Goal: Task Accomplishment & Management: Complete application form

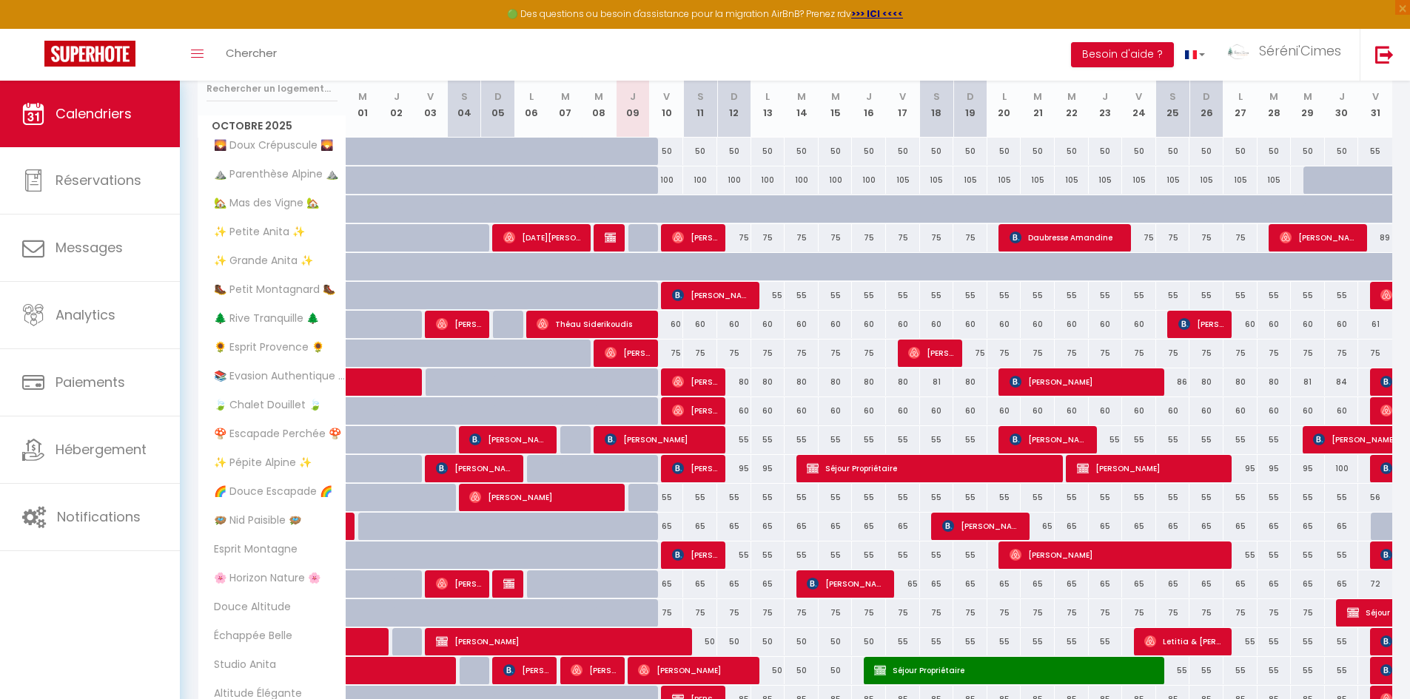
scroll to position [222, 0]
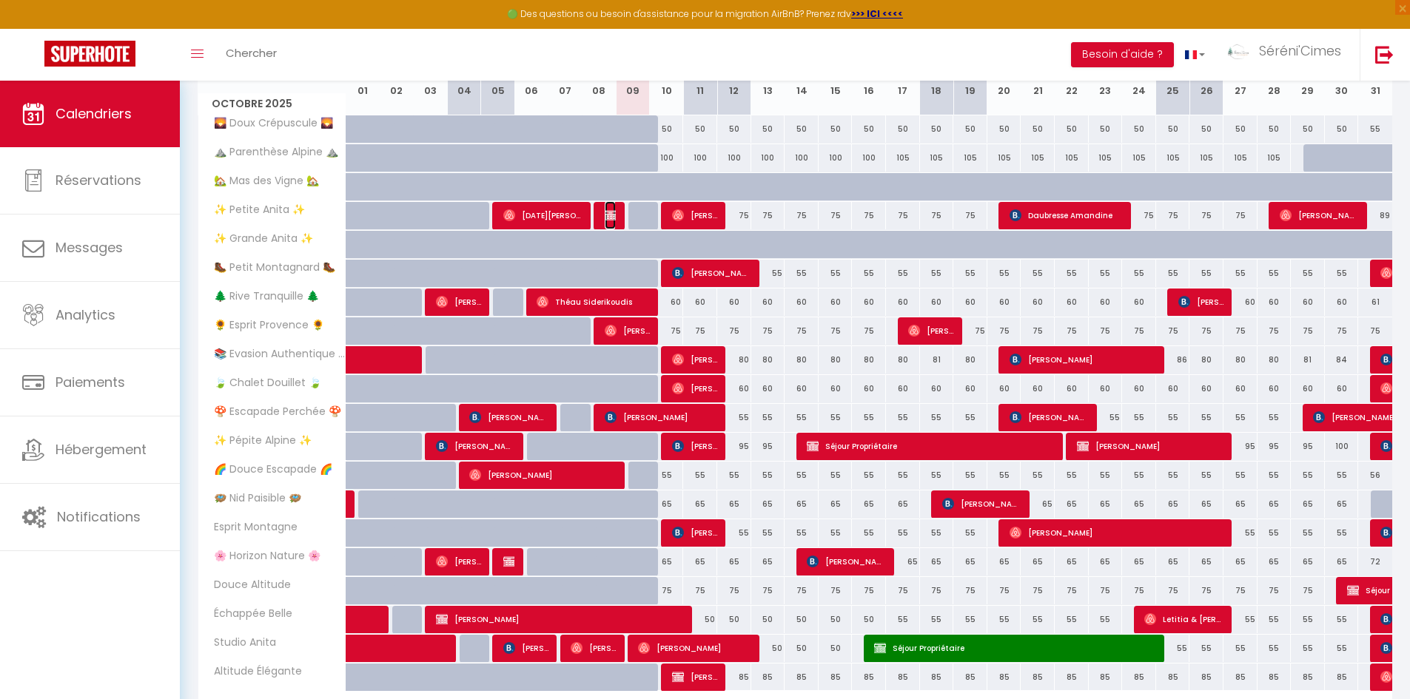
click at [608, 216] on img at bounding box center [611, 215] width 12 height 12
select select "OK"
select select "0"
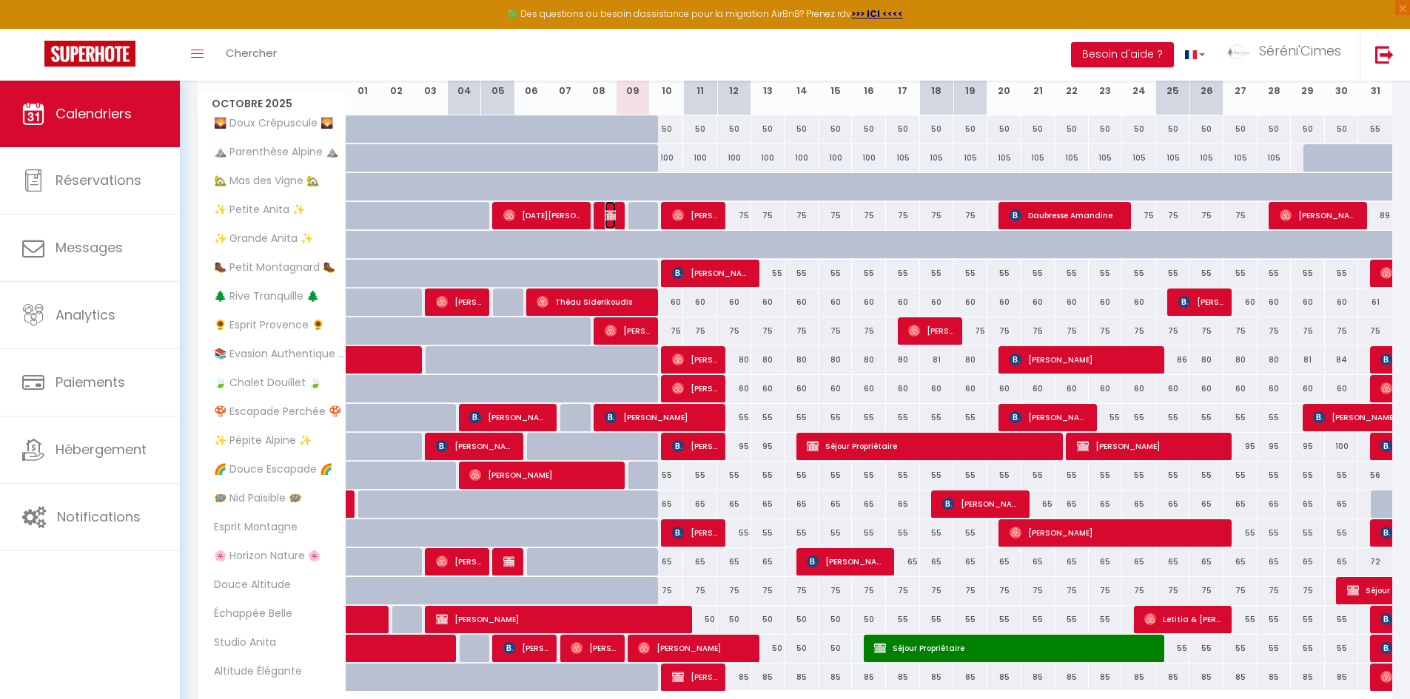
select select "1"
select select
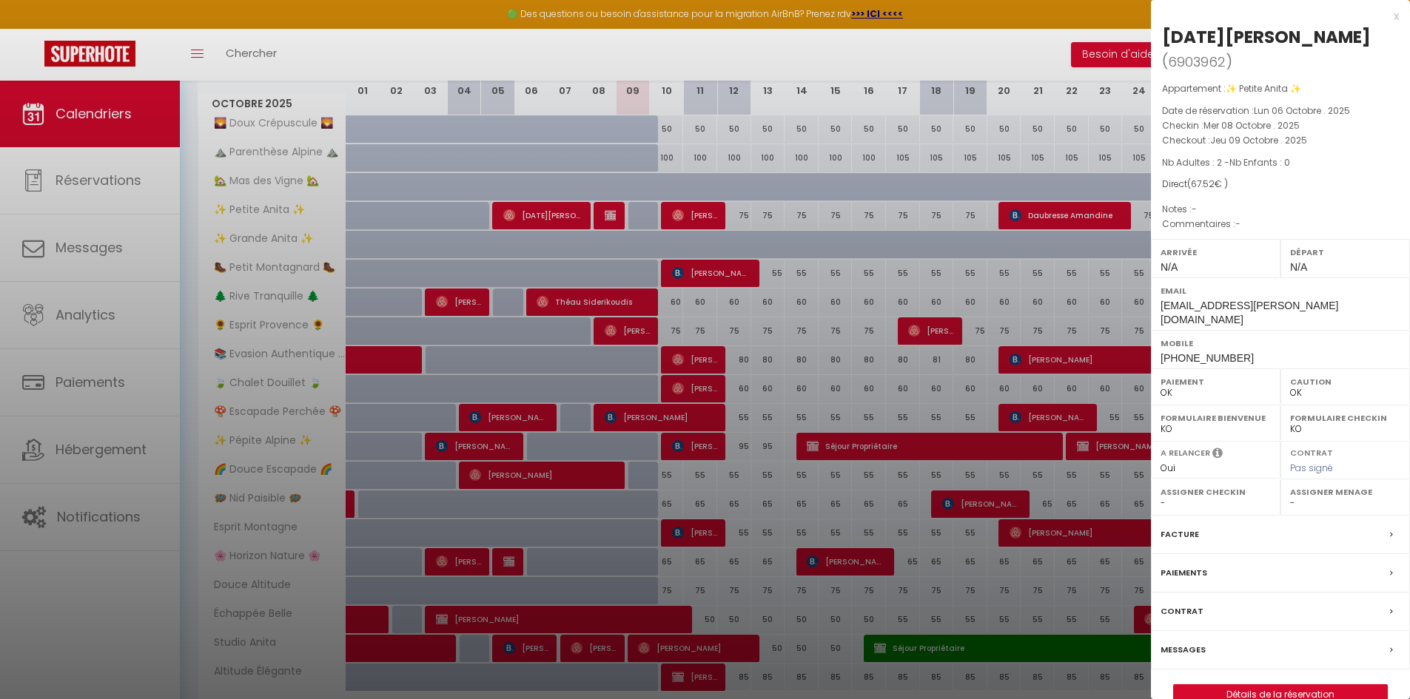
click at [817, 316] on div at bounding box center [705, 349] width 1410 height 699
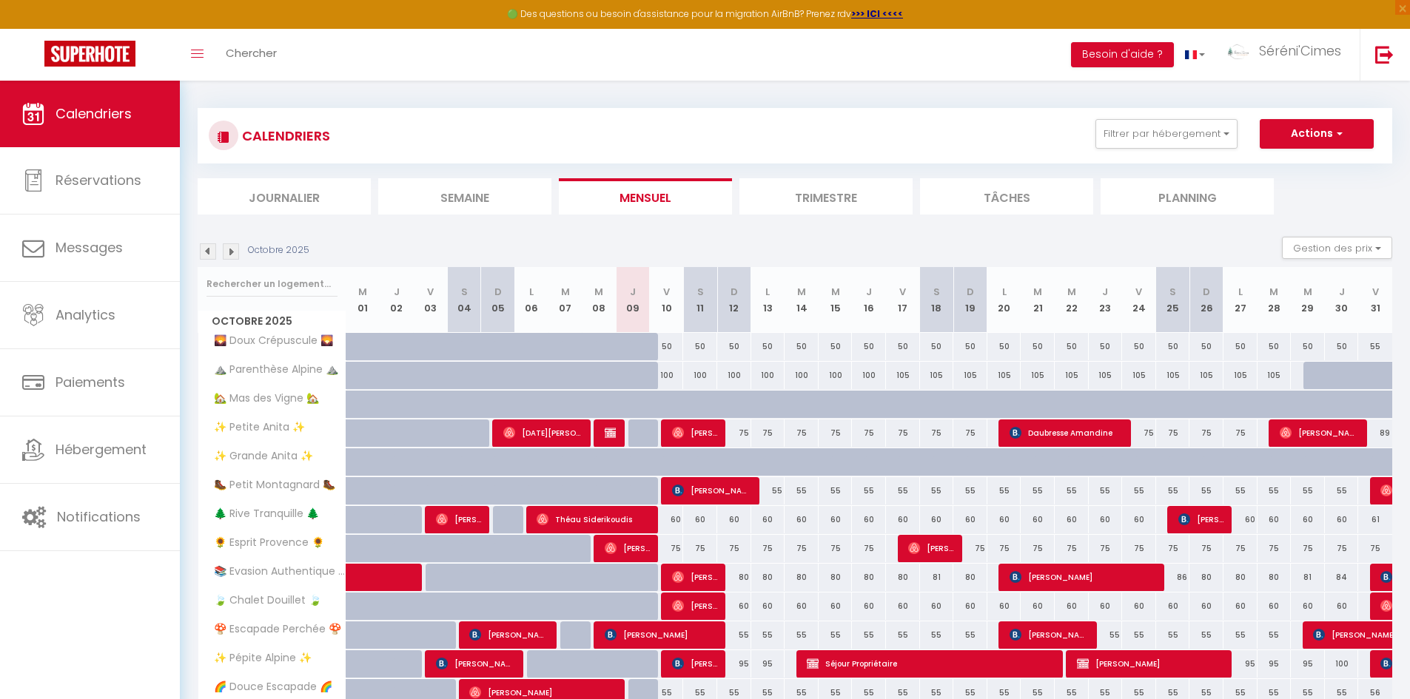
scroll to position [0, 0]
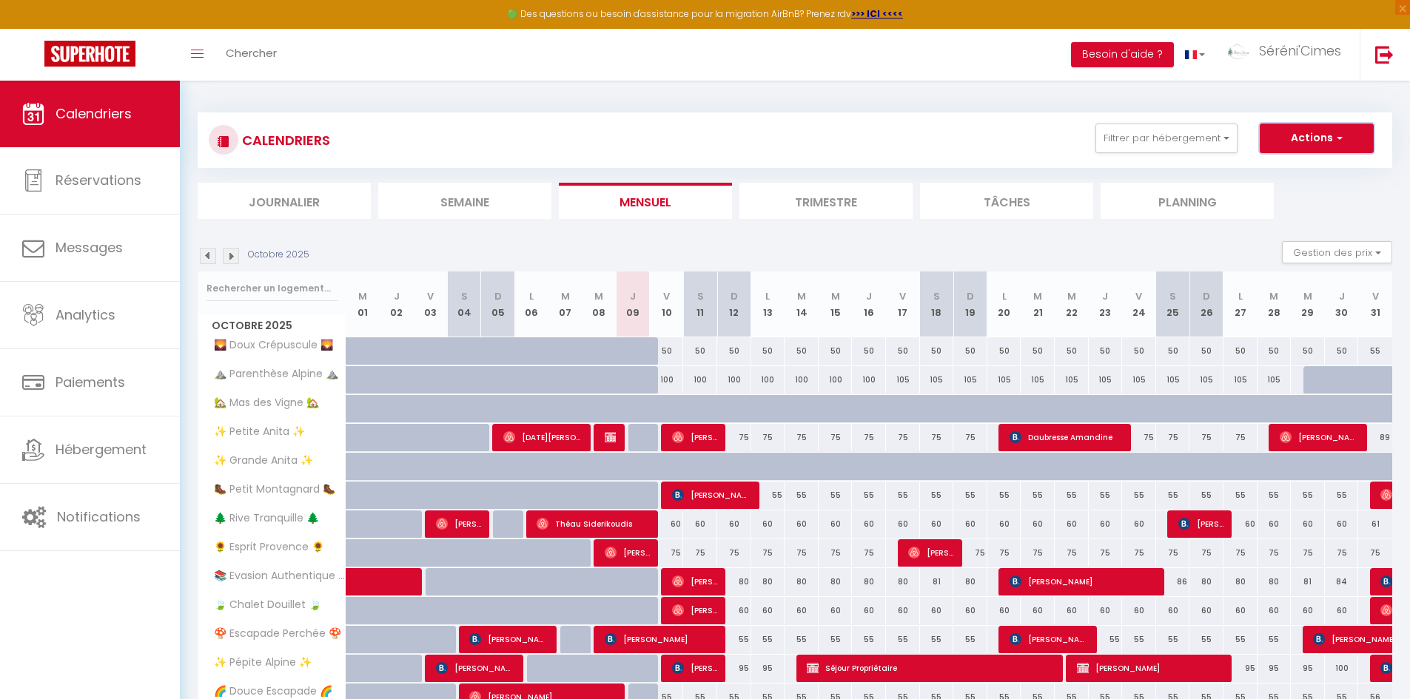
click at [1291, 140] on button "Actions" at bounding box center [1317, 139] width 114 height 30
click at [1278, 169] on link "Nouvelle réservation" at bounding box center [1301, 172] width 129 height 22
select select
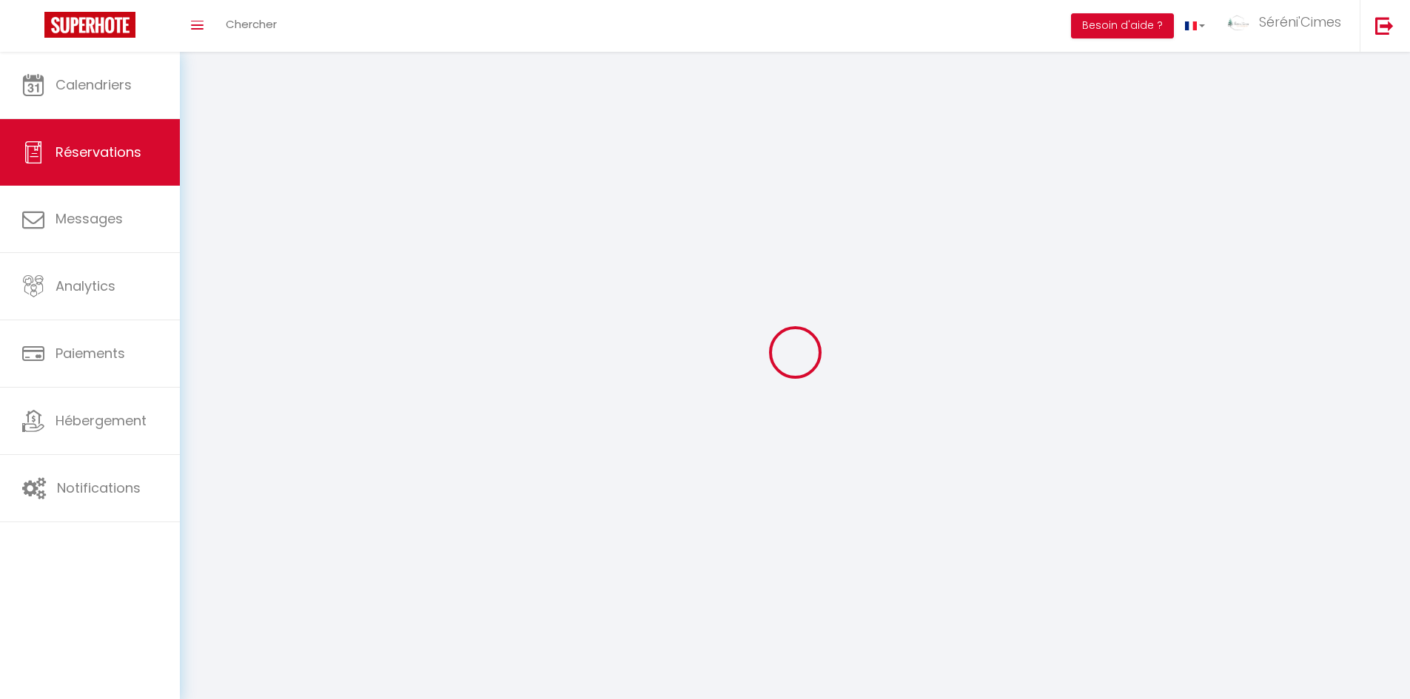
select select
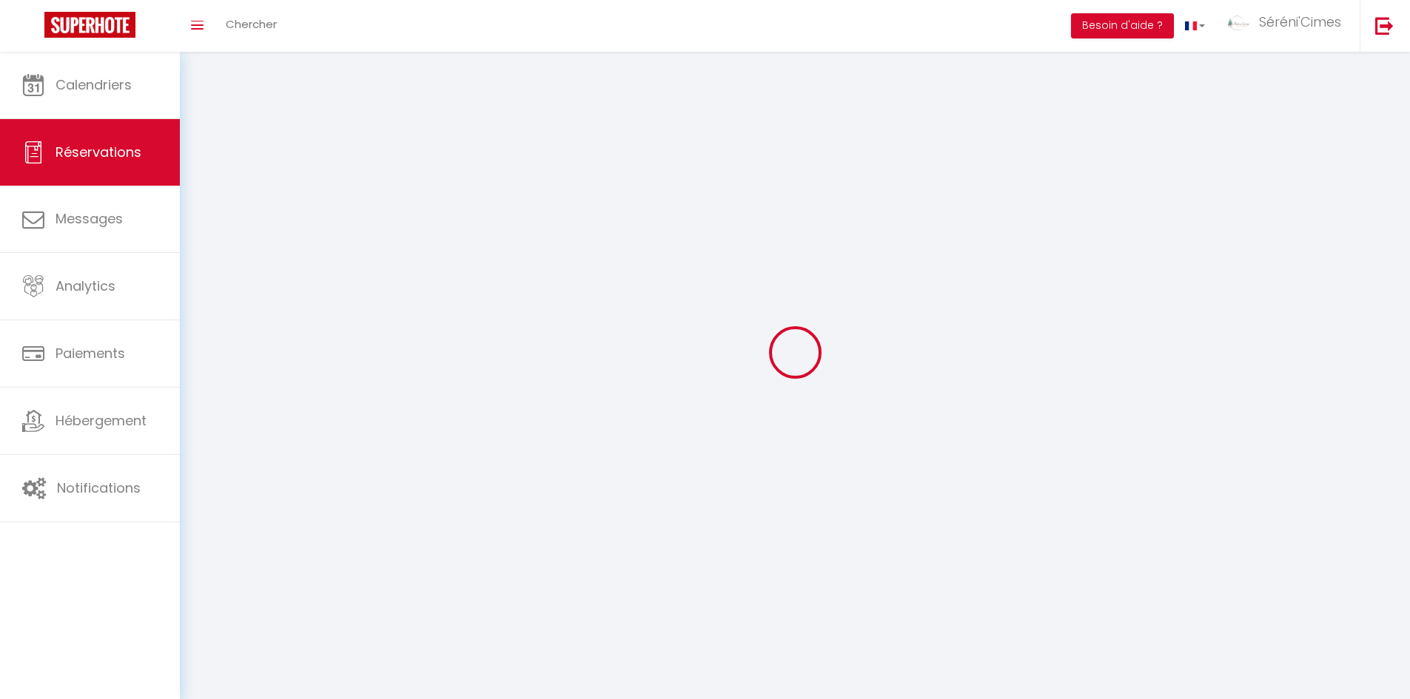
select select
checkbox input "false"
select select
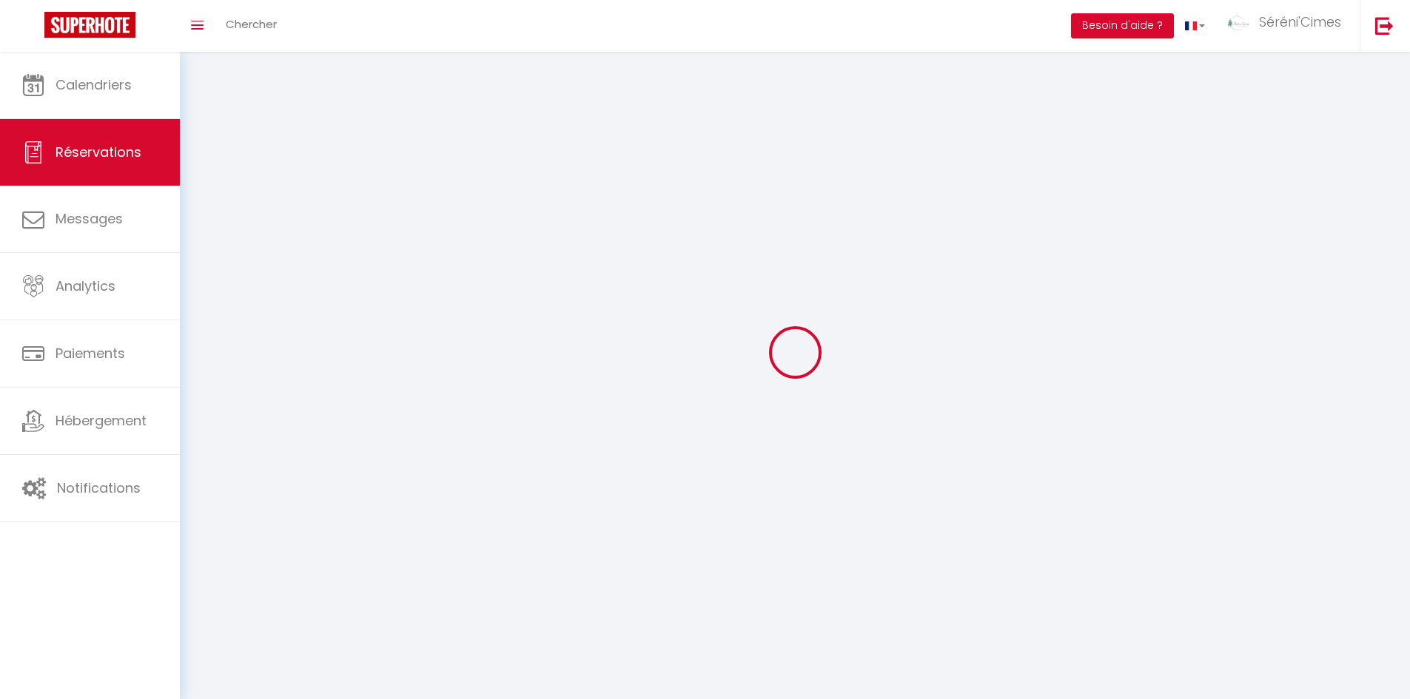
select select
checkbox input "false"
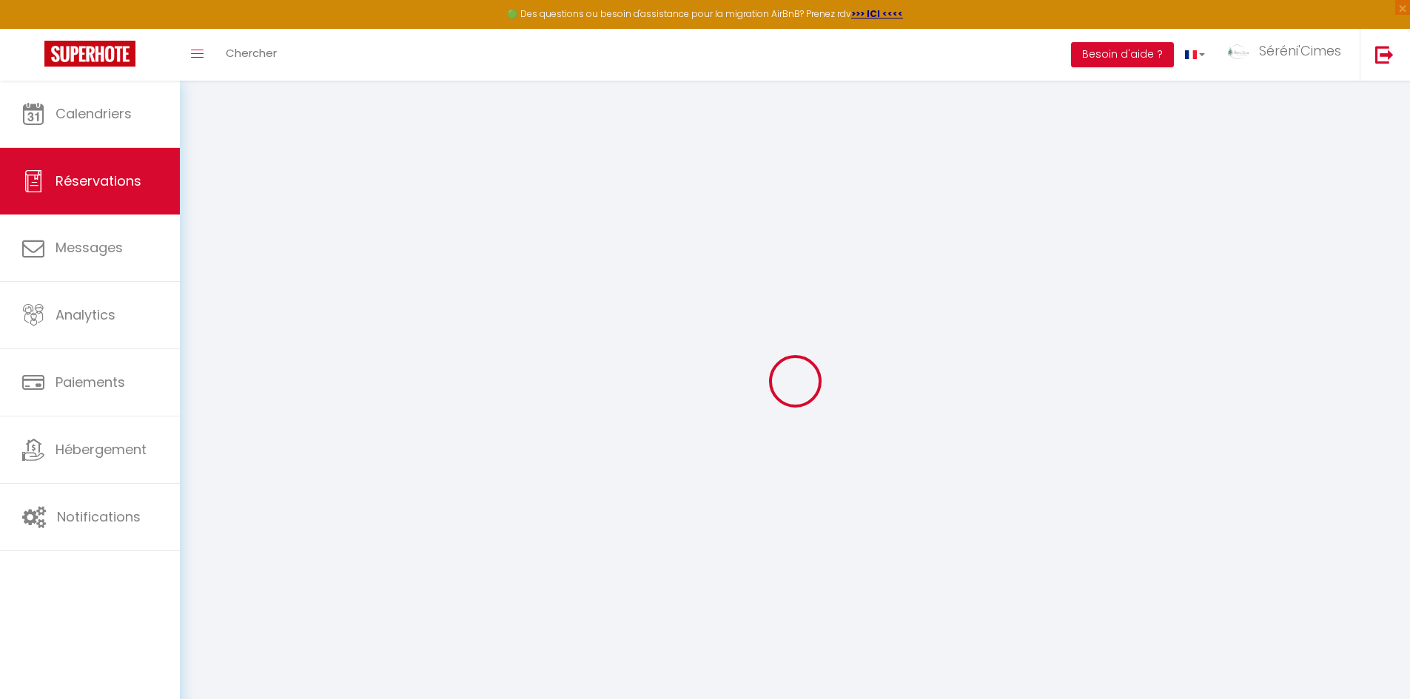
select select
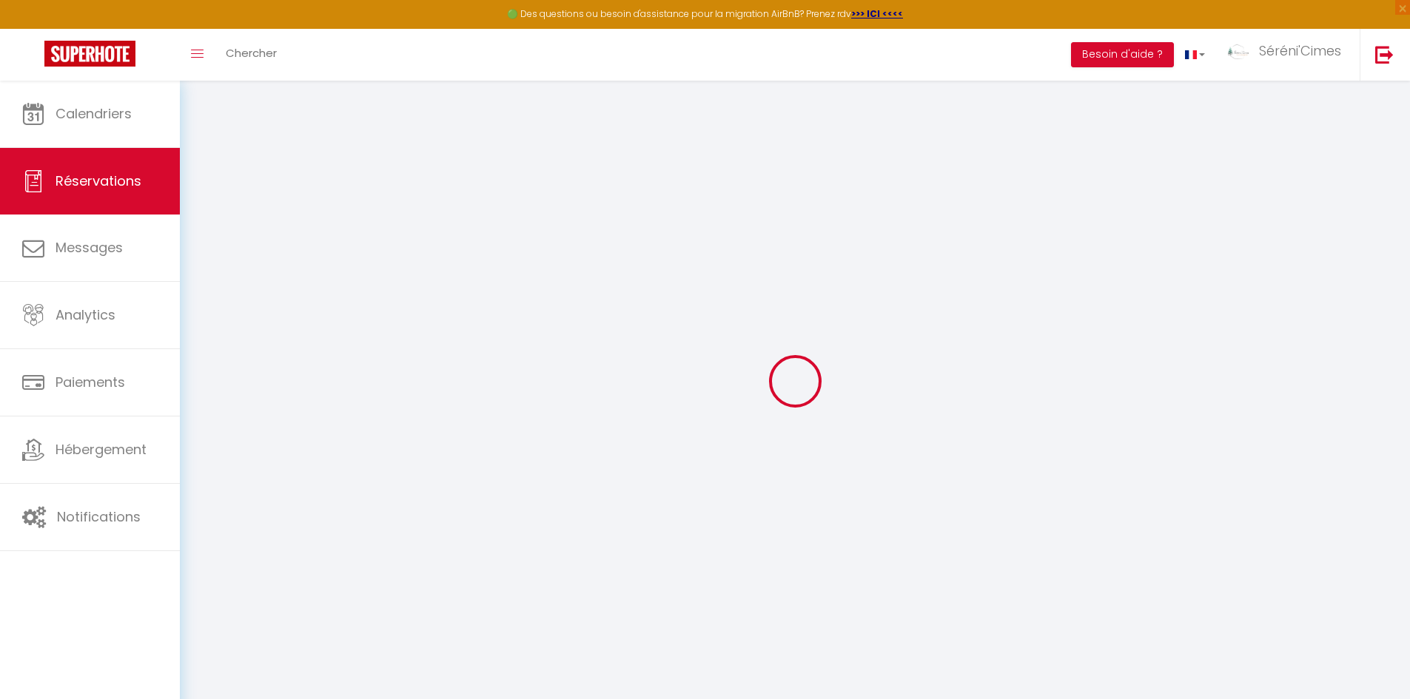
select select
checkbox input "false"
select select
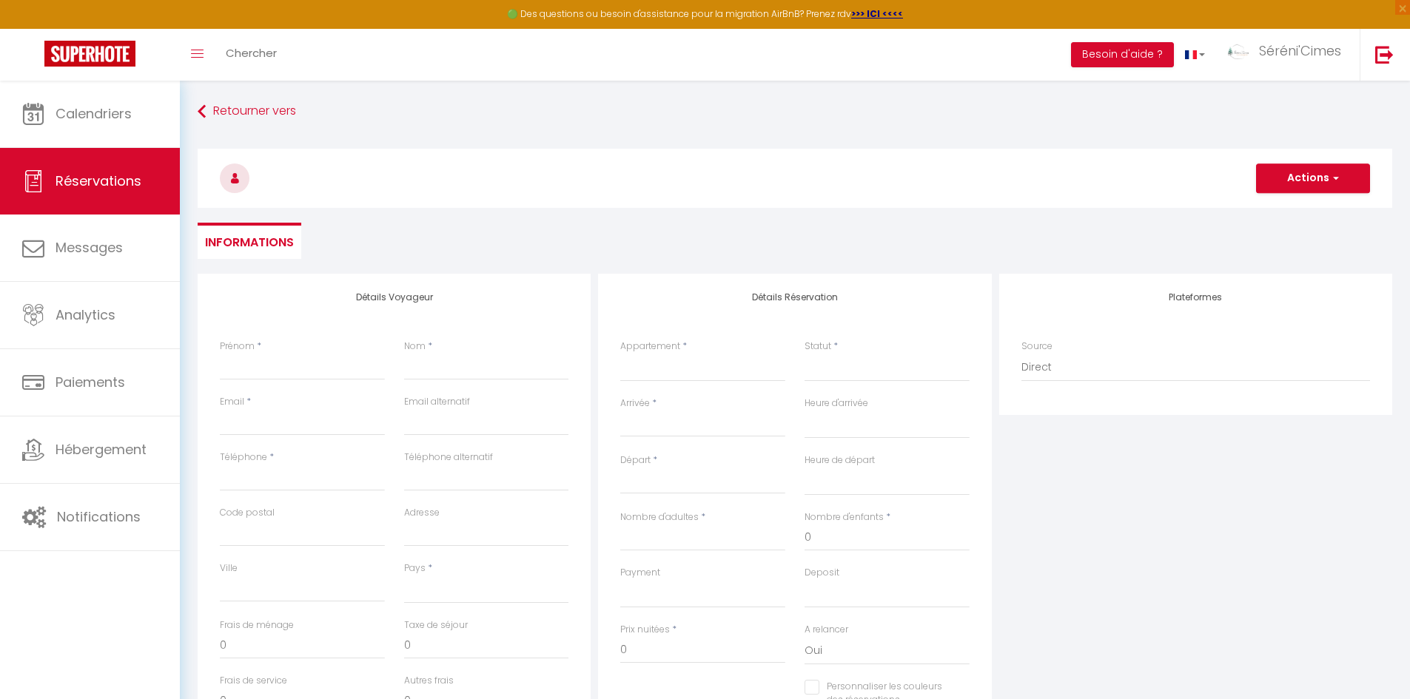
select select
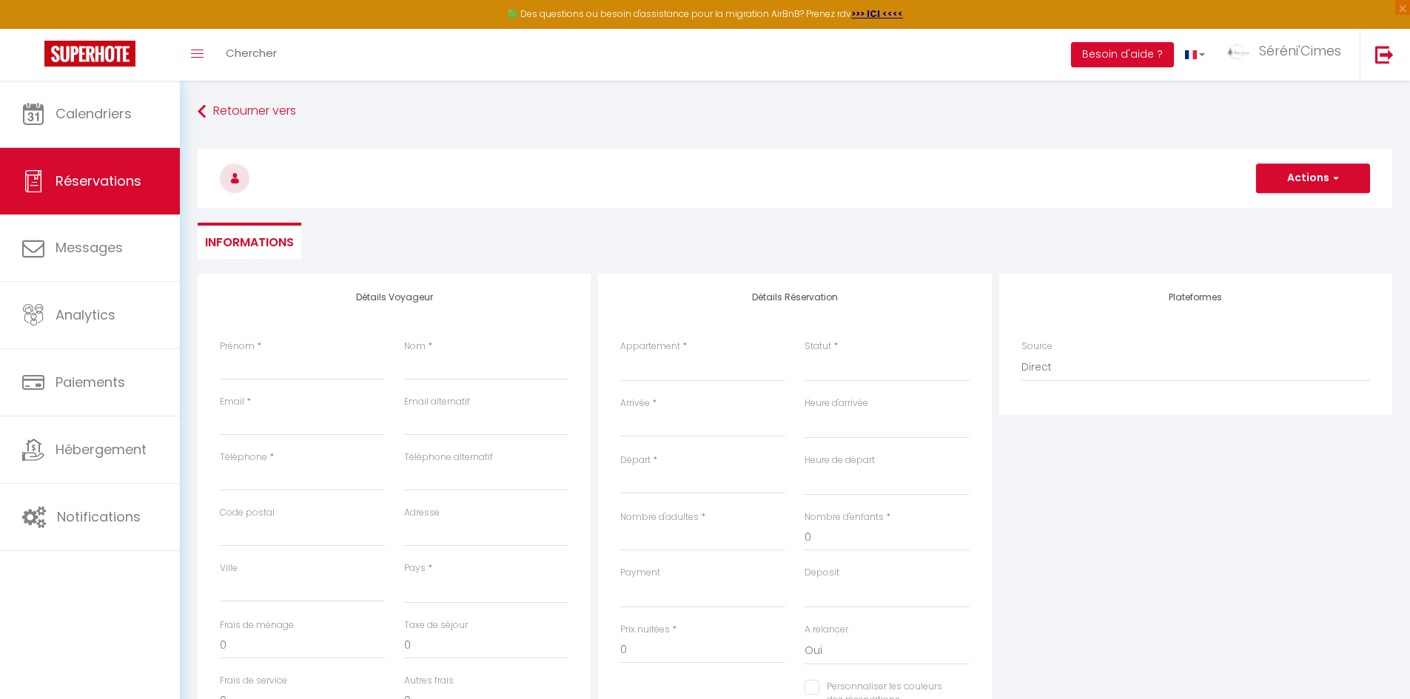
checkbox input "false"
select select
click at [290, 370] on input "Prénom" at bounding box center [302, 367] width 165 height 27
paste input "Mardi"
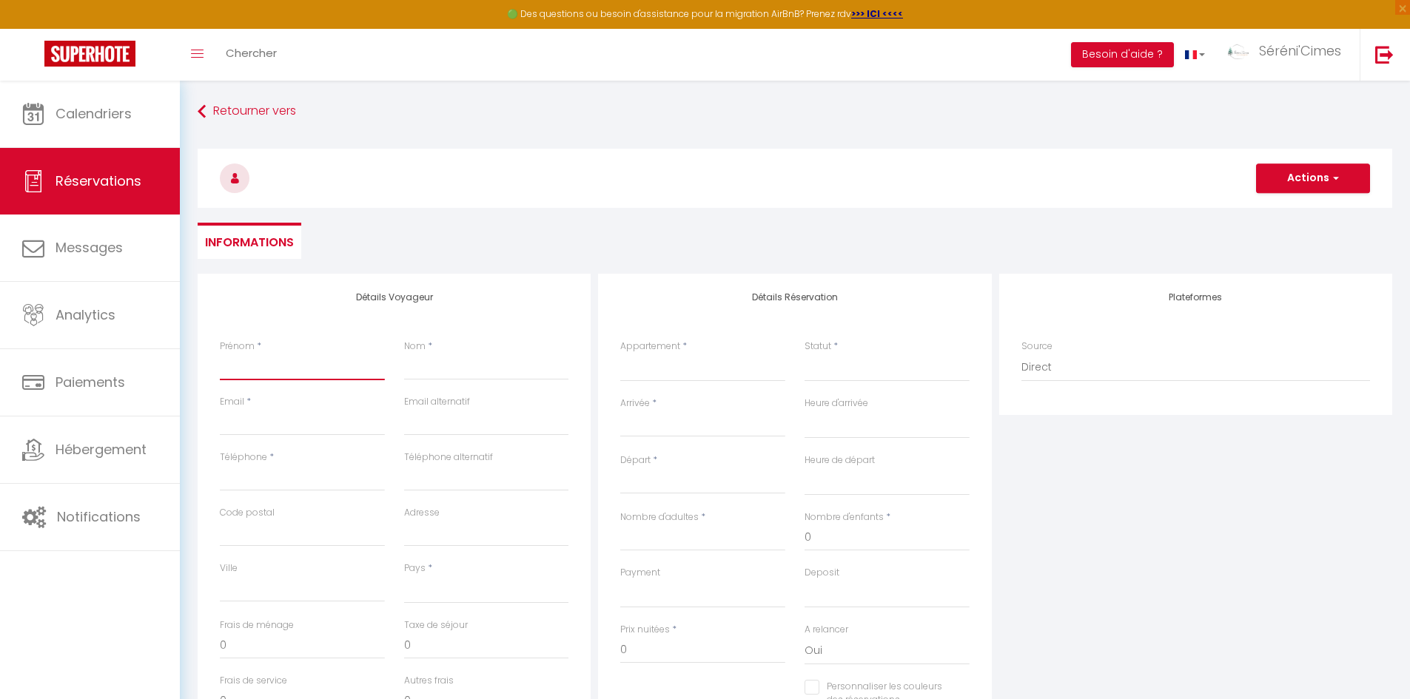
type input "Mardi"
select select
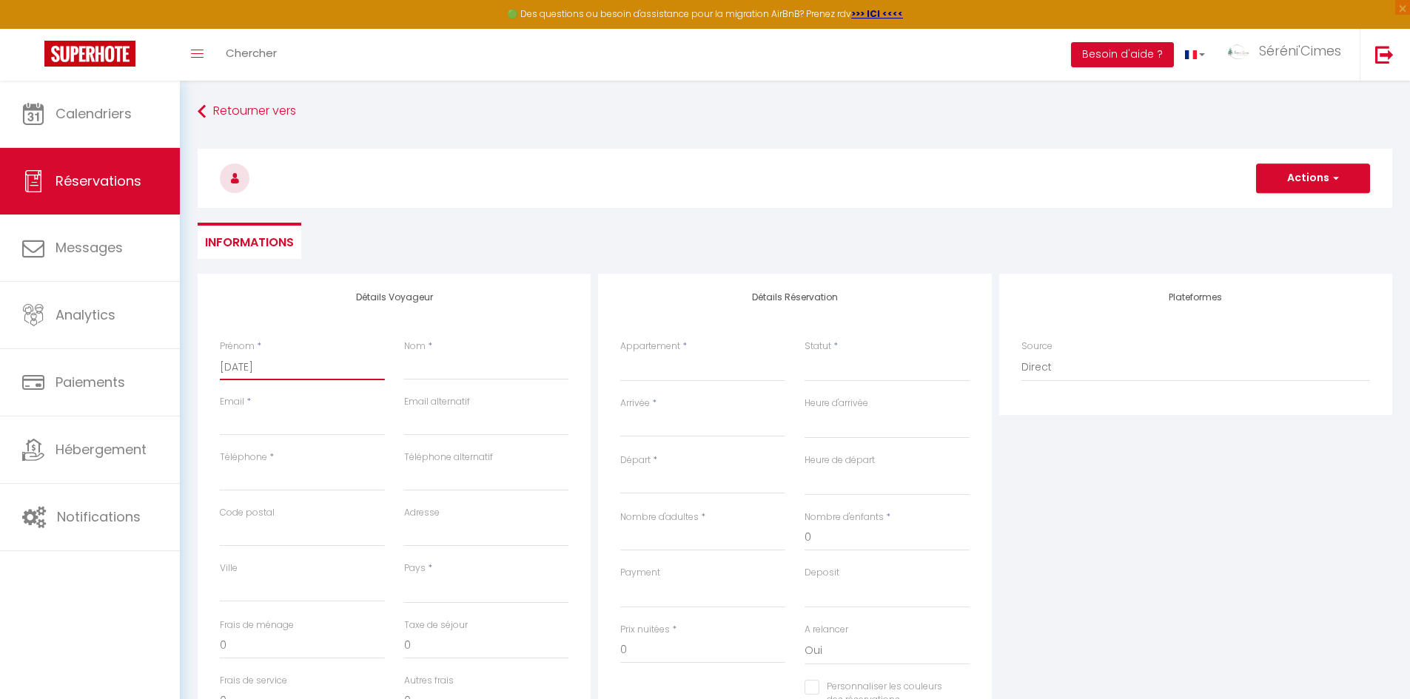
select select
checkbox input "false"
type input "Mardi"
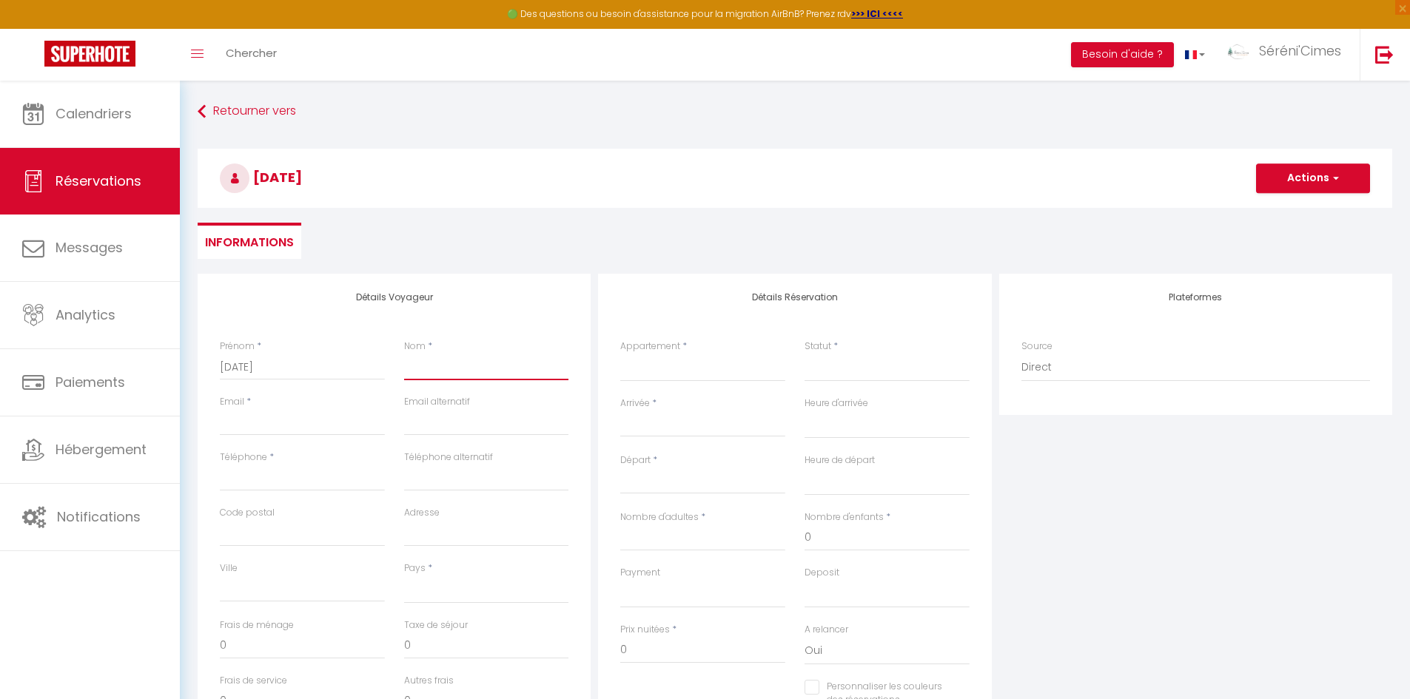
click at [432, 373] on input "Nom" at bounding box center [486, 367] width 165 height 27
paste input "[PERSON_NAME]"
type input "[PERSON_NAME]"
select select
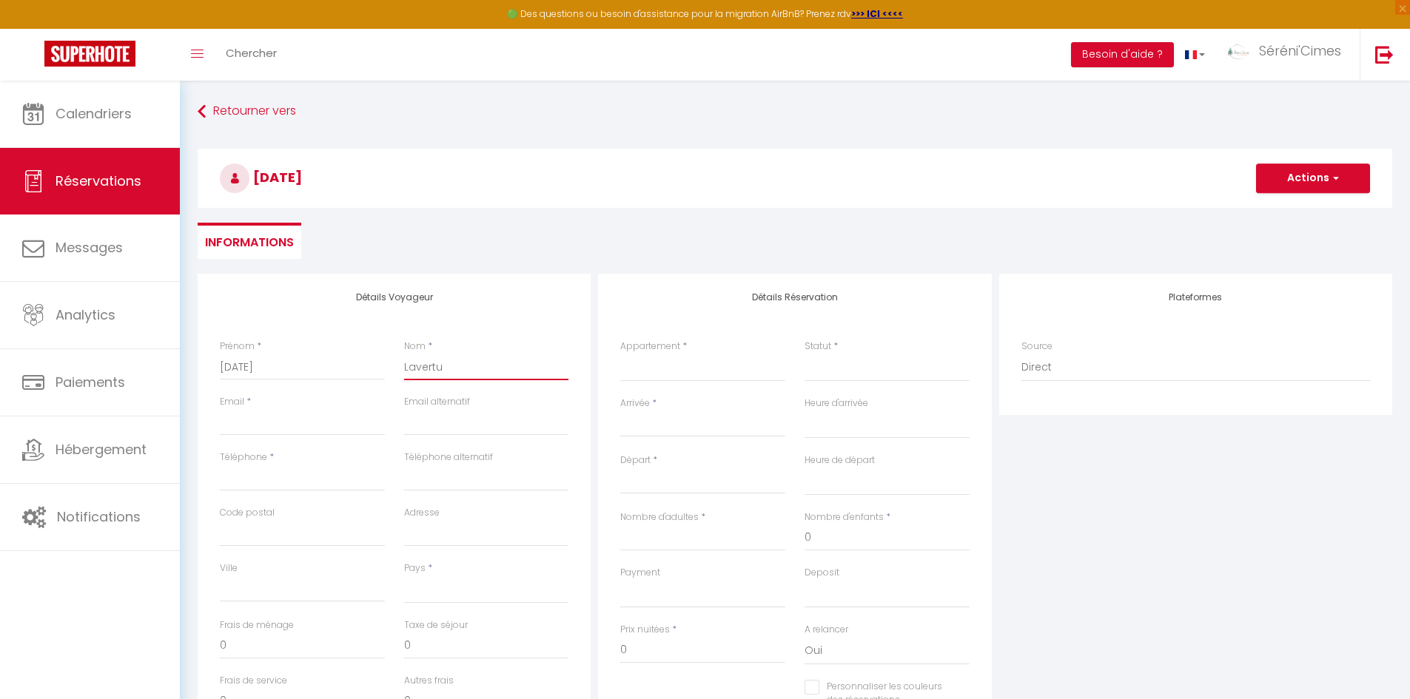
select select
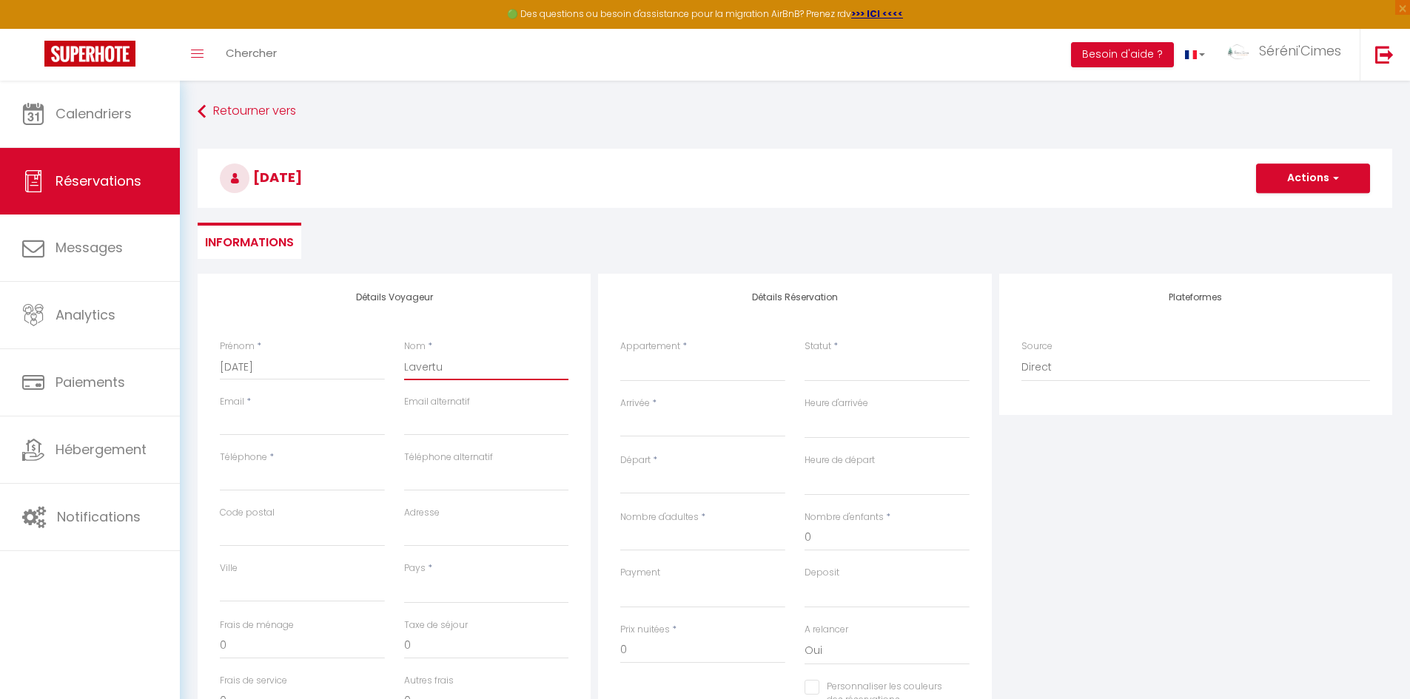
checkbox input "false"
type input "[PERSON_NAME]"
click at [681, 372] on select "🌄 Doux Crépuscule 🌄 ⛰️ Parenthèse Alpine ⛰️ 🏡 Mas des Vigne 🏡 ✨ Petite Anita ✨ …" at bounding box center [702, 368] width 165 height 28
select select "37788"
click at [620, 354] on select "🌄 Doux Crépuscule 🌄 ⛰️ Parenthèse Alpine ⛰️ 🏡 Mas des Vigne 🏡 ✨ Petite Anita ✨ …" at bounding box center [702, 368] width 165 height 28
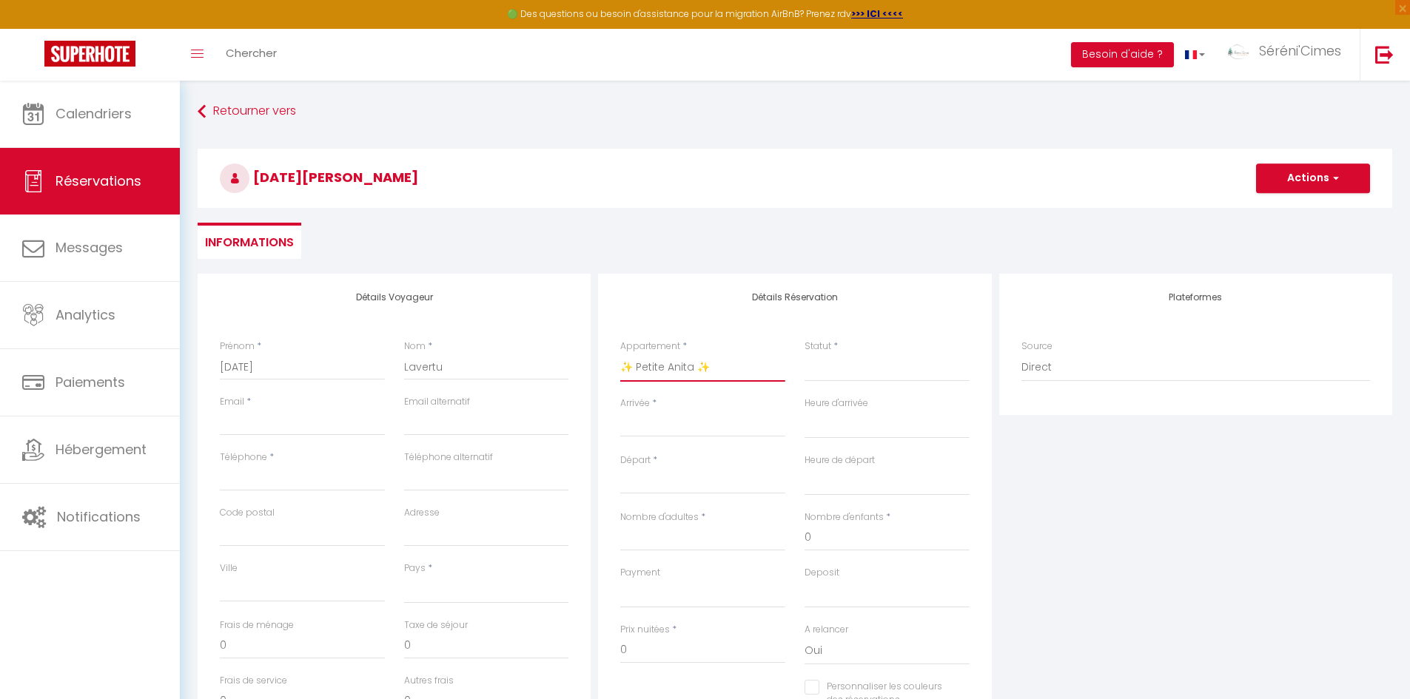
select select
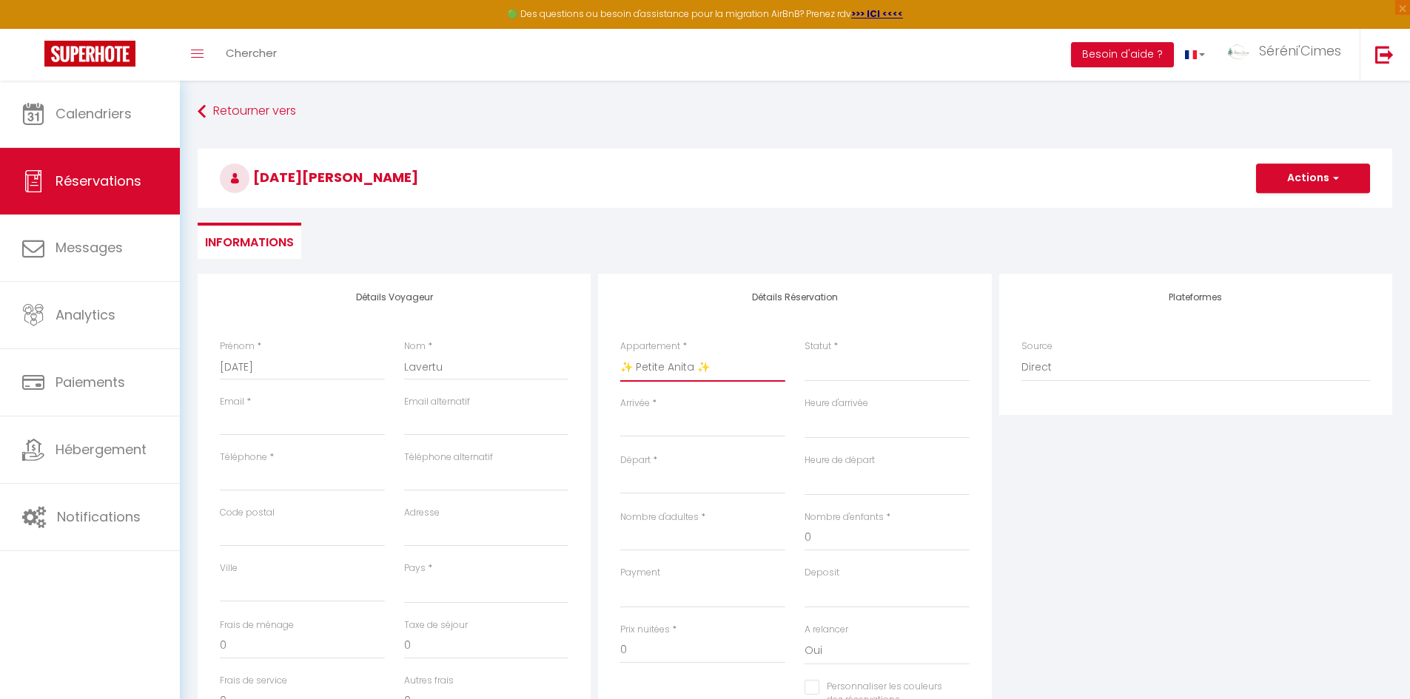
select select
checkbox input "false"
click at [810, 375] on select "Confirmé Non Confirmé Annulé Annulé par le voyageur No Show Request" at bounding box center [887, 368] width 165 height 28
select select
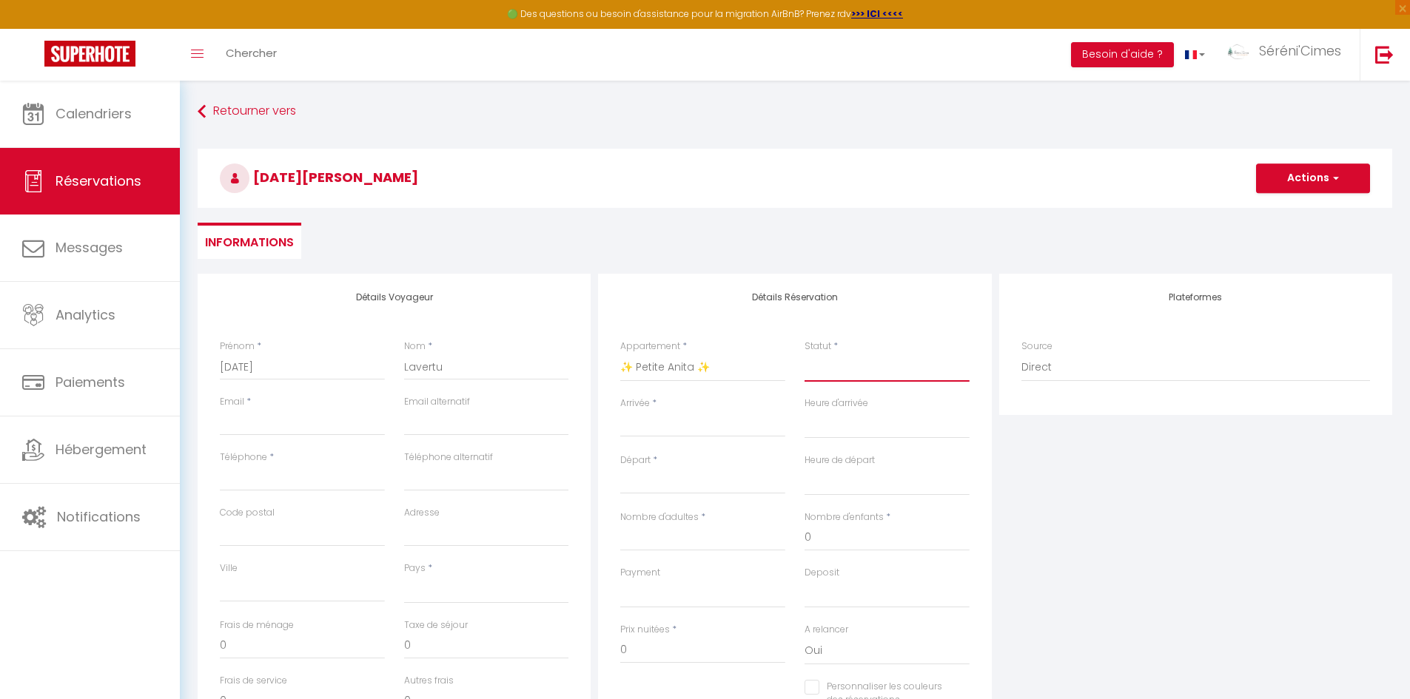
select select
checkbox input "false"
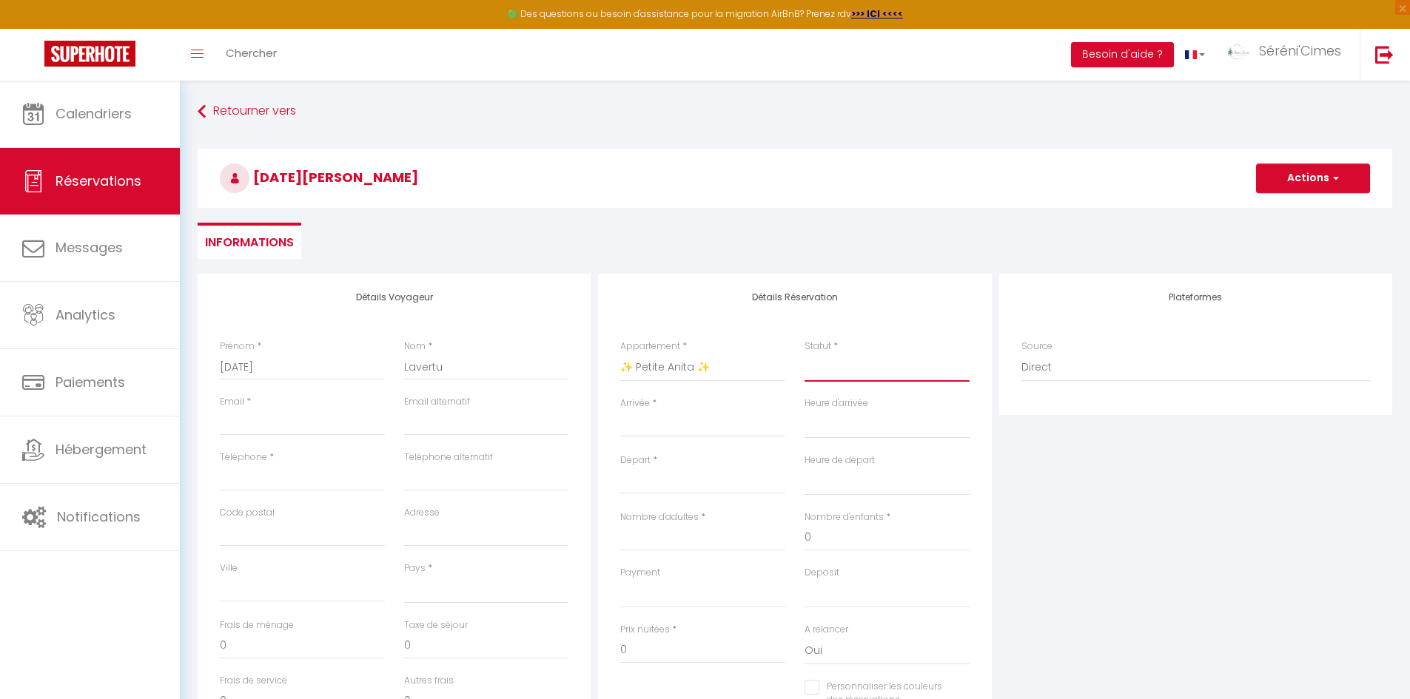
select select "1"
click at [805, 354] on select "Confirmé Non Confirmé Annulé Annulé par le voyageur No Show Request" at bounding box center [887, 368] width 165 height 28
select select
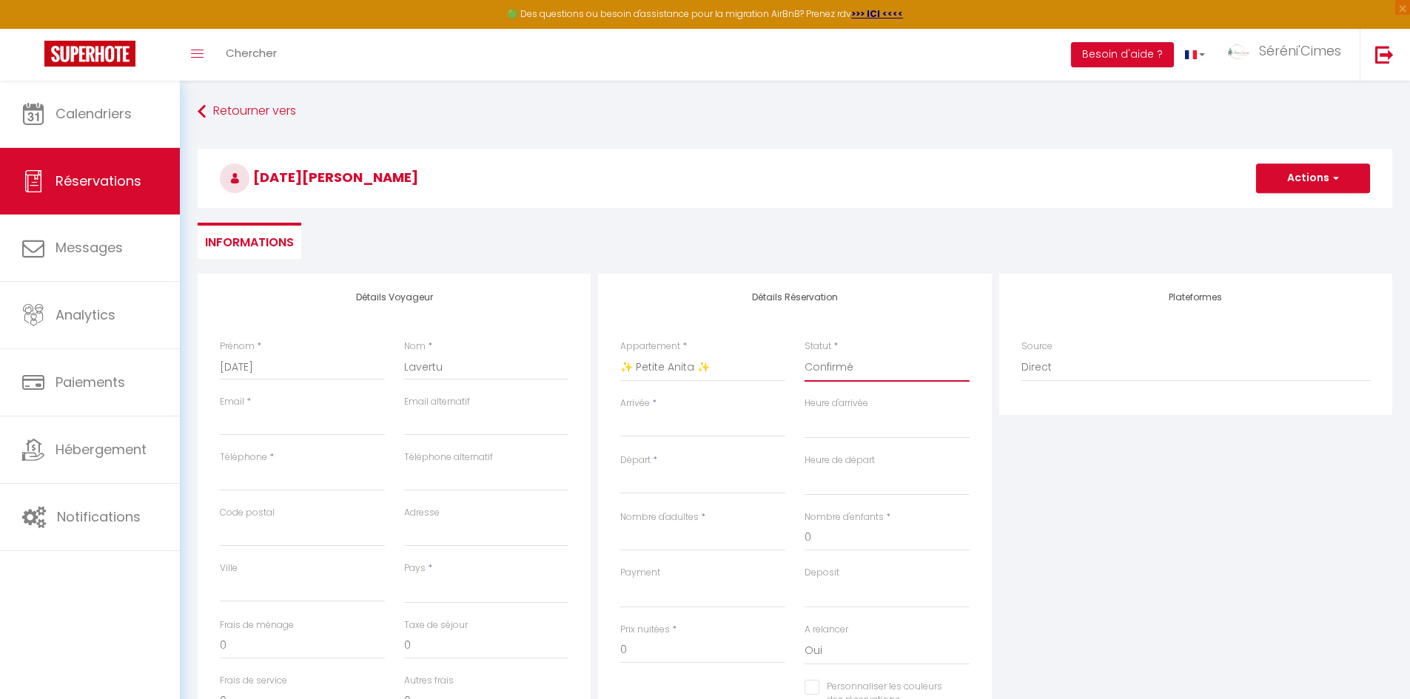
select select
checkbox input "false"
click at [734, 427] on input "Arrivée" at bounding box center [702, 425] width 165 height 19
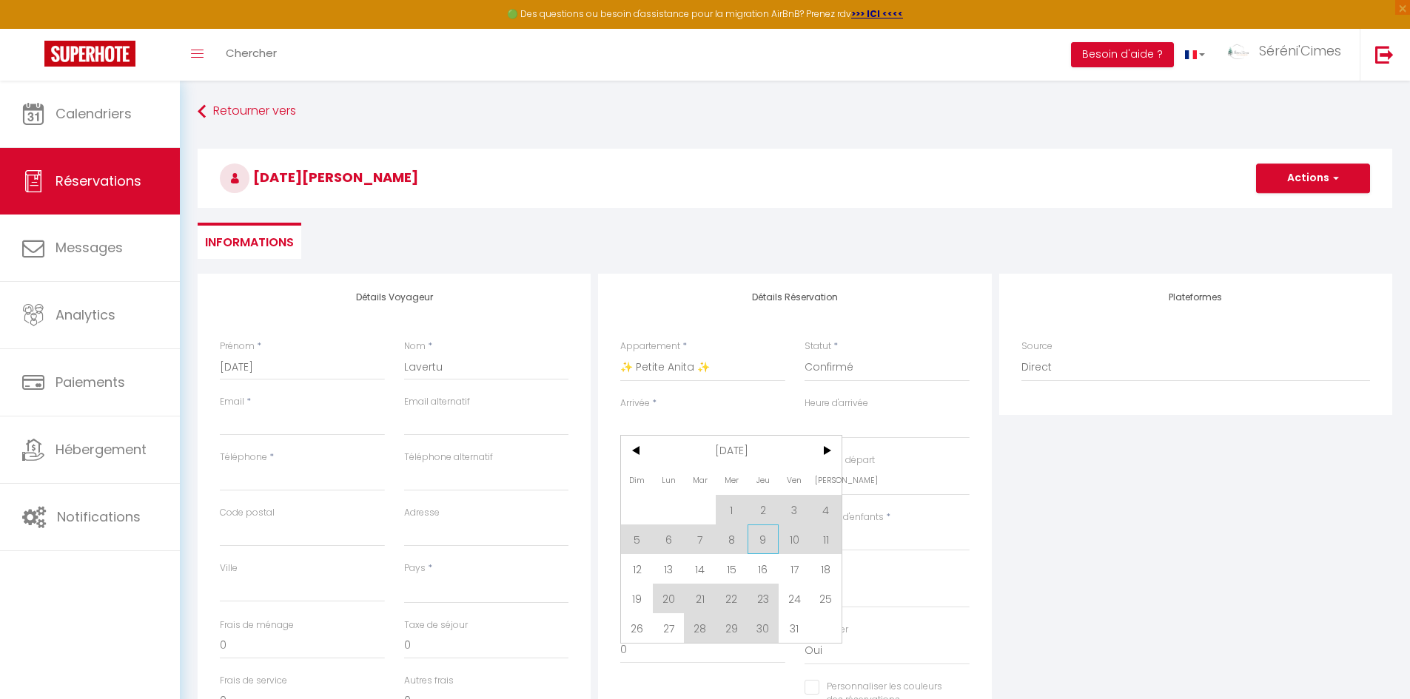
click at [770, 543] on span "9" at bounding box center [764, 540] width 32 height 30
select select
type input "Jeu 09 Octobre 2025"
select select
type input "Ven 10 Octobre 2025"
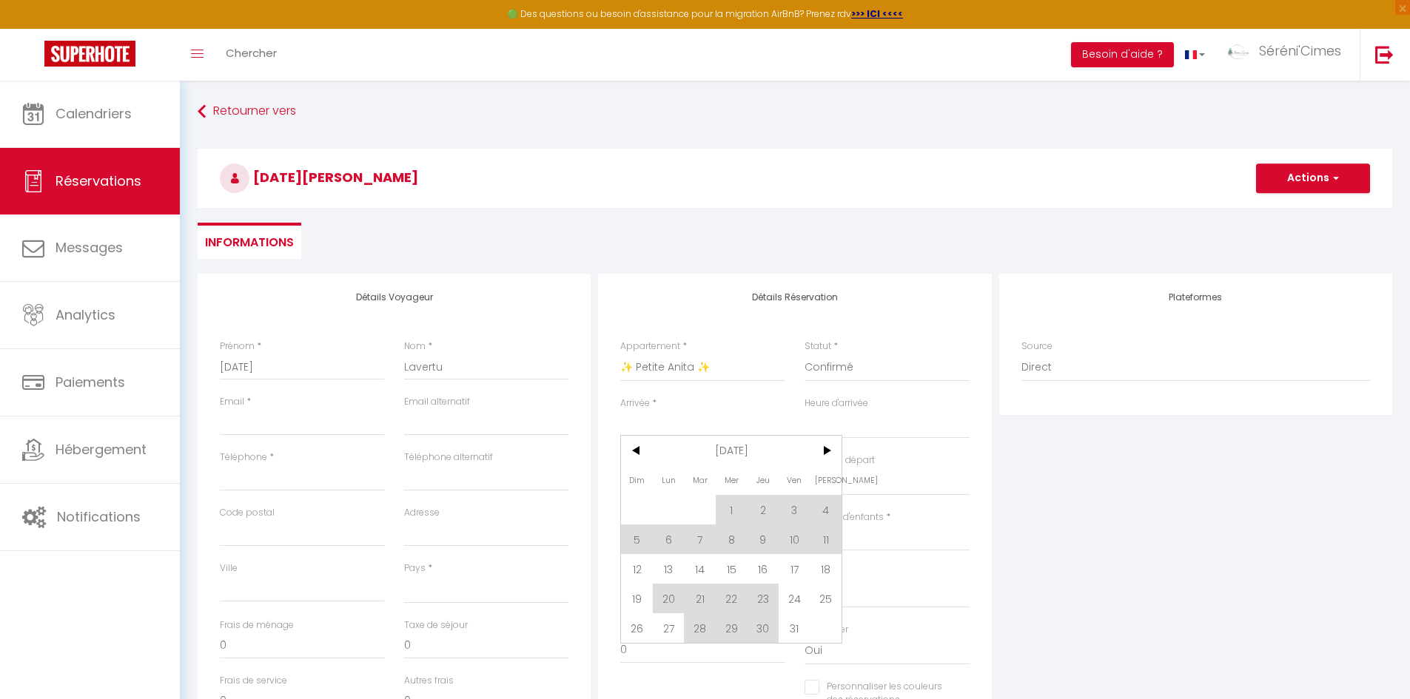
select select
checkbox input "false"
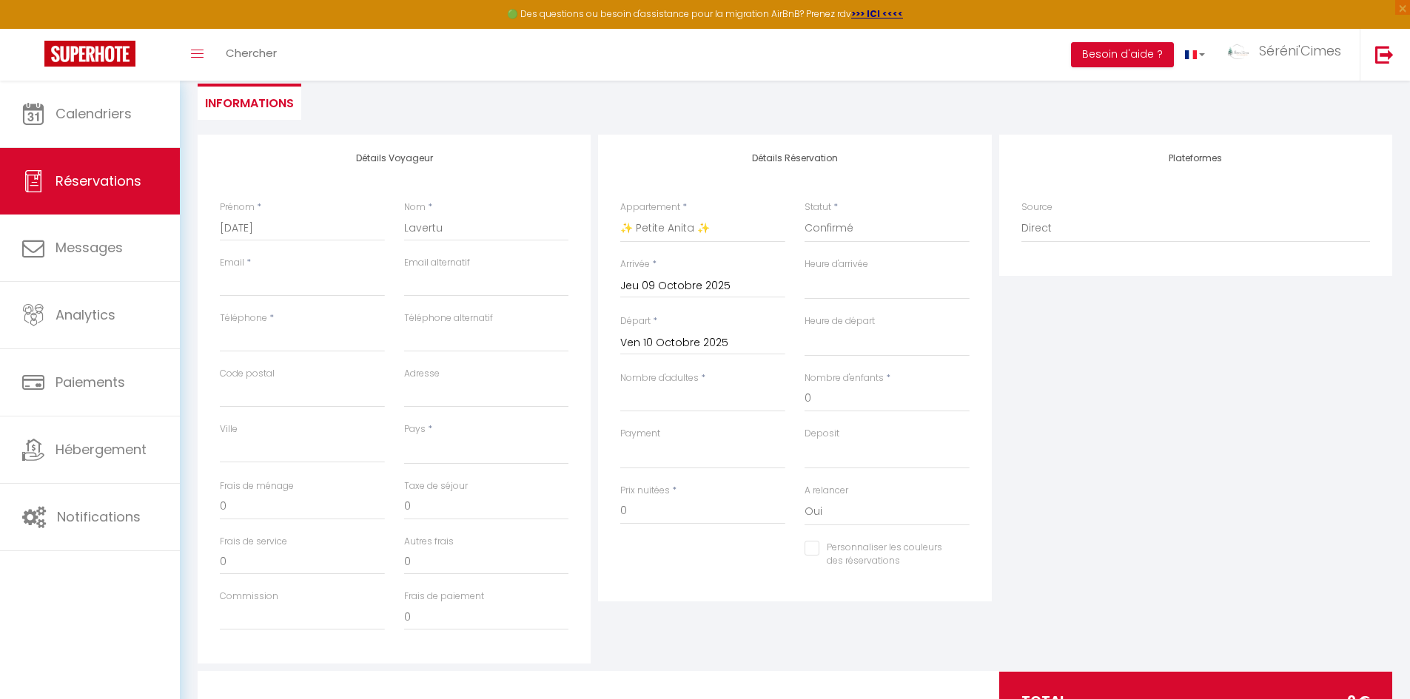
scroll to position [148, 0]
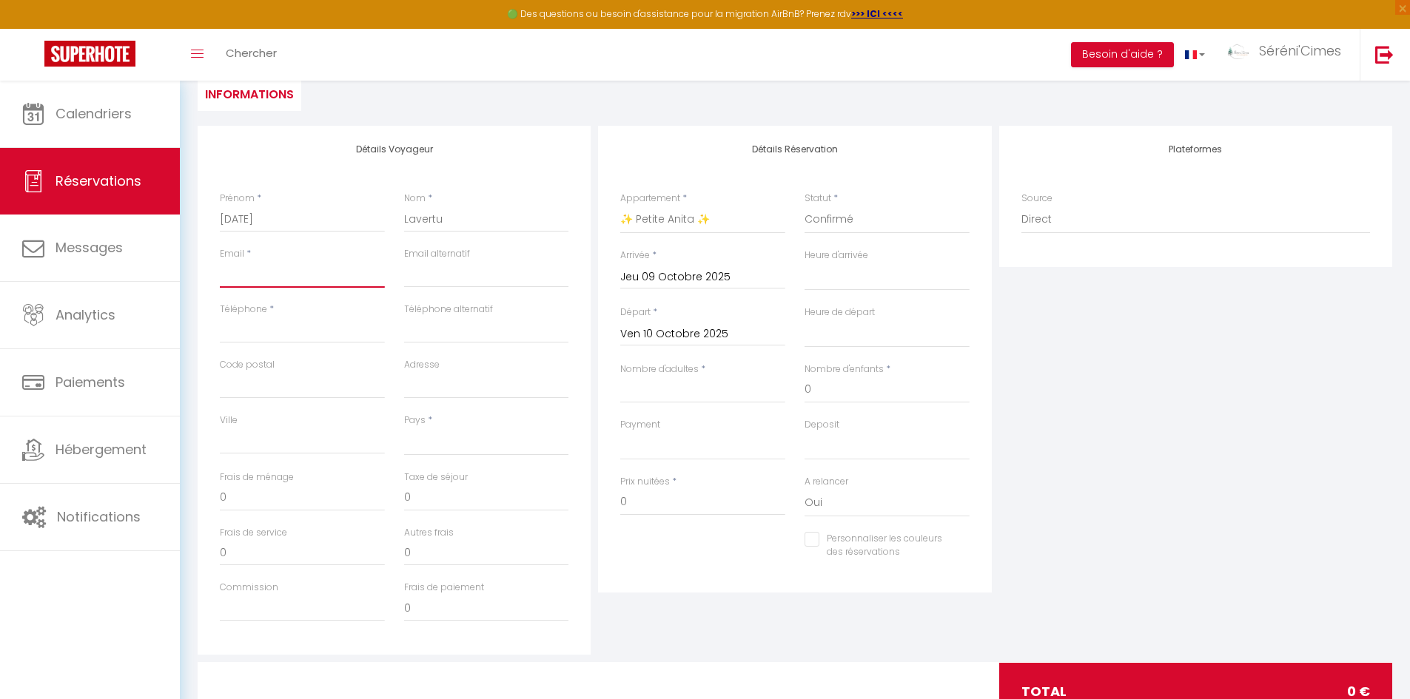
click at [306, 277] on input "Email client" at bounding box center [302, 274] width 165 height 27
paste input "[EMAIL_ADDRESS][PERSON_NAME][DOMAIN_NAME]"
type input "[EMAIL_ADDRESS][PERSON_NAME][DOMAIN_NAME]"
select select
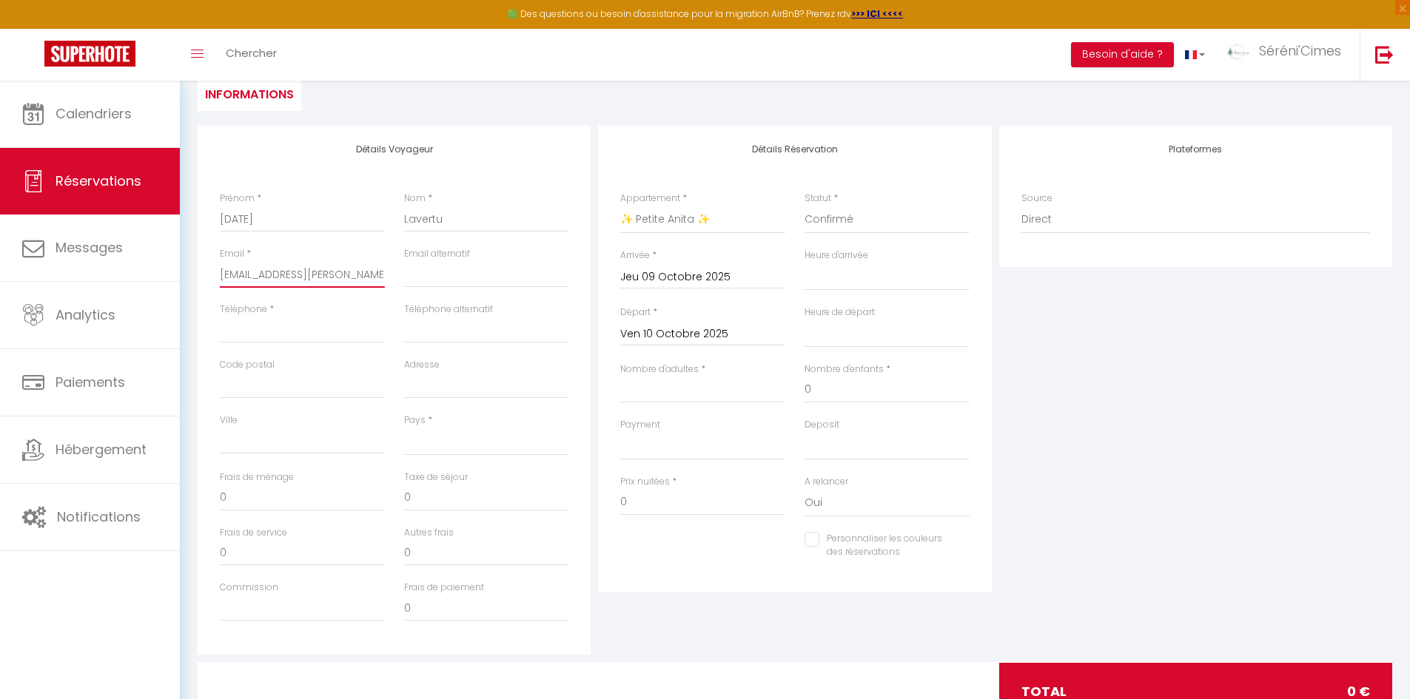
select select
checkbox input "false"
type input "[EMAIL_ADDRESS][PERSON_NAME][DOMAIN_NAME]"
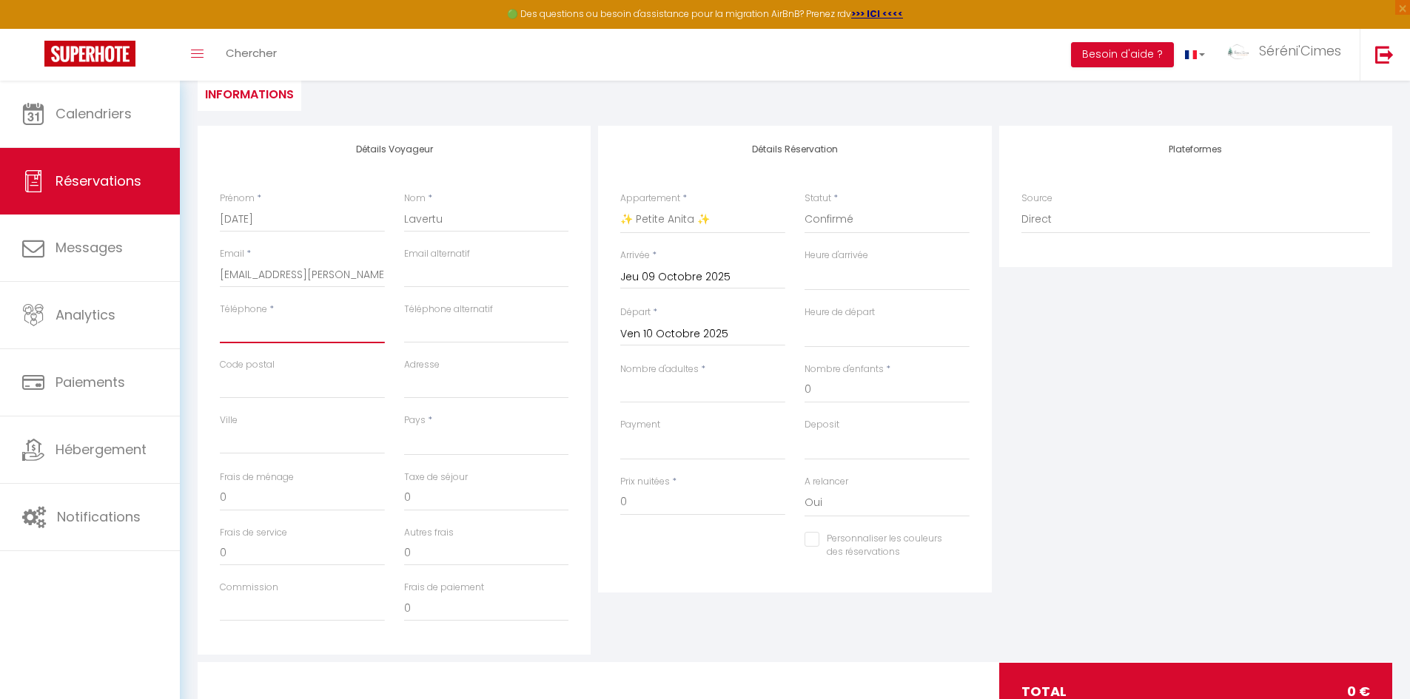
click at [289, 332] on input "Téléphone" at bounding box center [302, 330] width 165 height 27
paste input "[PHONE_NUMBER]"
type input "[PHONE_NUMBER]"
select select
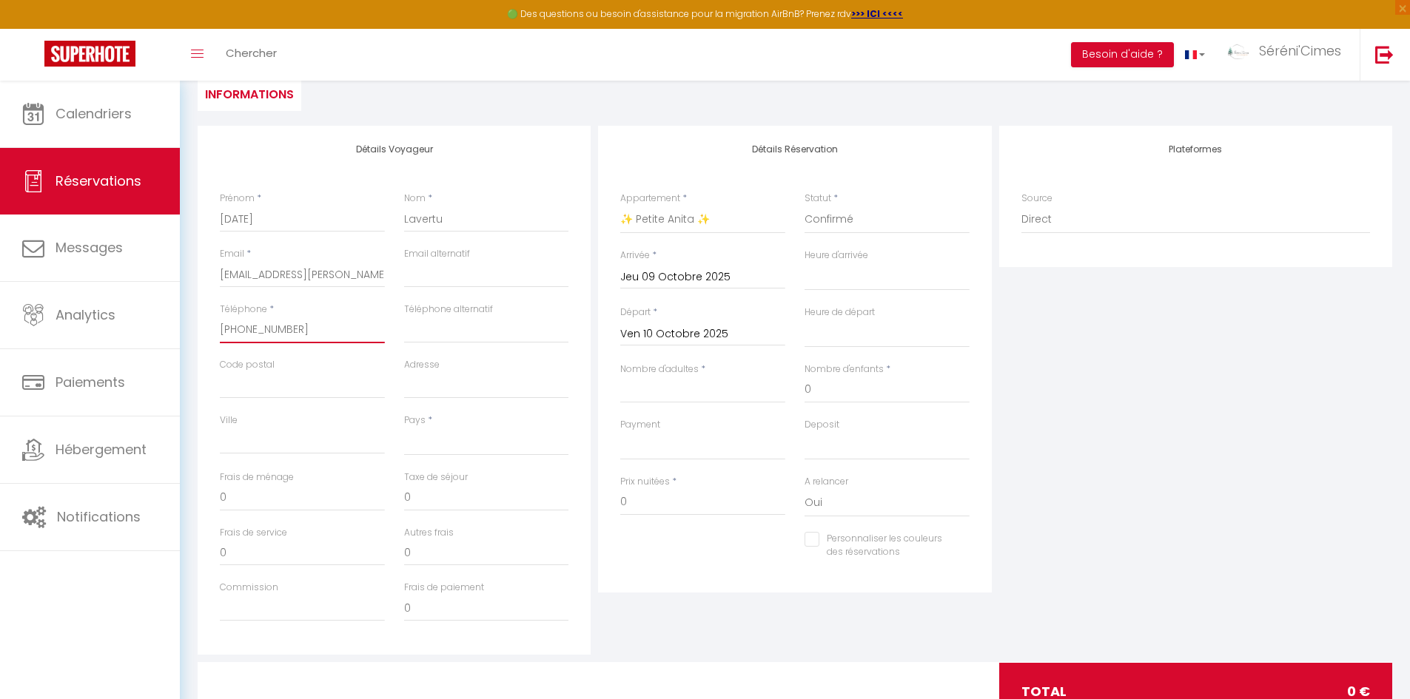
select select
checkbox input "false"
type input "[PHONE_NUMBER]"
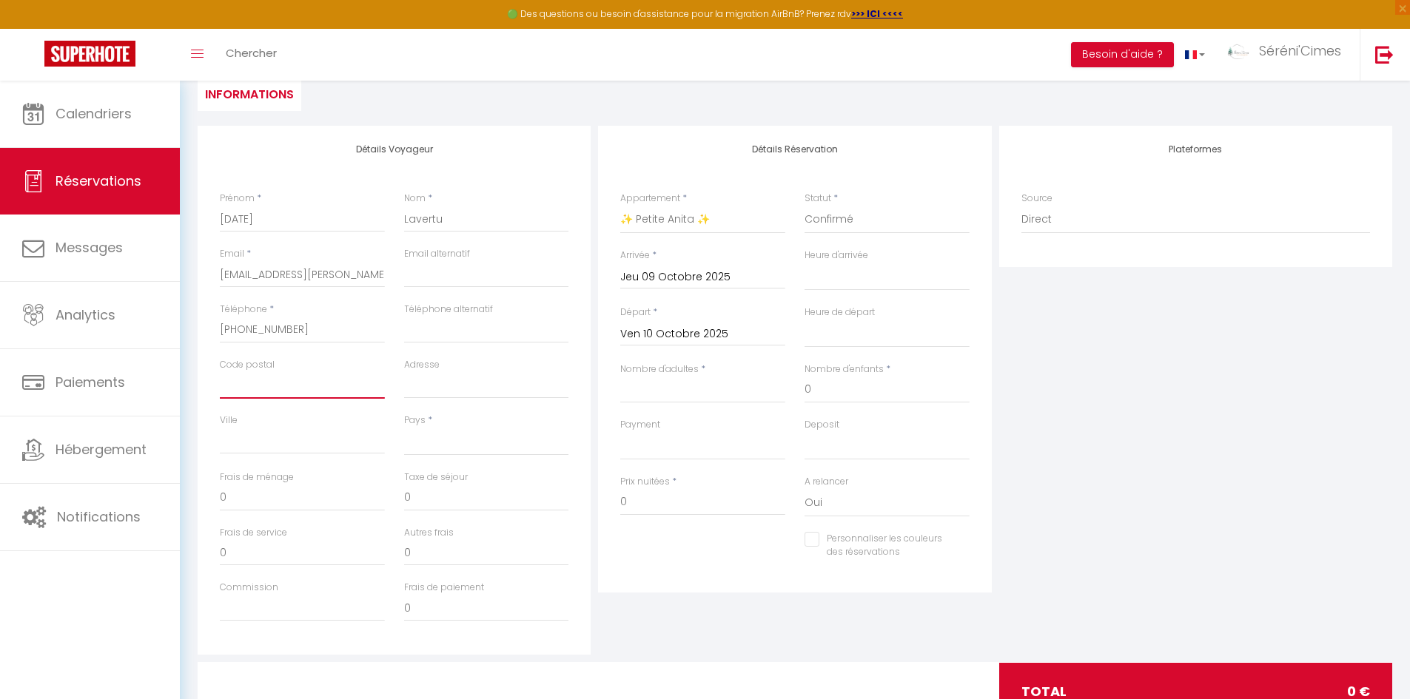
click at [301, 387] on input "Code postal" at bounding box center [302, 385] width 165 height 27
paste input "V8A 3C9"
type input "V8A 3C9"
select select
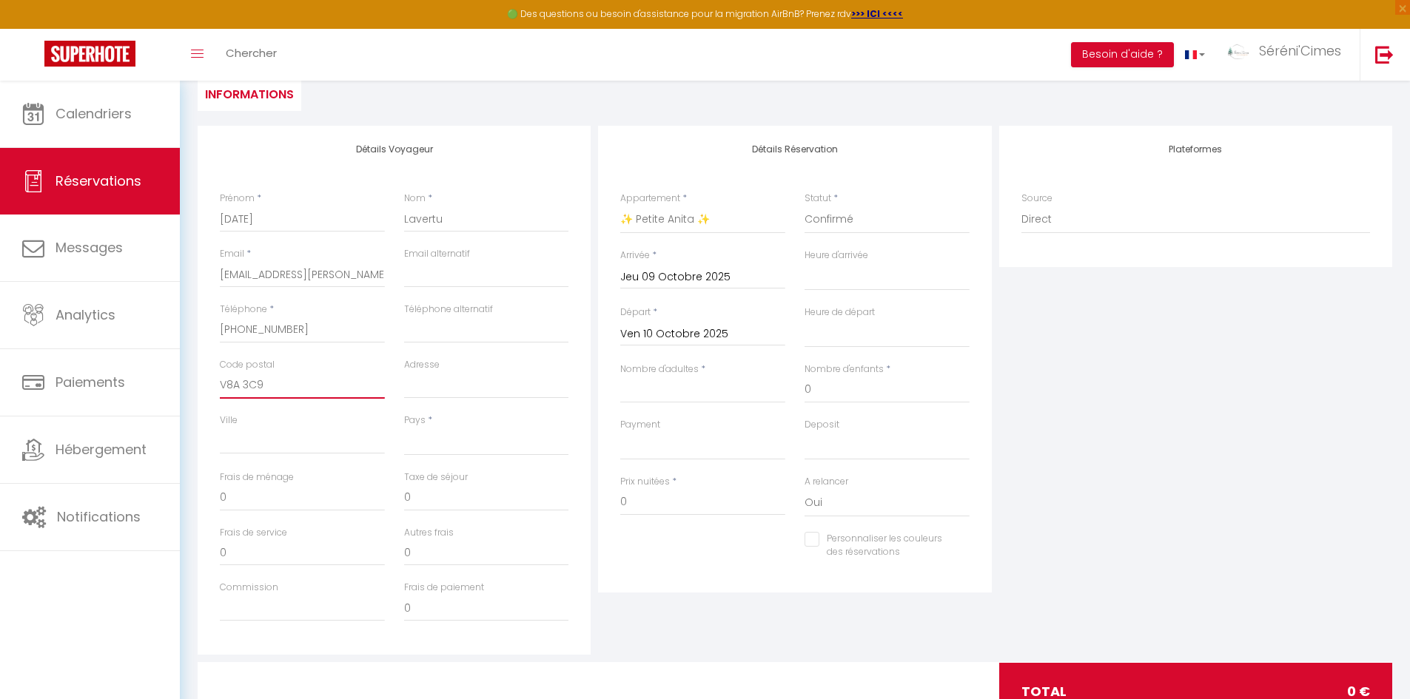
select select
checkbox input "false"
type input "V8A 3C9"
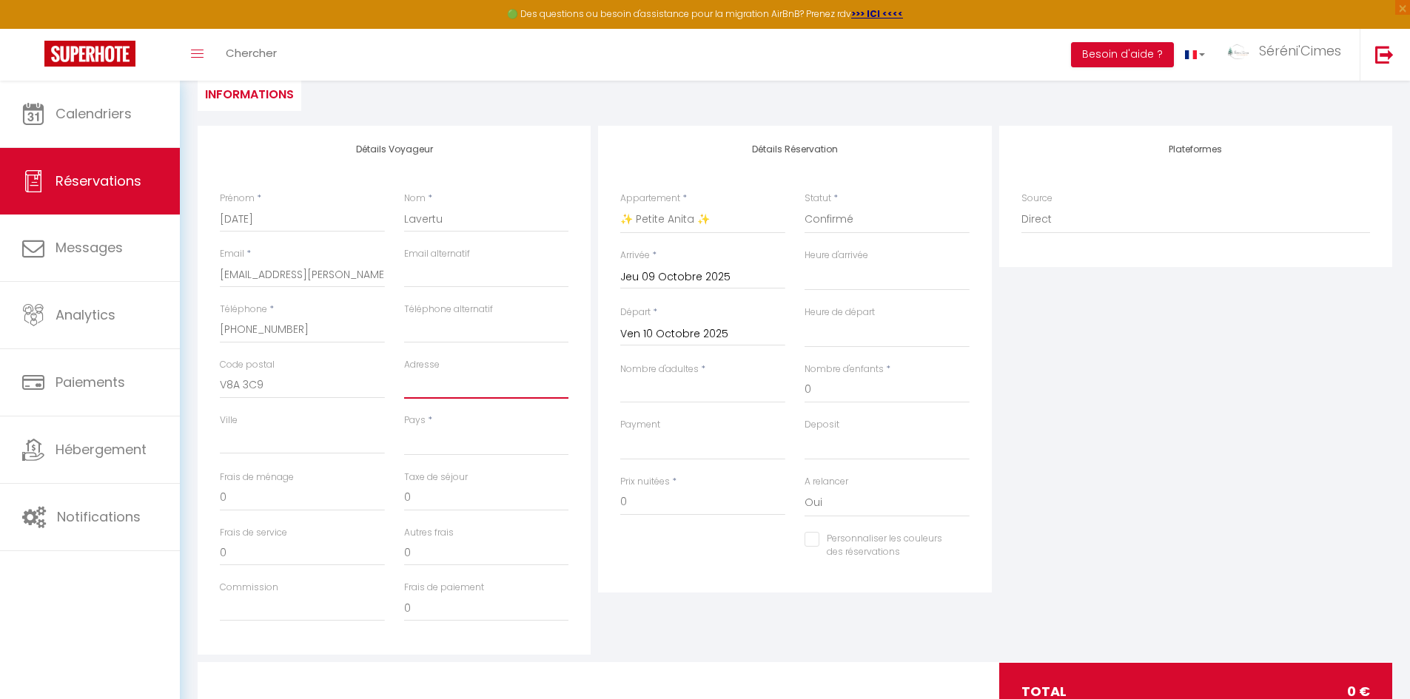
click at [464, 385] on input "Adresse" at bounding box center [486, 385] width 165 height 27
paste input "[STREET_ADDRESS] [GEOGRAPHIC_DATA]"
type input "[STREET_ADDRESS] [GEOGRAPHIC_DATA]"
select select
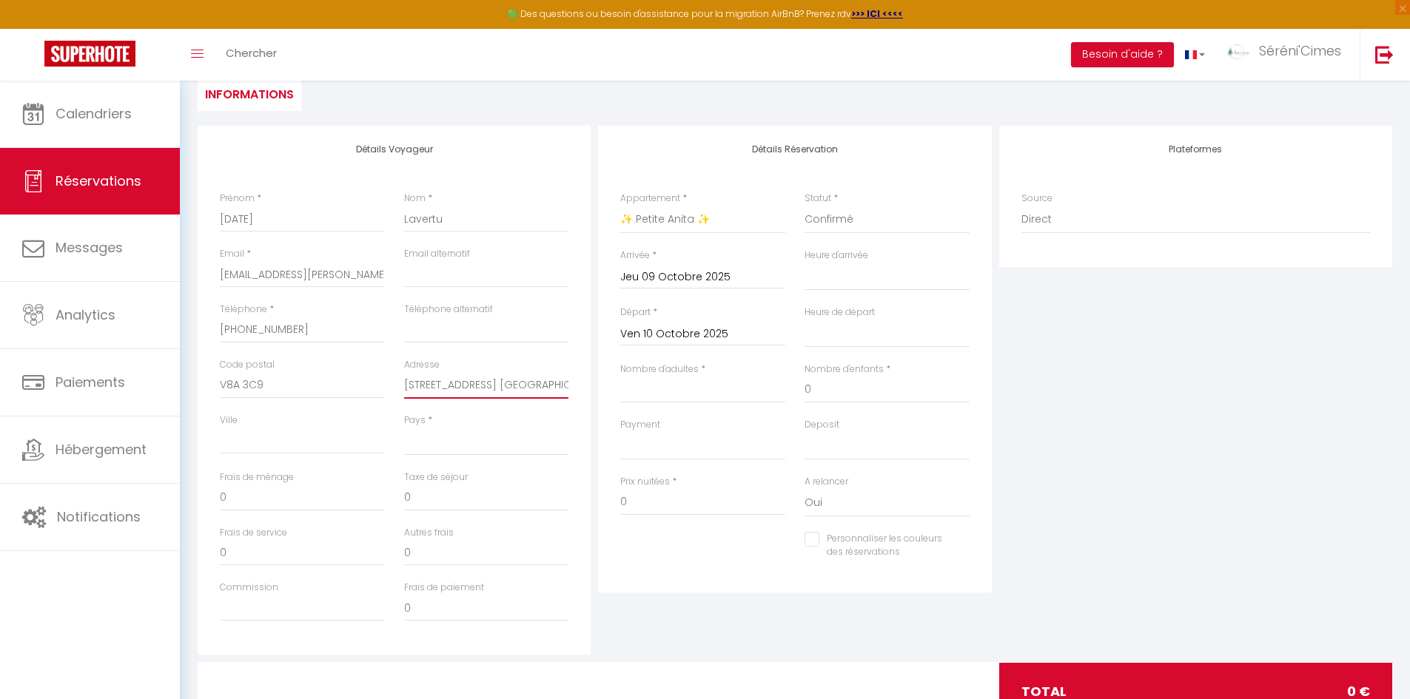
select select
checkbox input "false"
type input "[STREET_ADDRESS] [GEOGRAPHIC_DATA]"
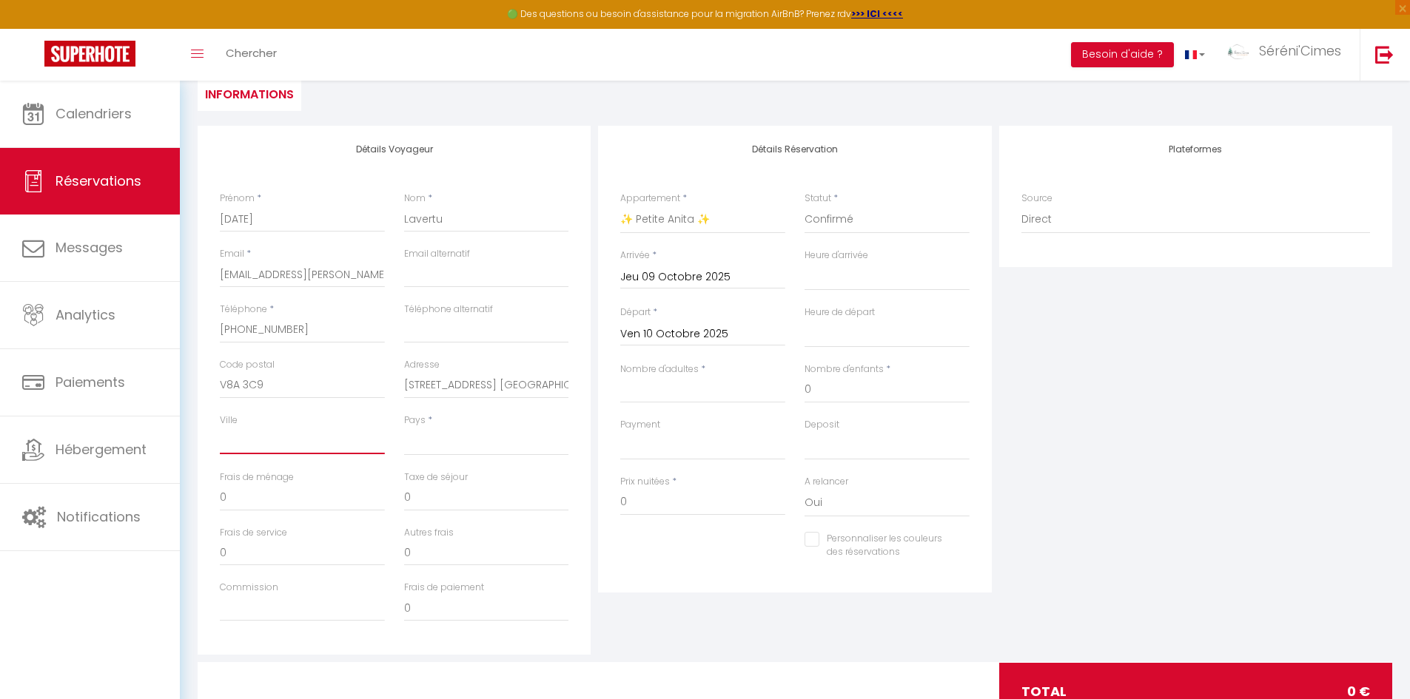
click at [296, 448] on input "Ville" at bounding box center [302, 441] width 165 height 27
paste input "[PERSON_NAME] River, C-B"
type input "[PERSON_NAME] River, C-B"
select select
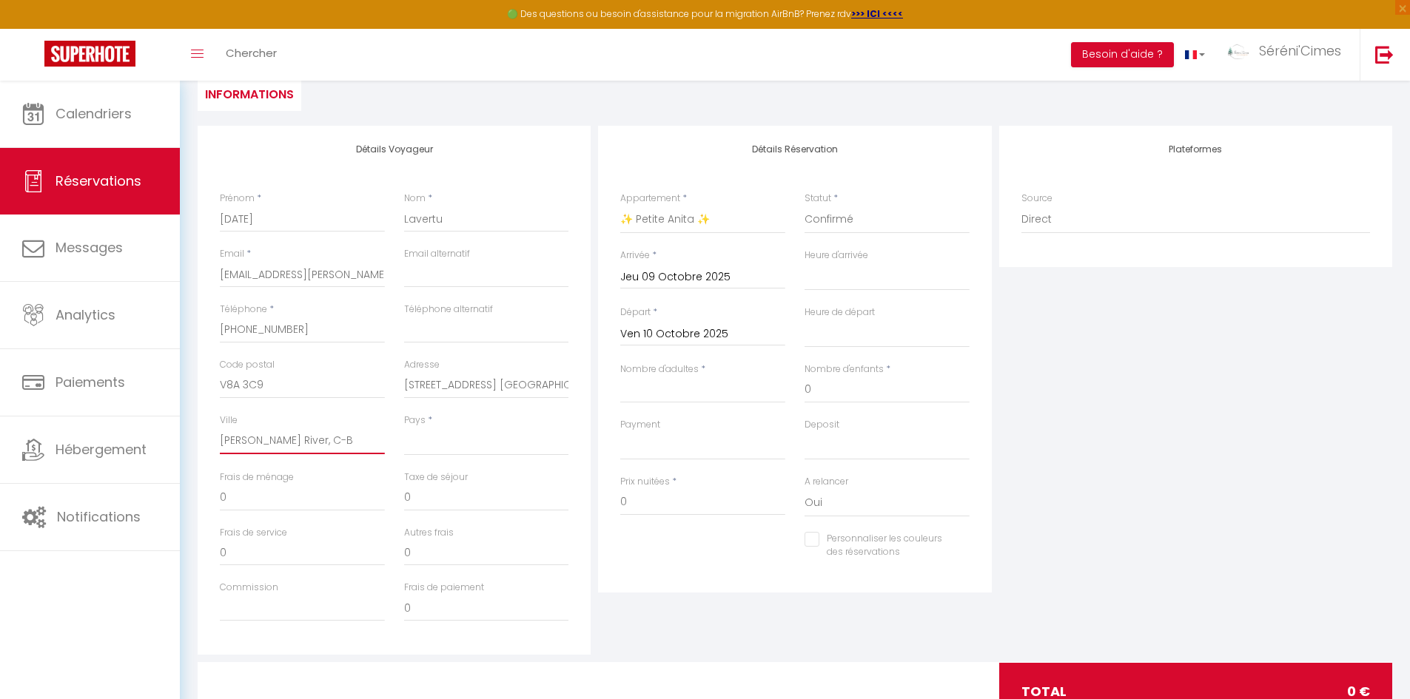
select select
checkbox input "false"
type input "[PERSON_NAME] River, C-B"
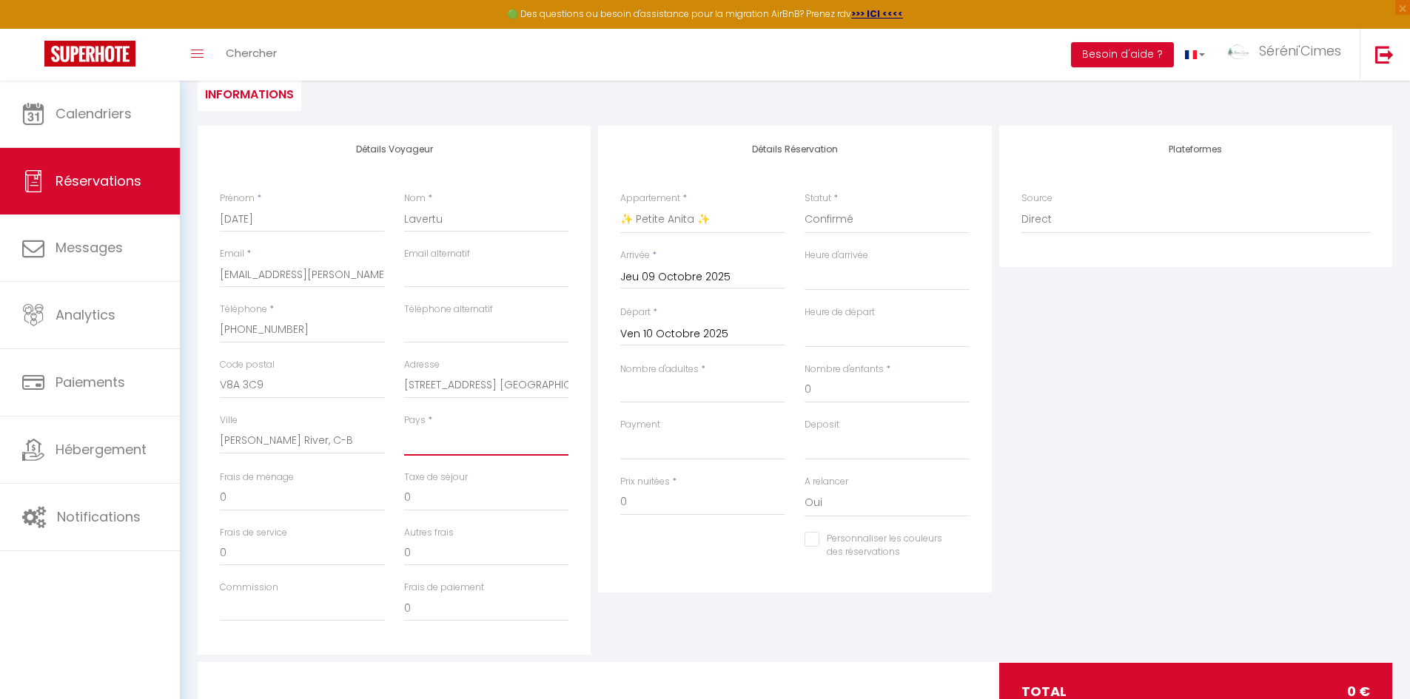
click at [465, 442] on select "France Portugal Afghanistan Albania Algeria American Samoa Andorra Angola Angui…" at bounding box center [486, 442] width 165 height 28
click at [404, 428] on select "France Portugal Afghanistan Albania Algeria American Samoa Andorra Angola Angui…" at bounding box center [486, 442] width 165 height 28
select select "FR"
select select
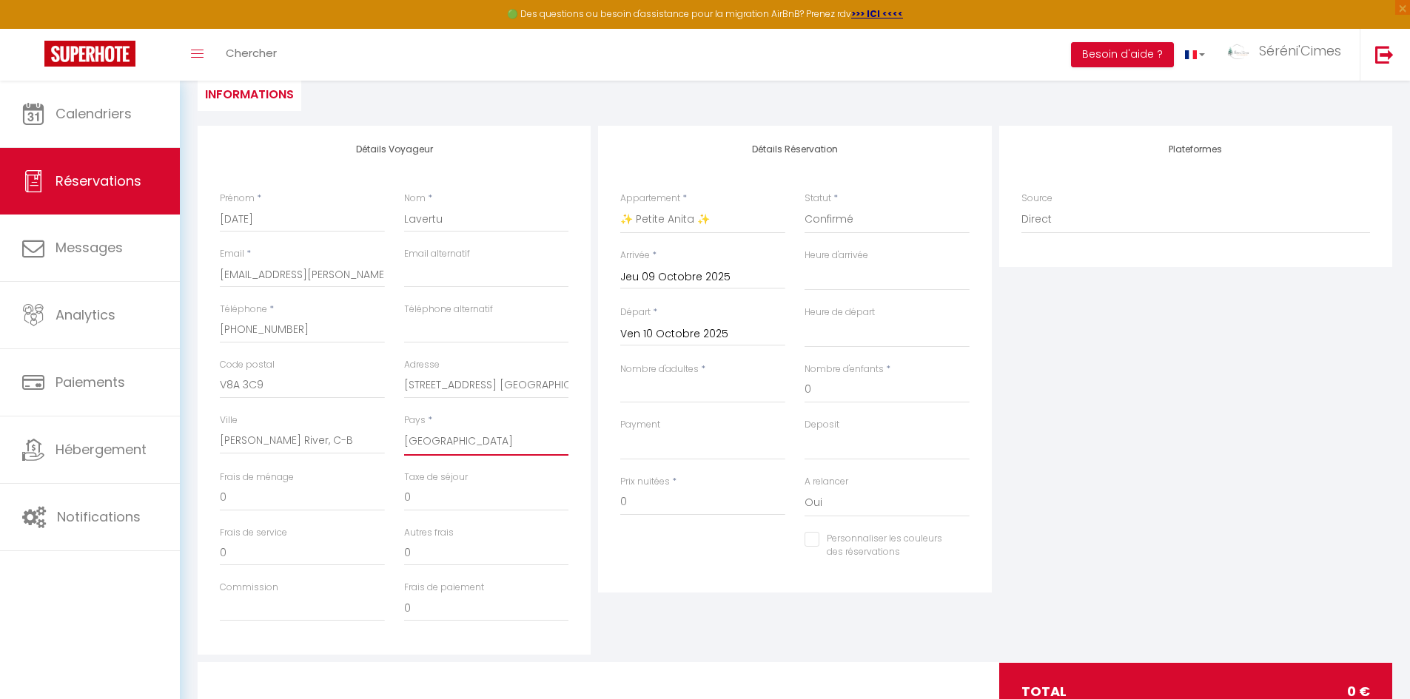
select select
checkbox input "false"
click at [713, 398] on input "Nombre d'adultes" at bounding box center [702, 390] width 165 height 27
type input "2"
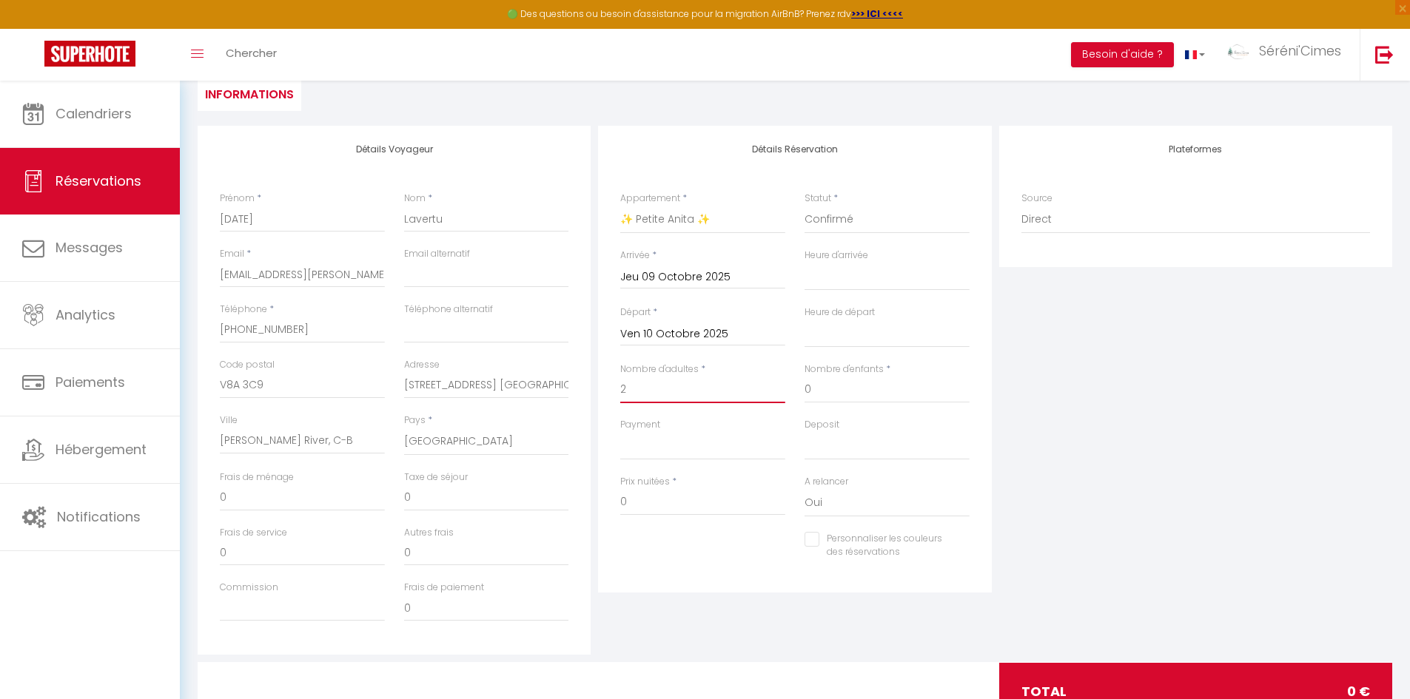
select select
checkbox input "false"
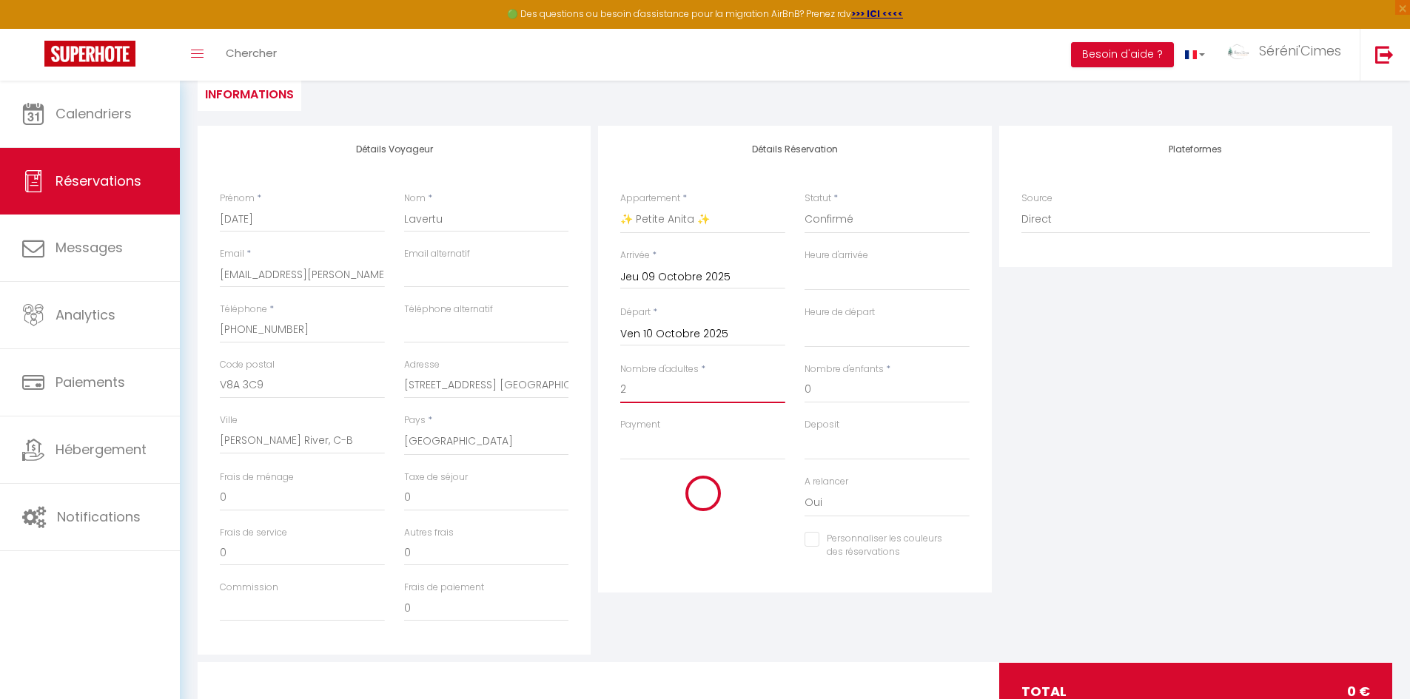
select select
checkbox input "false"
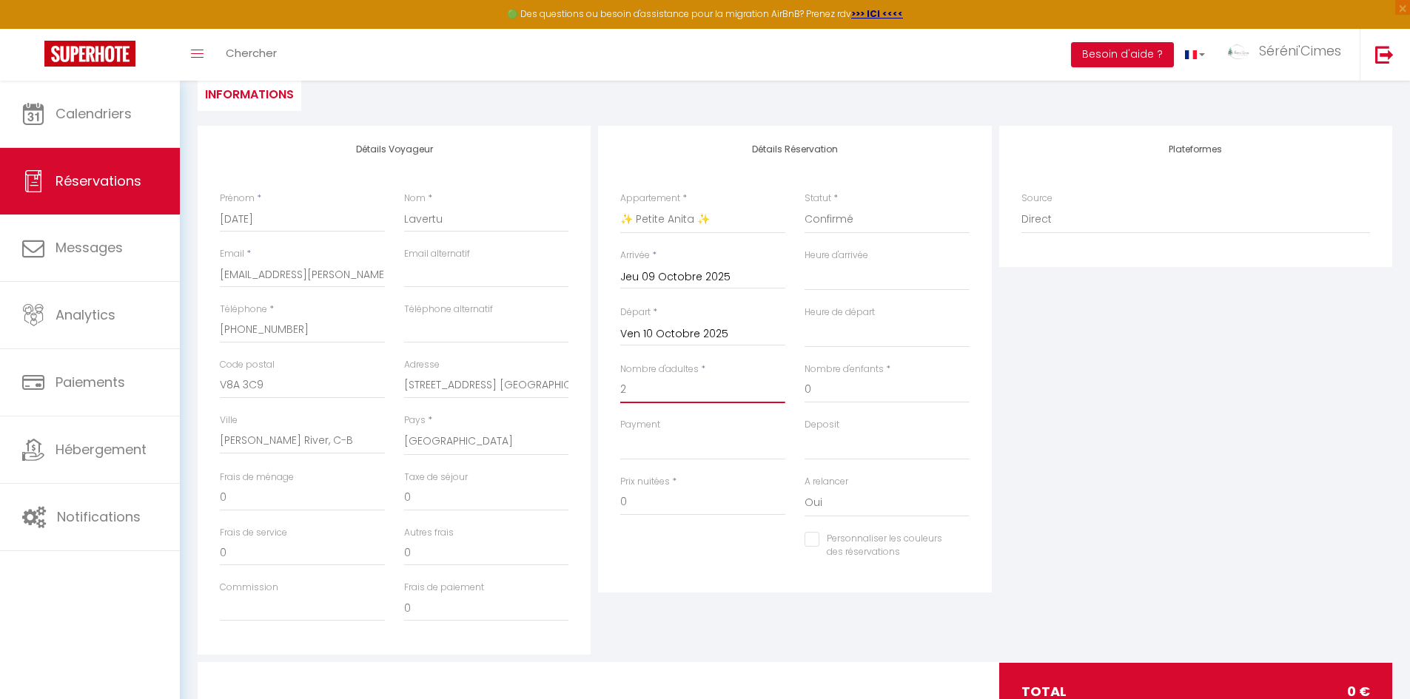
type input "2"
click at [683, 442] on select "OK KO" at bounding box center [702, 446] width 165 height 28
select select "10"
click at [620, 432] on select "OK KO" at bounding box center [702, 446] width 165 height 28
select select
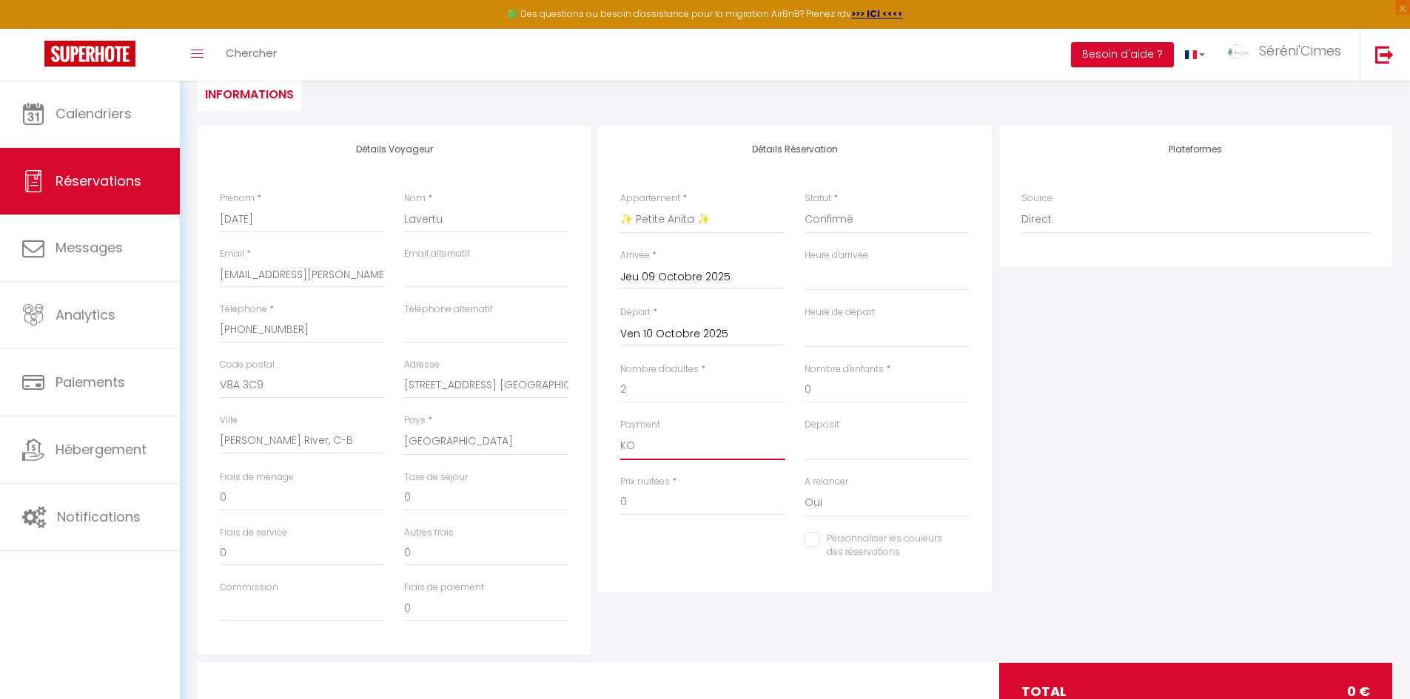
select select
checkbox input "false"
drag, startPoint x: 837, startPoint y: 440, endPoint x: 830, endPoint y: 444, distance: 8.6
click at [837, 440] on select "OK KO" at bounding box center [887, 446] width 165 height 28
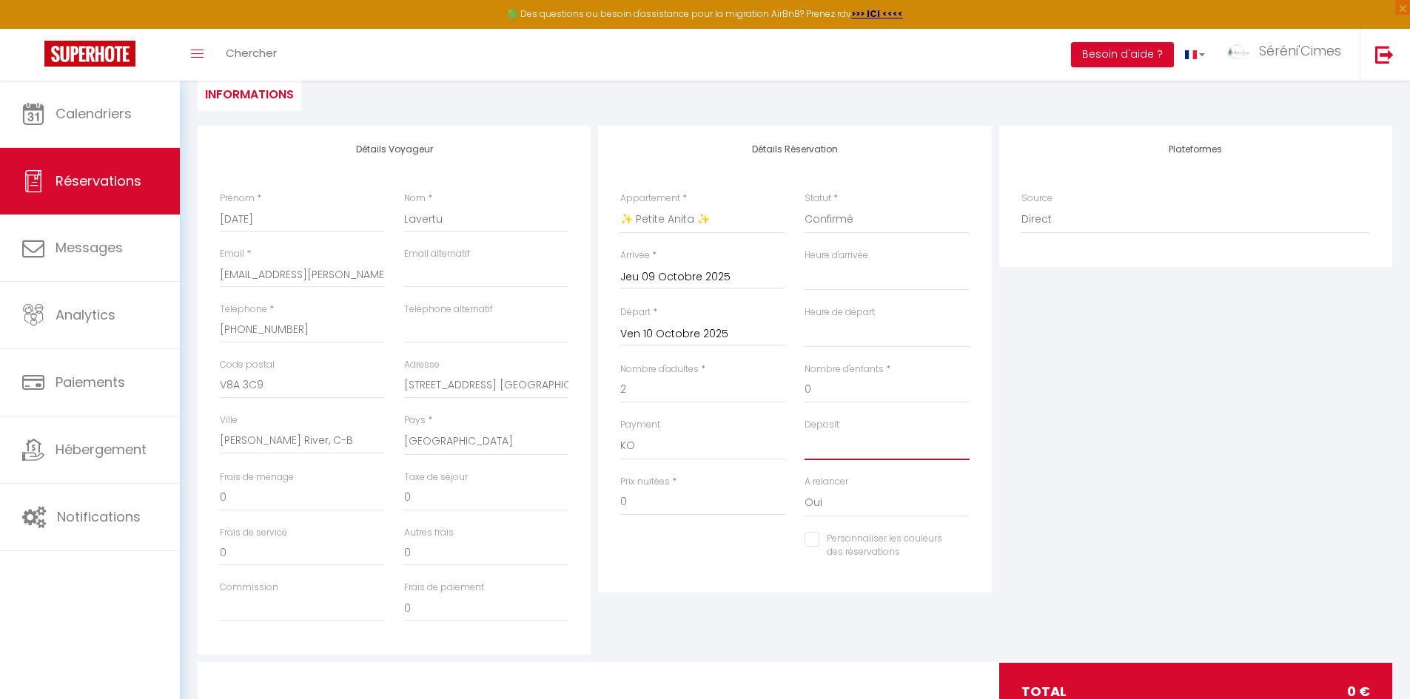
select select "15"
click at [805, 432] on select "OK KO" at bounding box center [887, 446] width 165 height 28
select select
checkbox input "false"
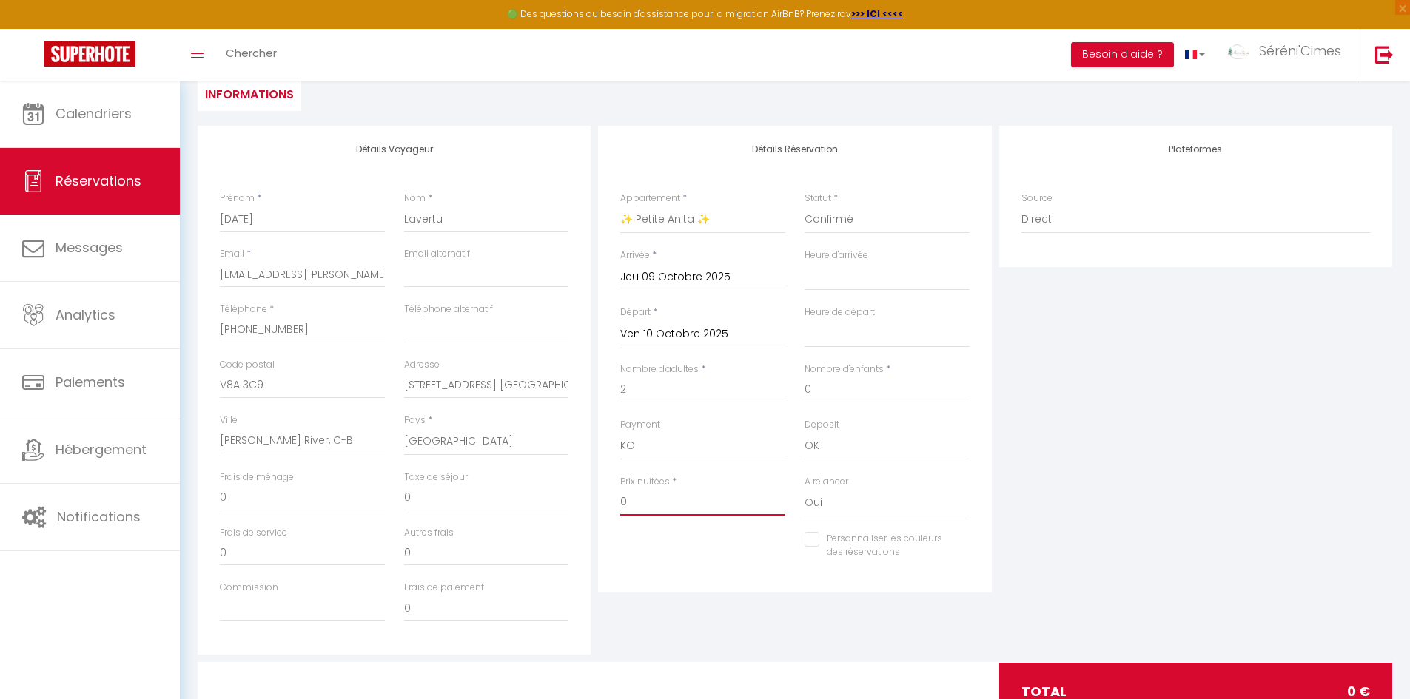
click at [667, 505] on input "0" at bounding box center [702, 502] width 165 height 27
paste input "64"
type input "64"
select select
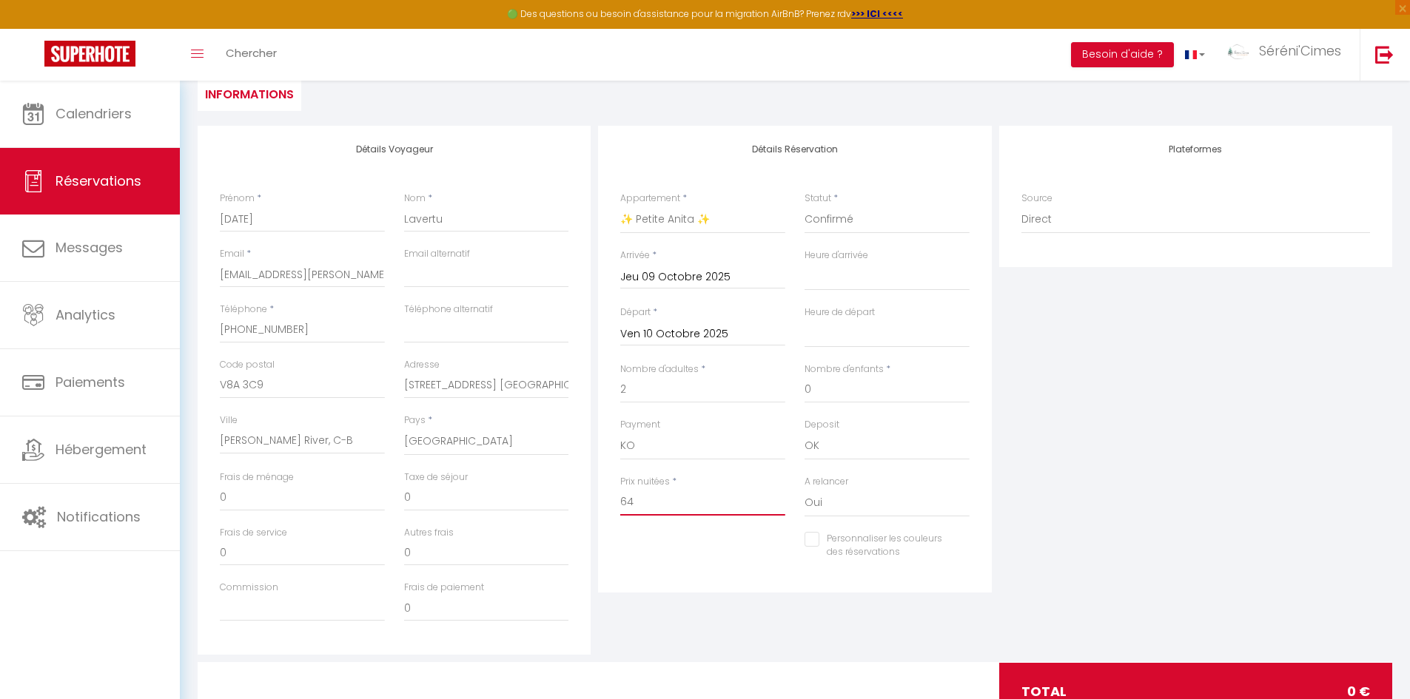
select select
checkbox input "false"
type input "64"
click at [443, 493] on input "0" at bounding box center [486, 498] width 165 height 27
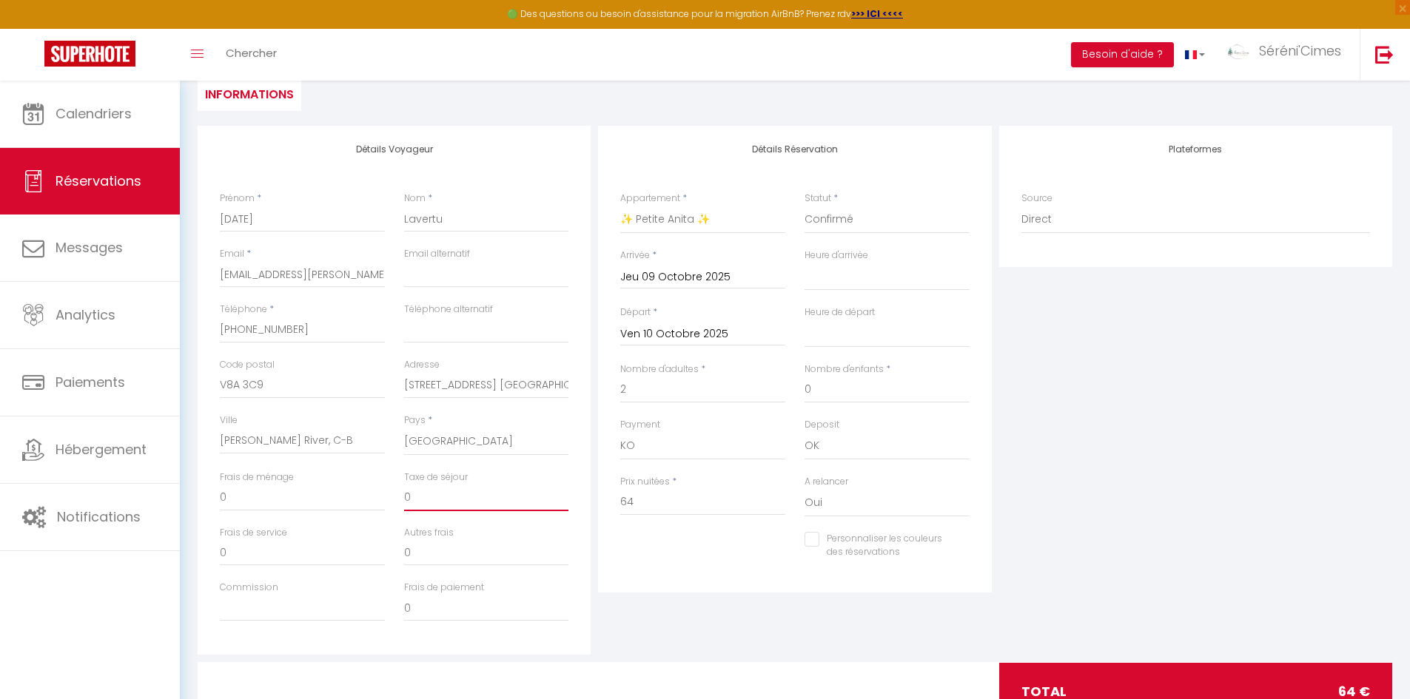
paste input "3.52"
type input "3.52"
select select
checkbox input "false"
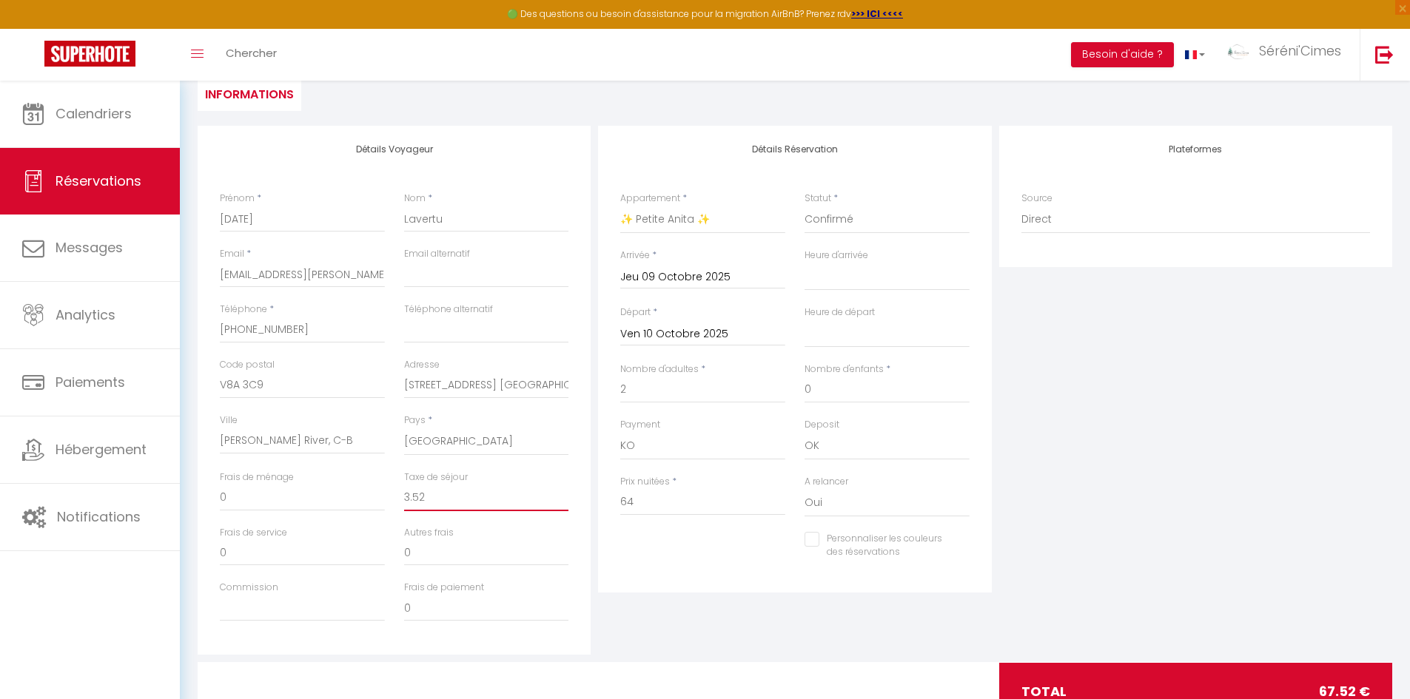
type input "3.52"
click at [689, 618] on div "Détails Réservation Appartement * 🌄 Doux Crépuscule 🌄 ⛰️ Parenthèse Alpine ⛰️ 🏡…" at bounding box center [794, 390] width 400 height 529
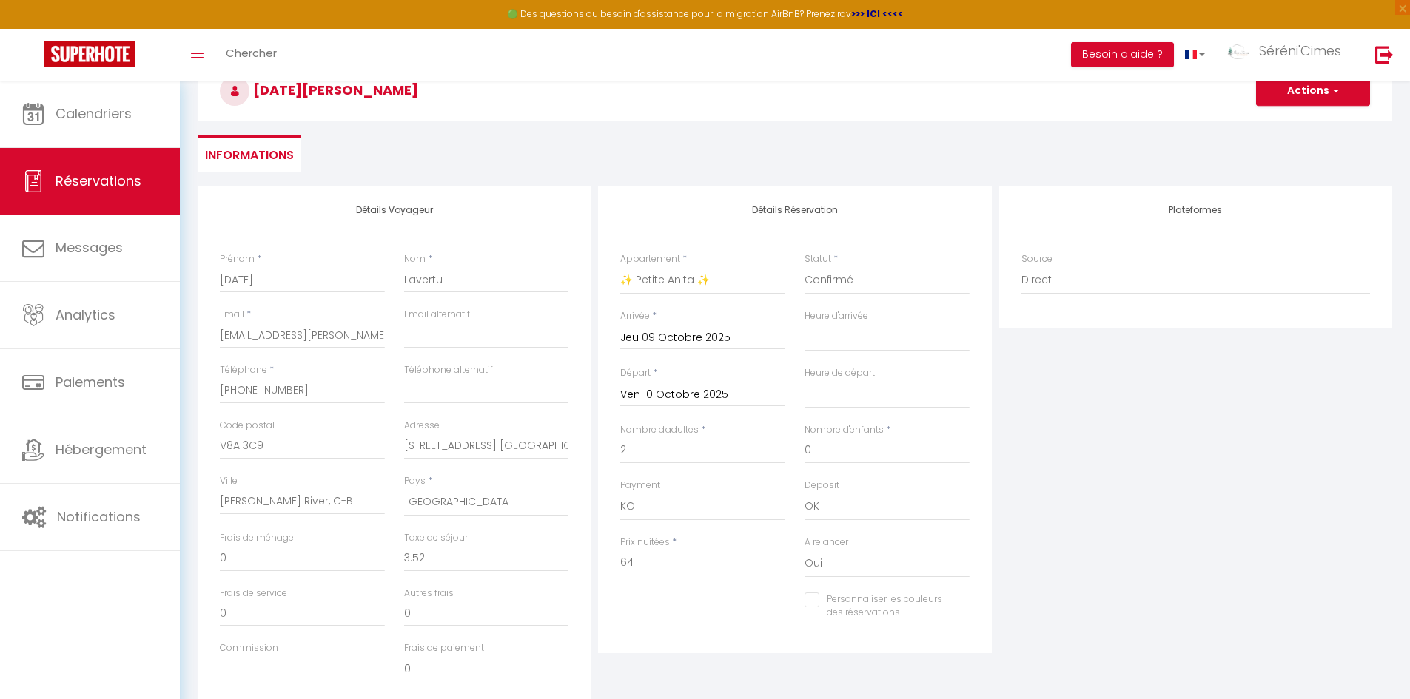
scroll to position [59, 0]
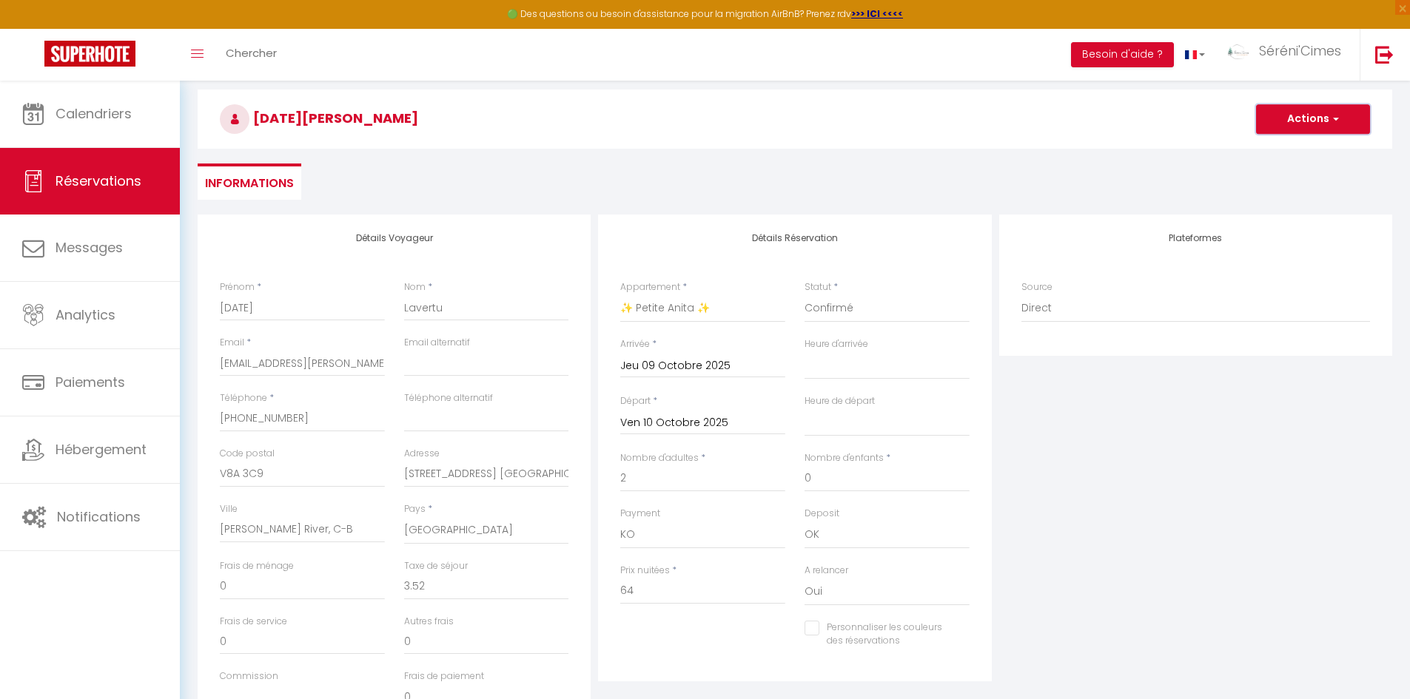
click at [1292, 132] on button "Actions" at bounding box center [1313, 119] width 114 height 30
click at [1286, 146] on link "Enregistrer" at bounding box center [1298, 151] width 117 height 19
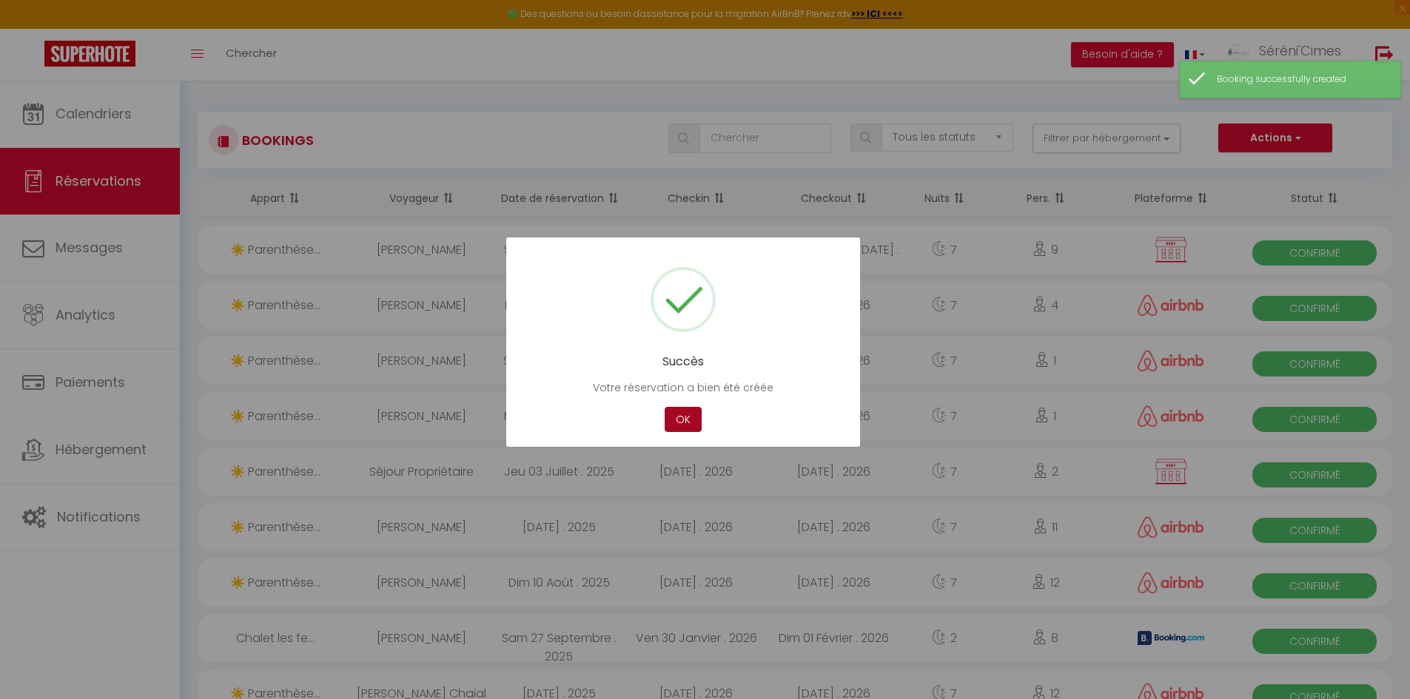
click at [685, 410] on button "OK" at bounding box center [683, 420] width 37 height 26
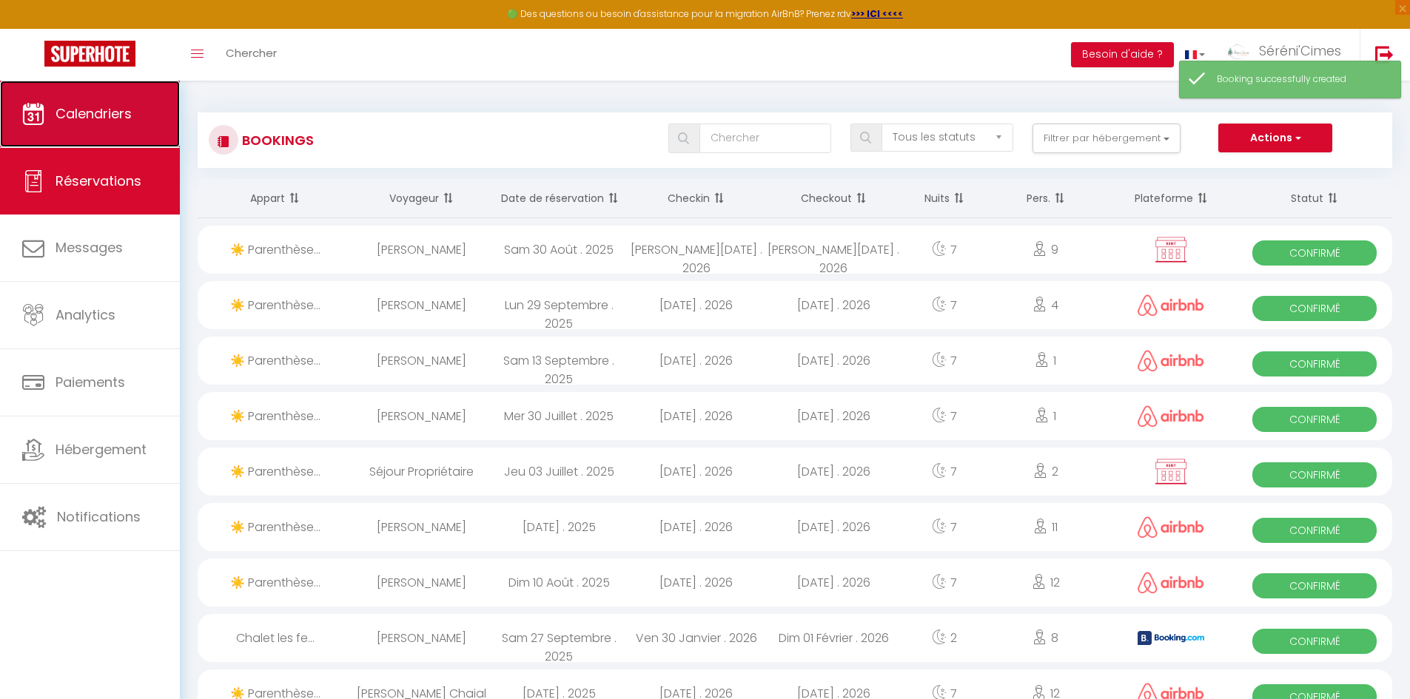
click at [127, 111] on span "Calendriers" at bounding box center [94, 113] width 76 height 19
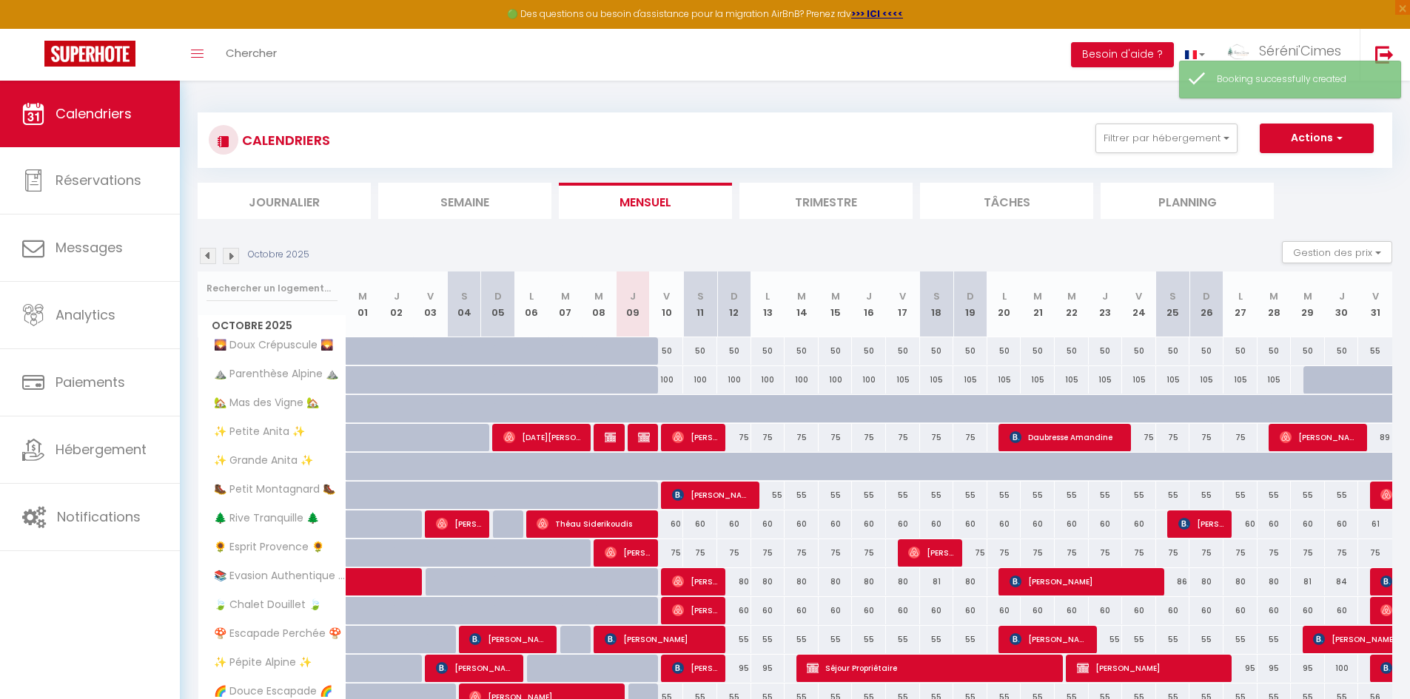
click at [637, 429] on div at bounding box center [645, 438] width 34 height 28
click at [642, 437] on img at bounding box center [644, 438] width 12 height 12
select select "OK"
select select "0"
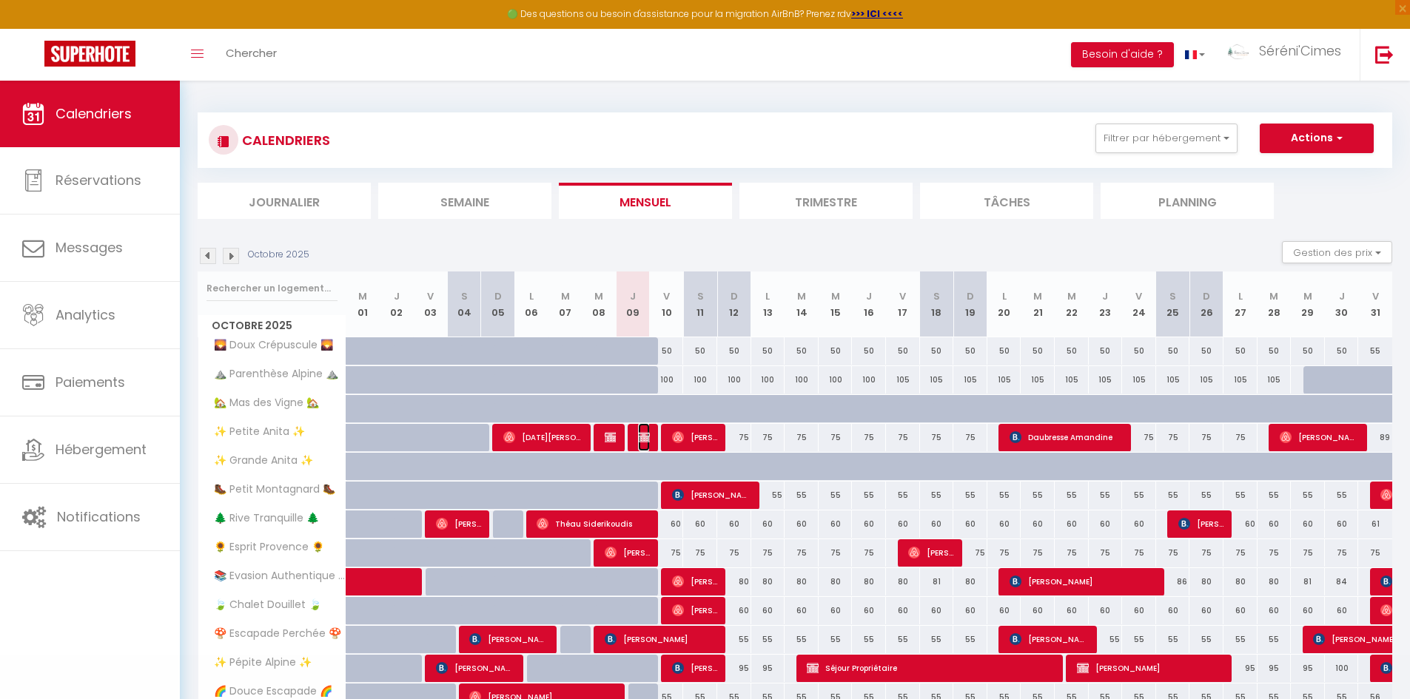
select select "0"
select select "1"
select select
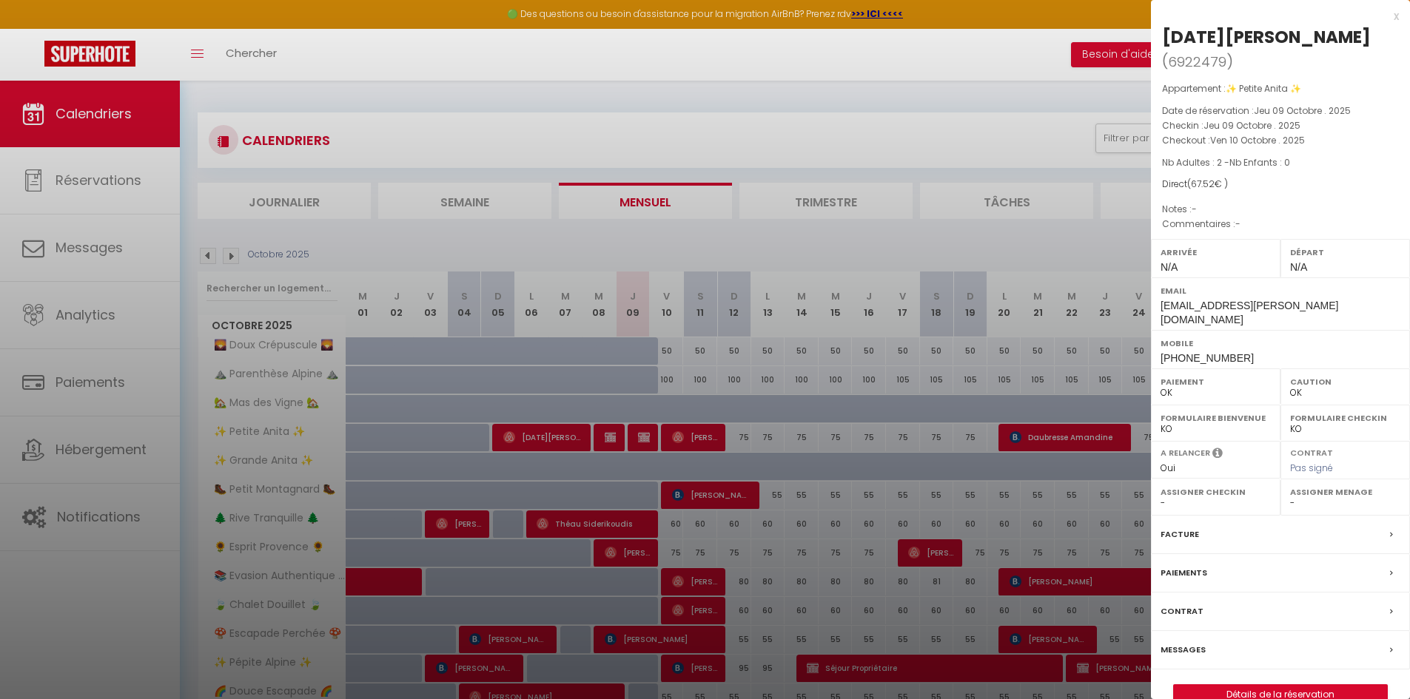
click at [1192, 642] on label "Messages" at bounding box center [1183, 650] width 45 height 16
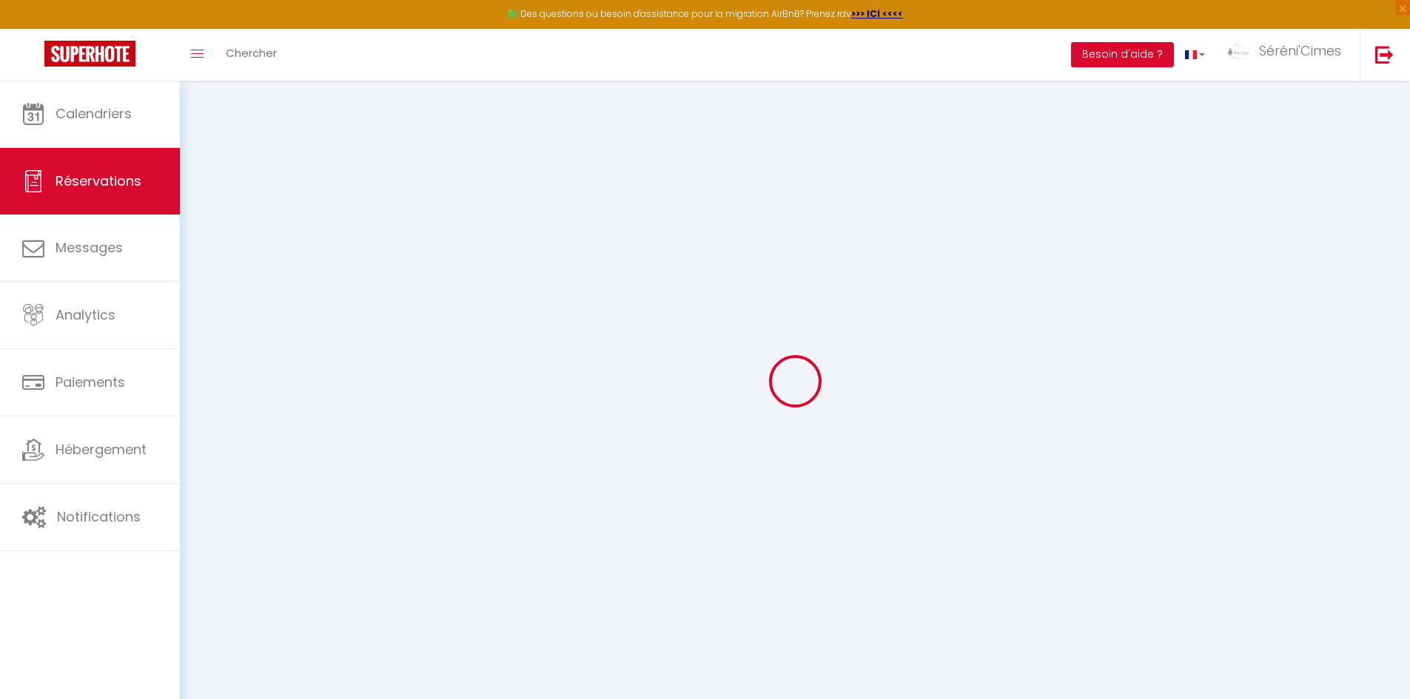
select select
checkbox input "false"
select select
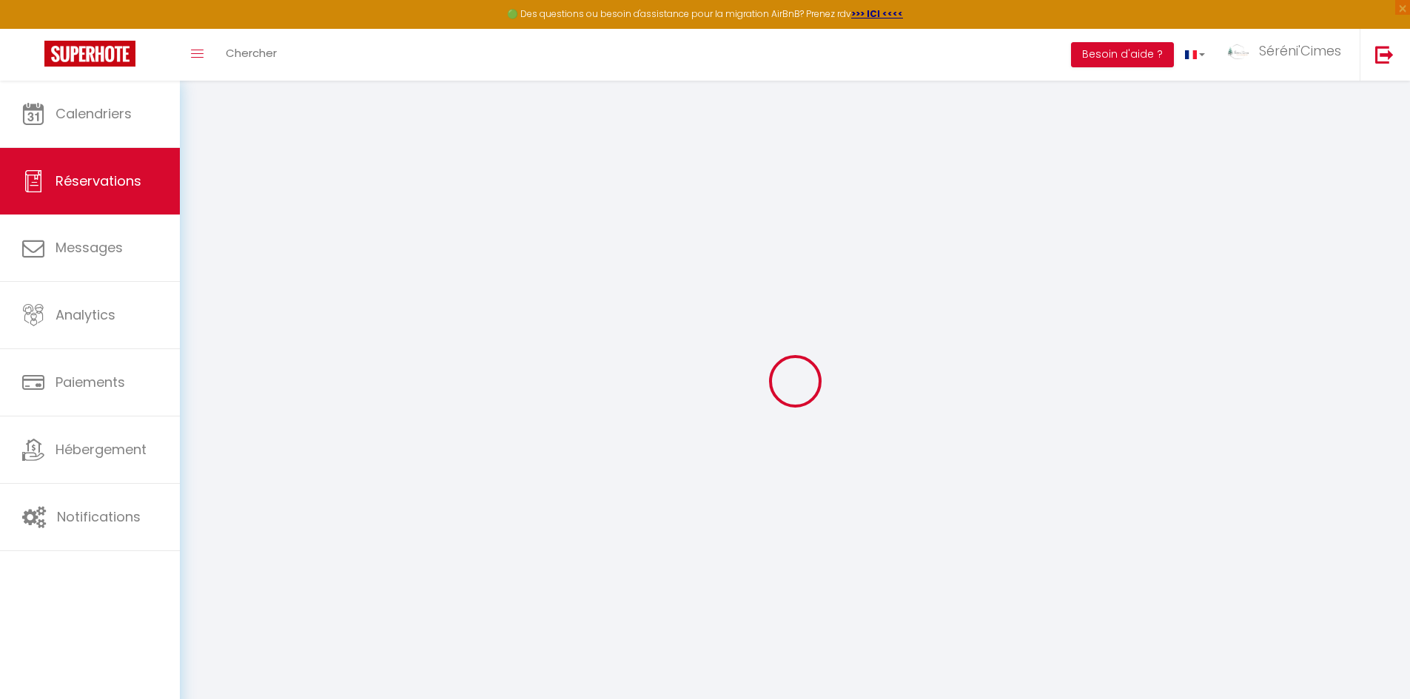
checkbox input "false"
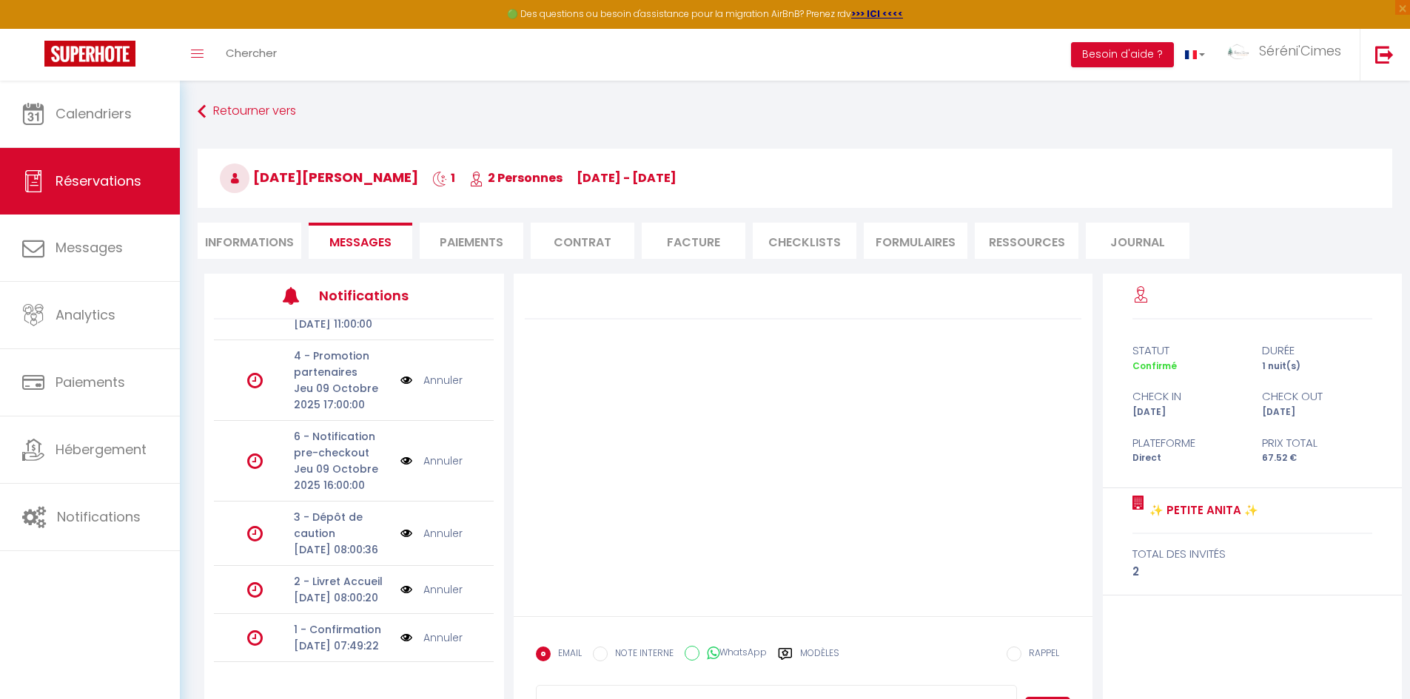
click at [435, 630] on link "Annuler" at bounding box center [442, 638] width 39 height 16
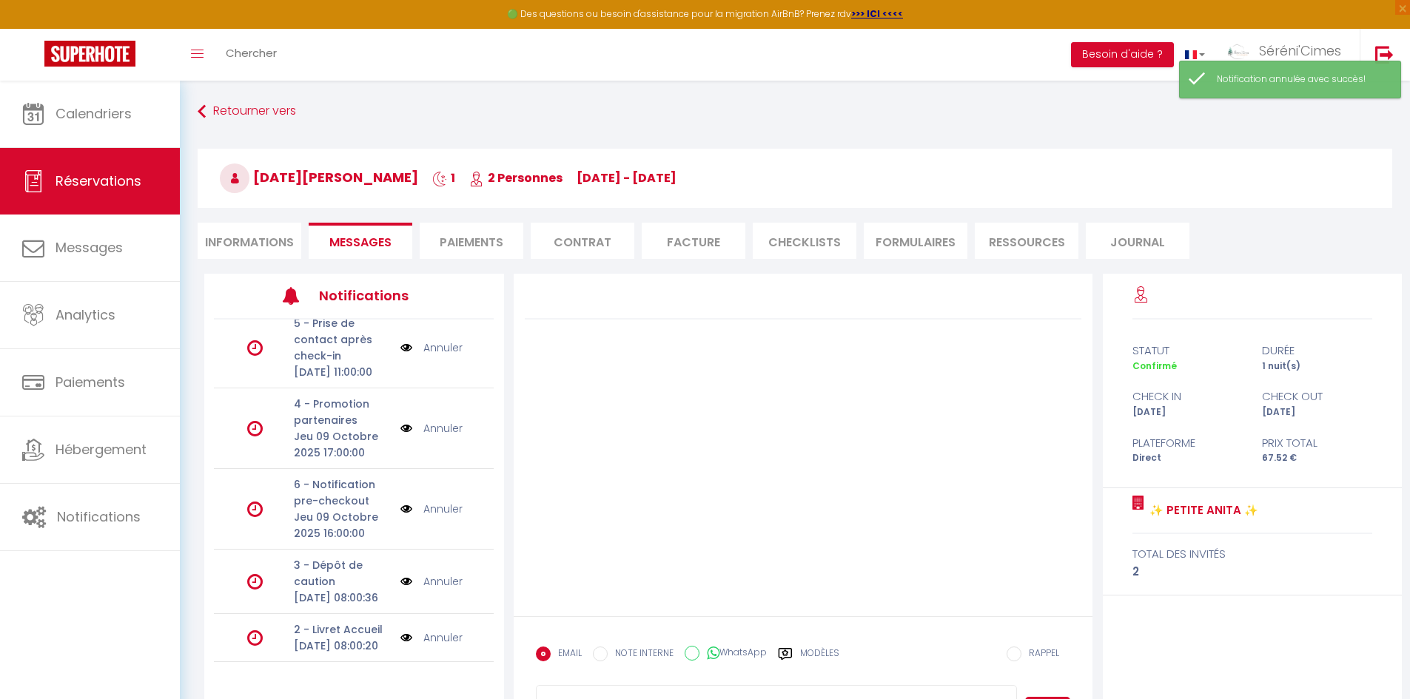
click at [434, 630] on link "Annuler" at bounding box center [442, 638] width 39 height 16
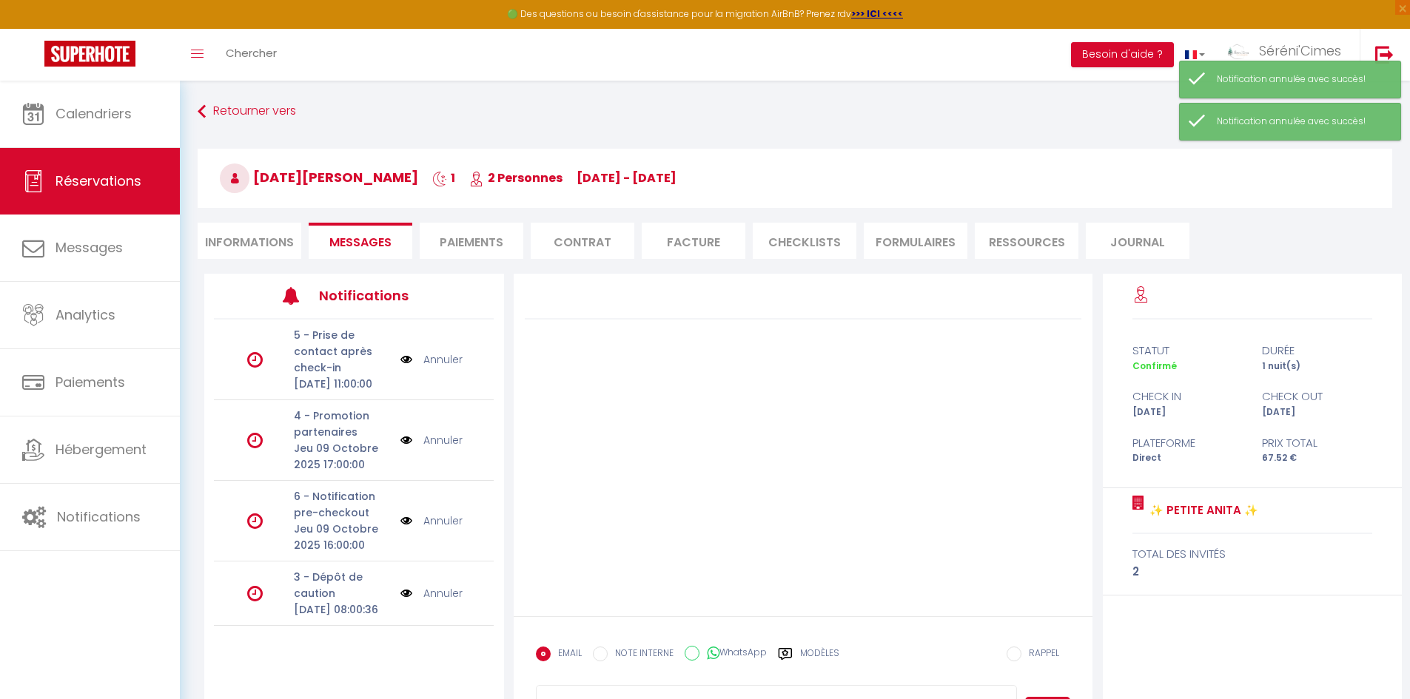
click at [437, 602] on link "Annuler" at bounding box center [442, 593] width 39 height 16
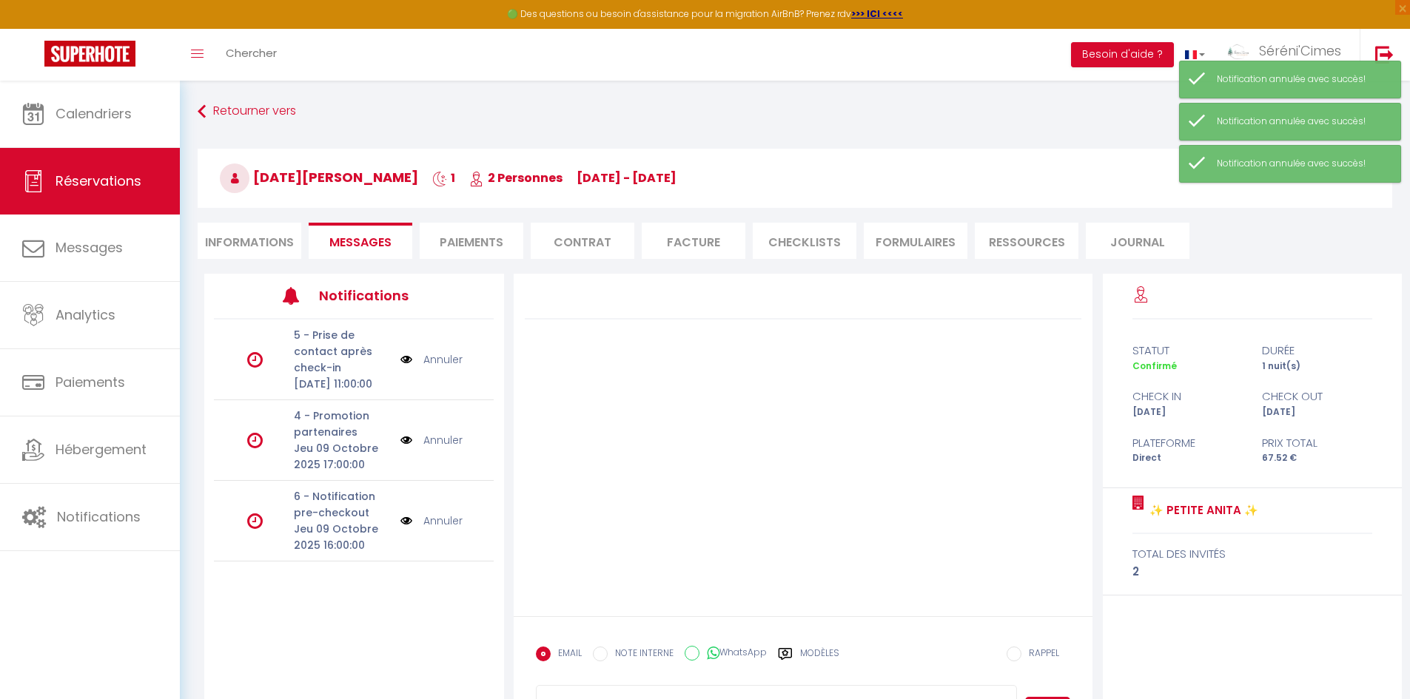
click at [440, 529] on link "Annuler" at bounding box center [442, 521] width 39 height 16
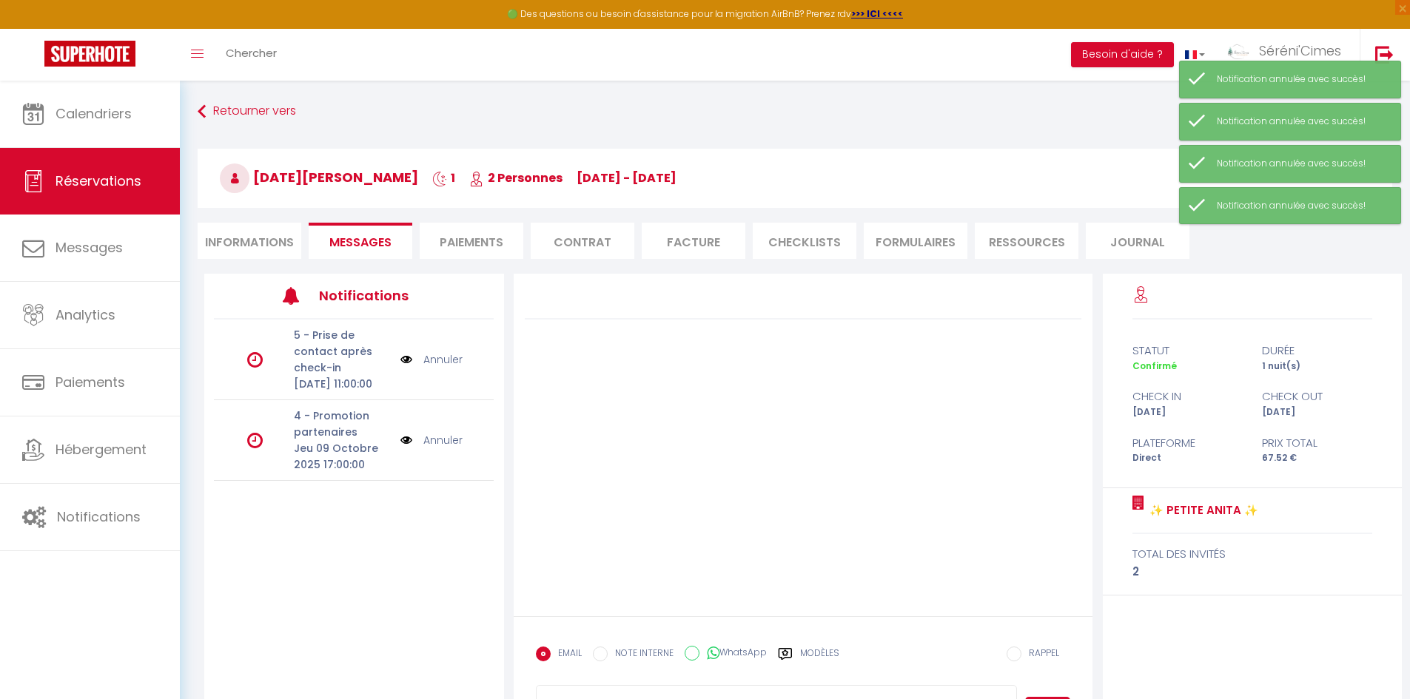
click at [452, 449] on link "Annuler" at bounding box center [442, 440] width 39 height 16
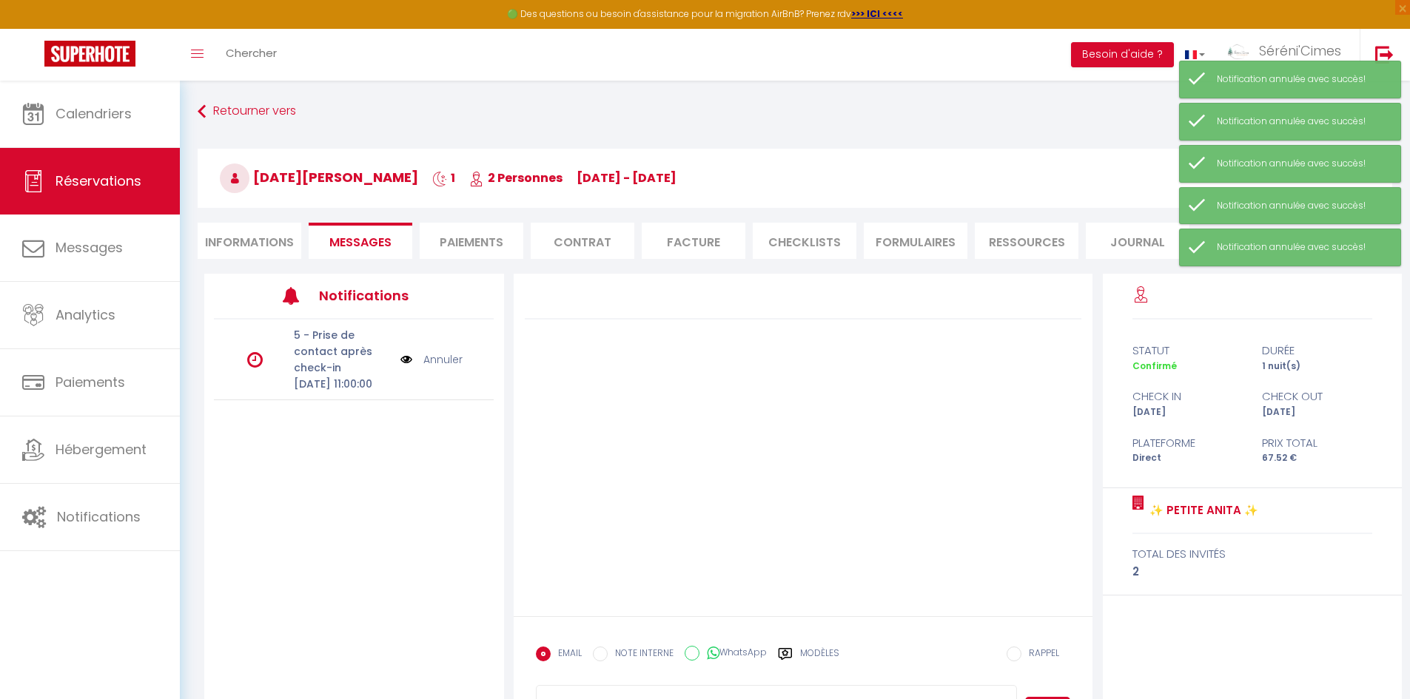
click at [456, 358] on div "5 - Prise de contact après check-in Ven 10 Octobre 2025 11:00:00 Annuler" at bounding box center [354, 360] width 280 height 81
click at [455, 366] on link "Annuler" at bounding box center [442, 360] width 39 height 16
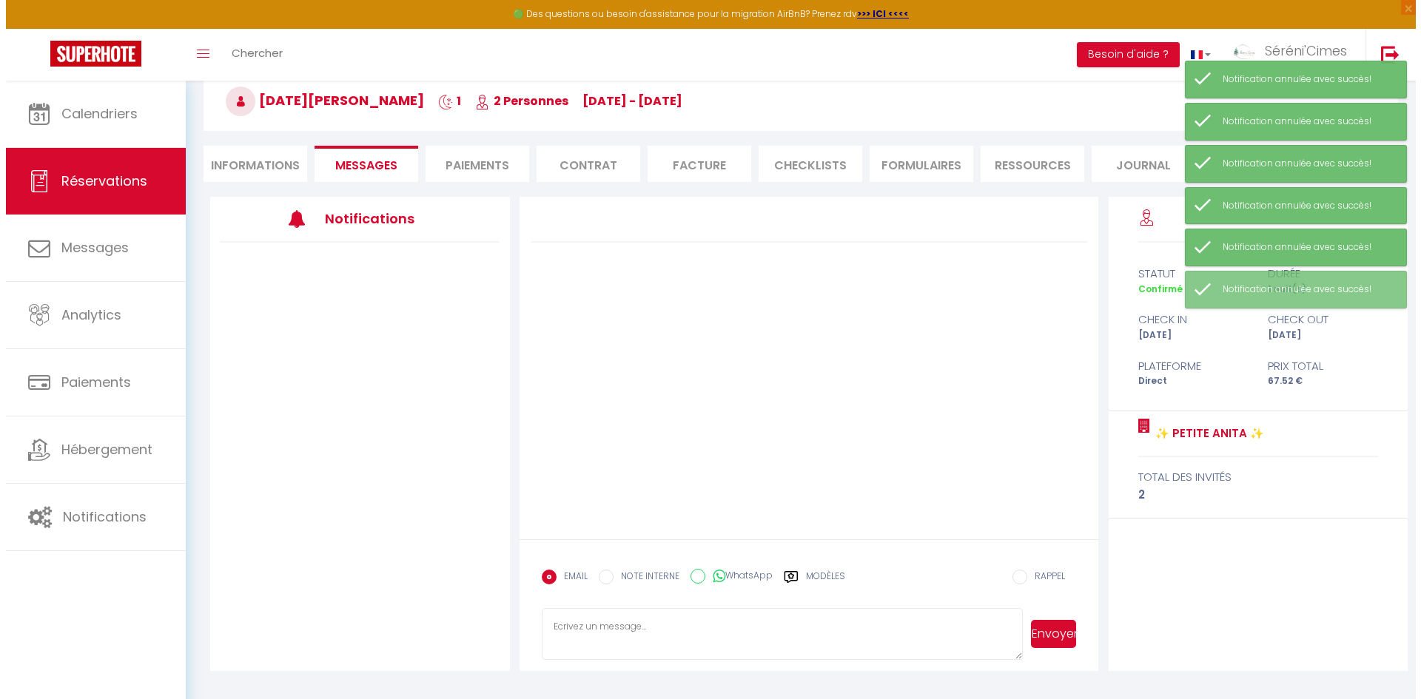
scroll to position [81, 0]
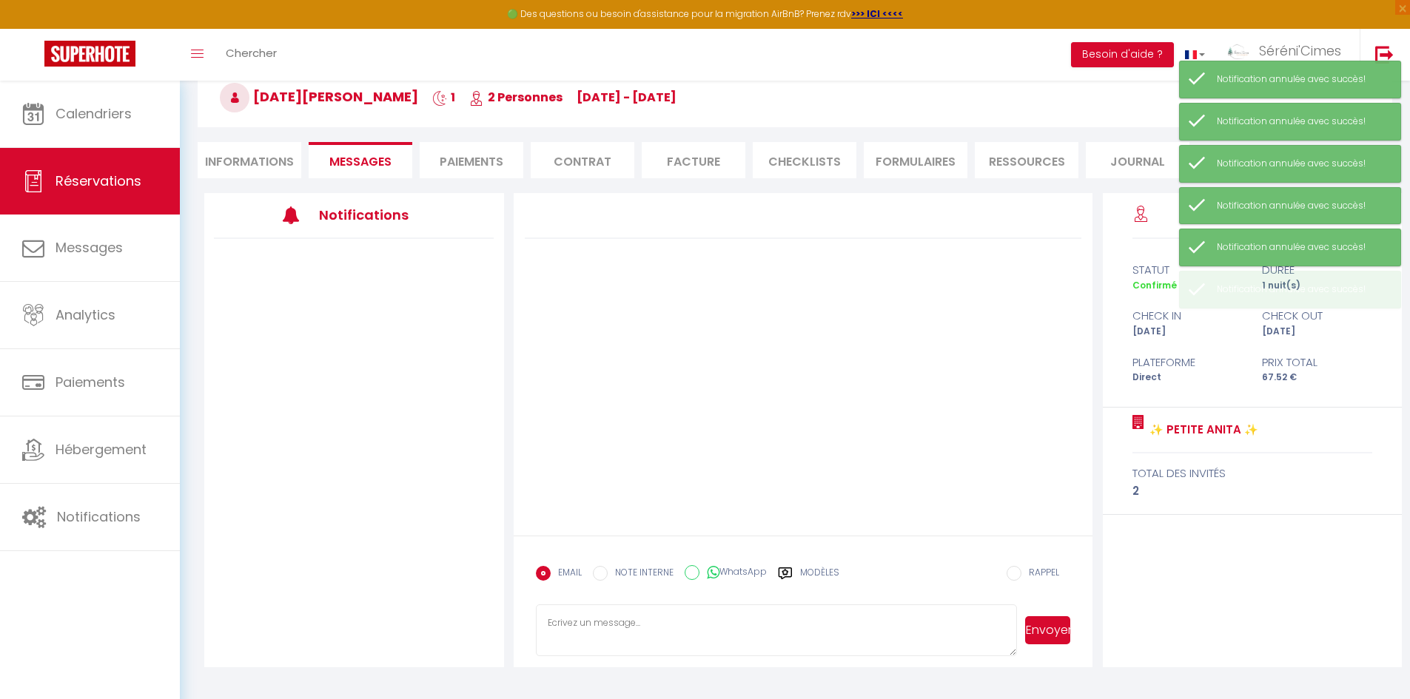
drag, startPoint x: 474, startPoint y: 177, endPoint x: 478, endPoint y: 165, distance: 12.4
click at [474, 175] on li "Paiements" at bounding box center [472, 160] width 104 height 36
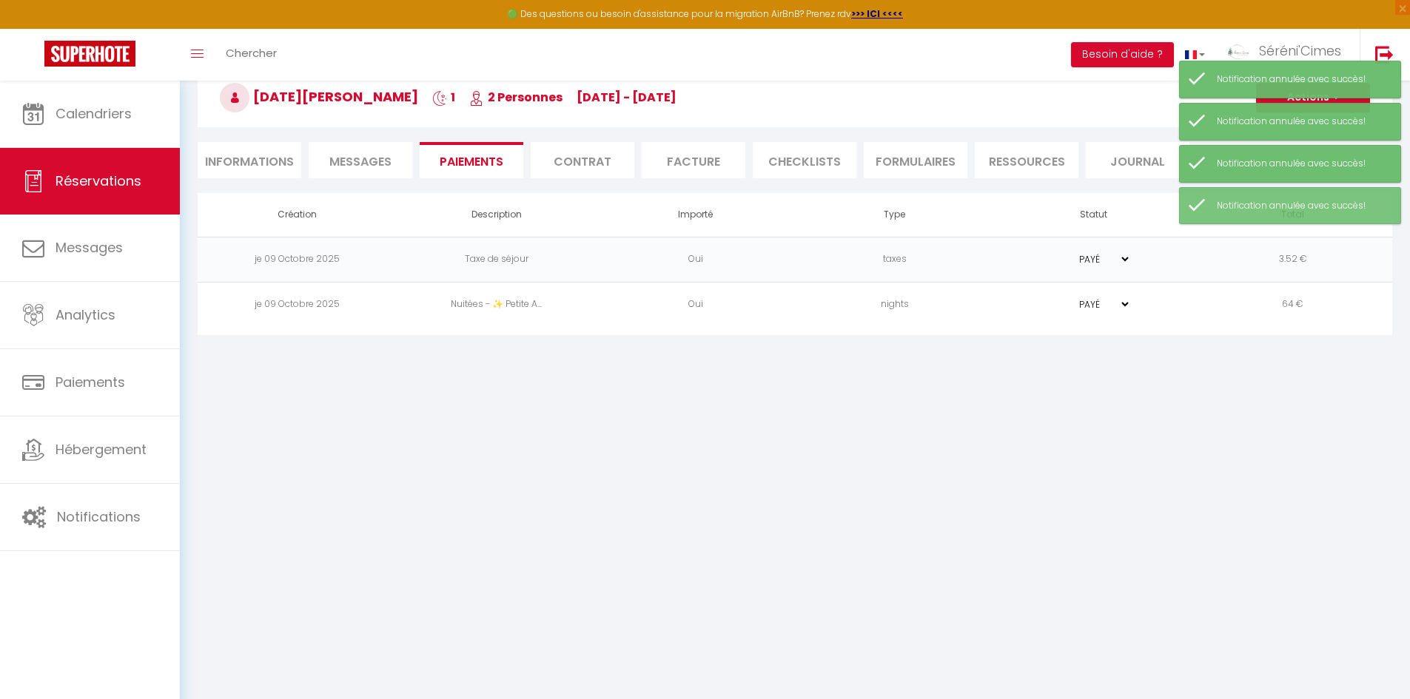
click at [1212, 506] on body "🟢 Des questions ou besoin d'assistance pour la migration AirBnB? Prenez rdv >>>…" at bounding box center [705, 349] width 1410 height 699
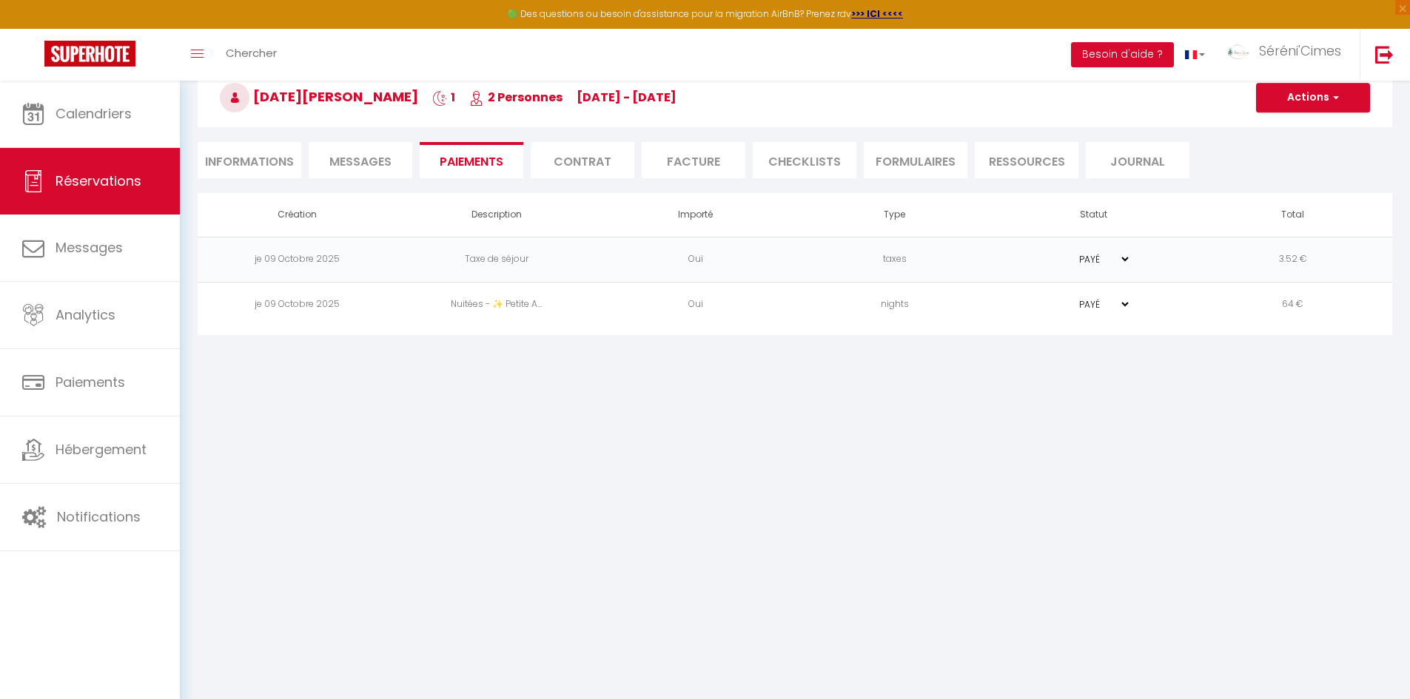
click at [226, 158] on li "Informations" at bounding box center [250, 160] width 104 height 36
select select
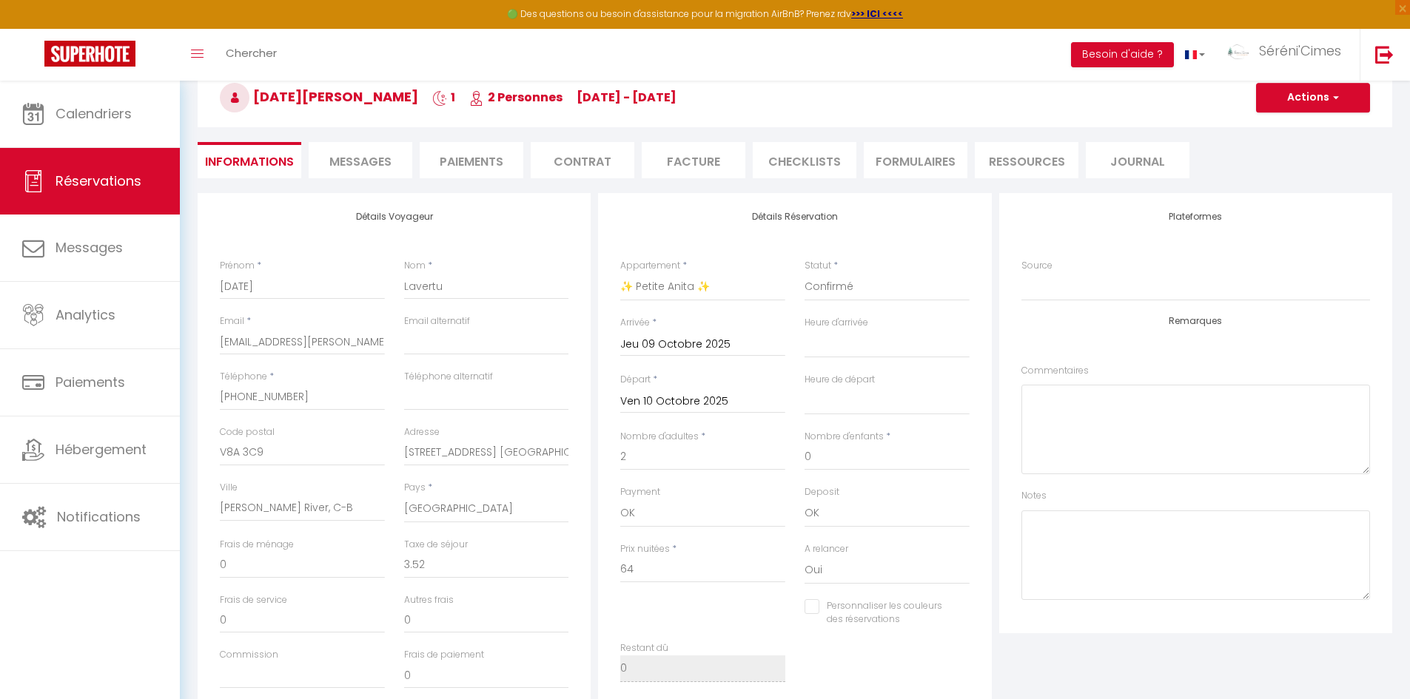
click at [459, 160] on li "Paiements" at bounding box center [472, 160] width 104 height 36
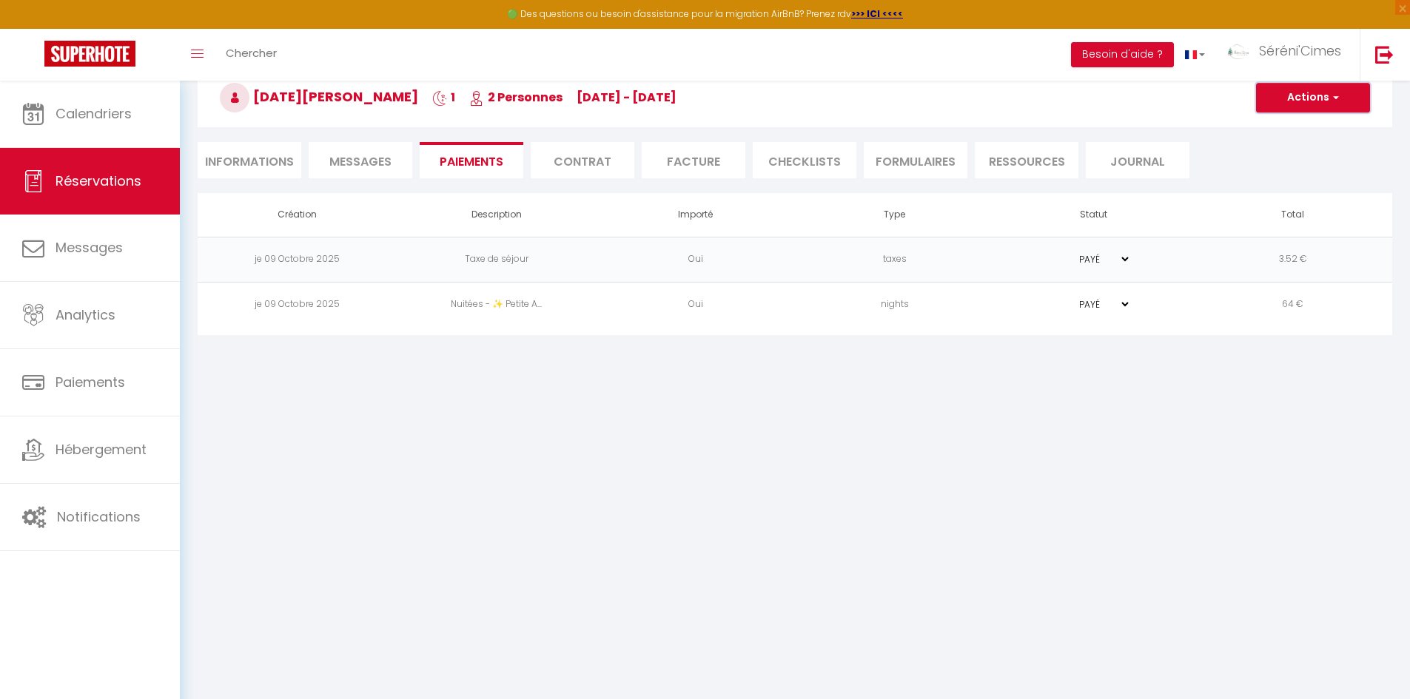
click at [1316, 93] on button "Actions" at bounding box center [1313, 98] width 114 height 30
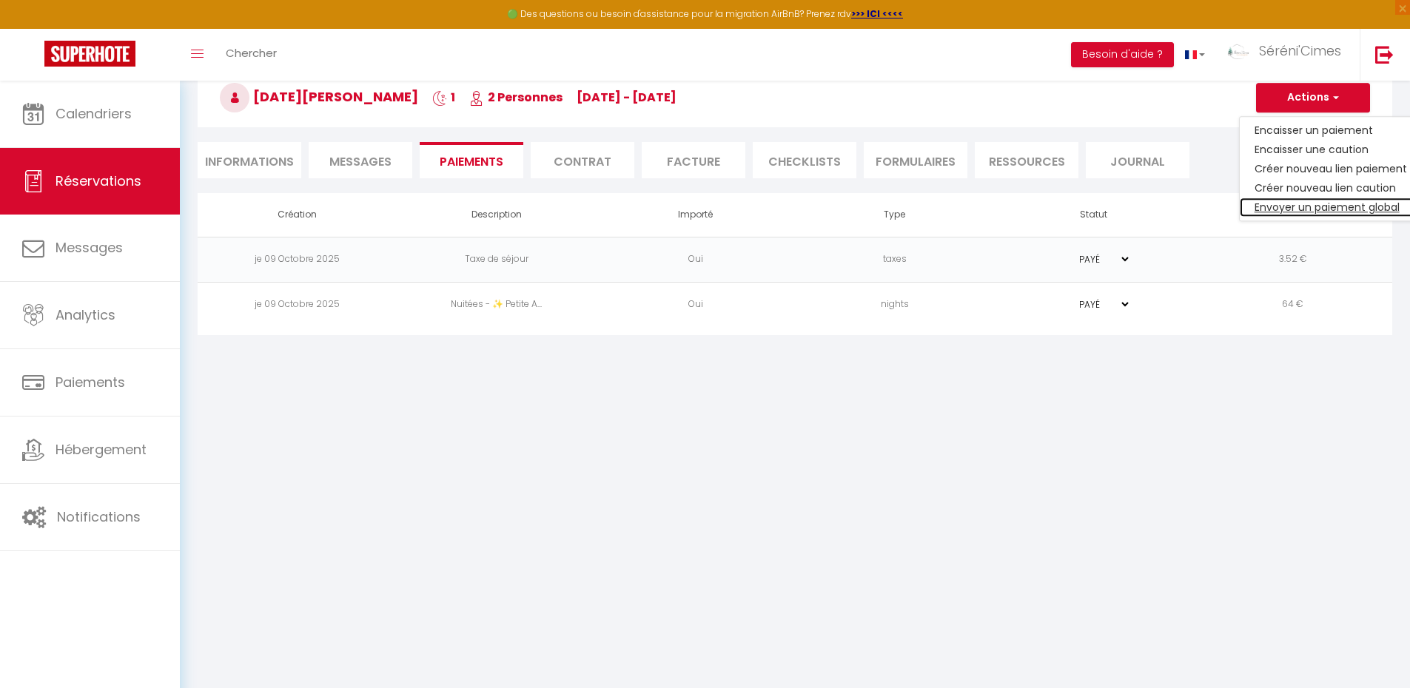
click at [1280, 206] on link "Envoyer un paiement global" at bounding box center [1331, 207] width 182 height 19
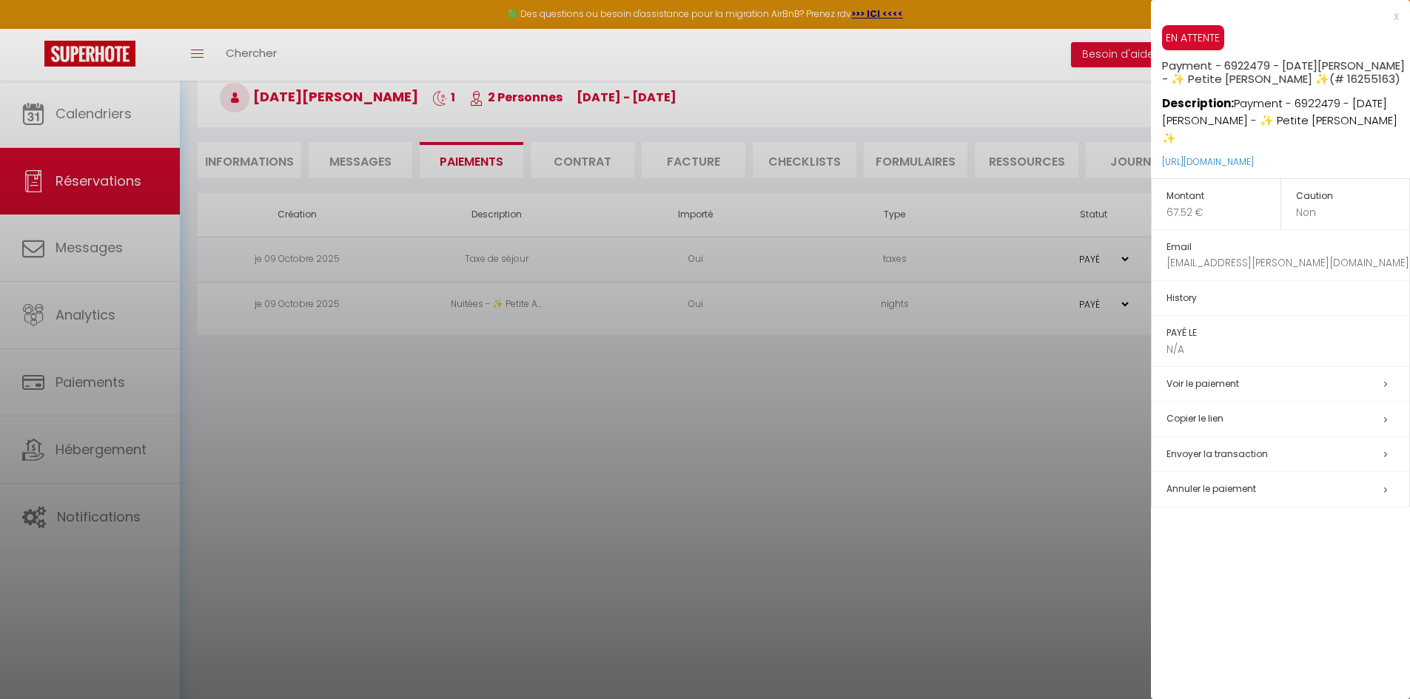
click at [1209, 448] on span "Envoyer la transaction" at bounding box center [1216, 454] width 101 height 13
select select "fr"
type input "[EMAIL_ADDRESS][PERSON_NAME][DOMAIN_NAME]"
type input "Demande de paiement"
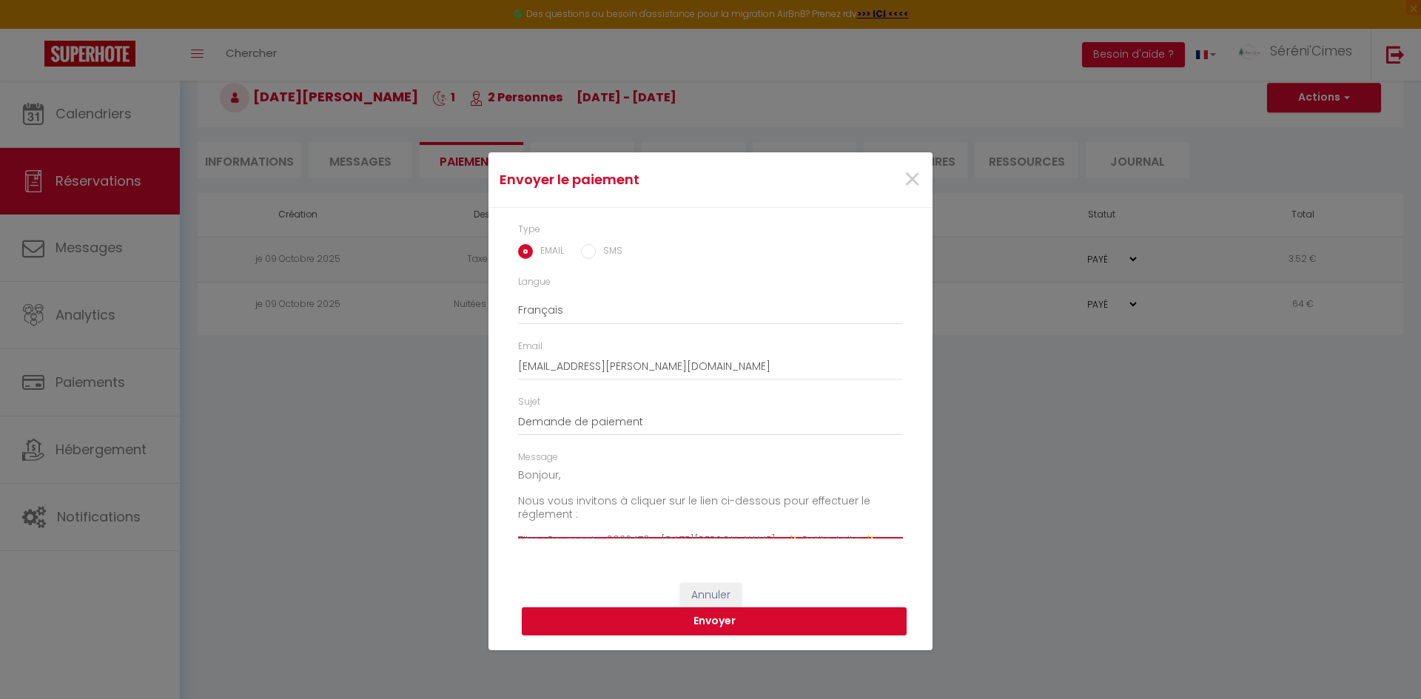
click at [553, 479] on textarea "Bonjour, Nous vous invitons à cliquer sur le lien ci-dessous pour effectuer le …" at bounding box center [710, 501] width 385 height 75
type textarea "Bonjour Mardi, Nous vous invitons à cliquer sur le lien ci-dessous pour effectu…"
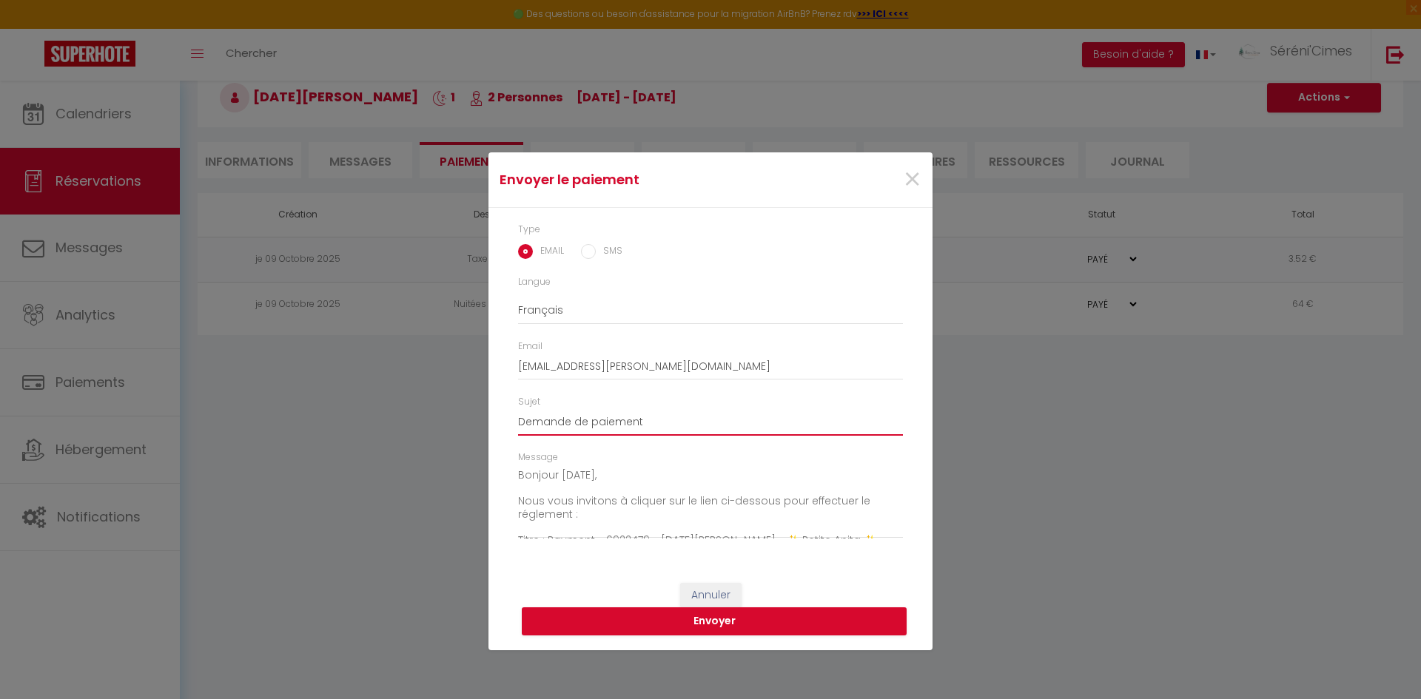
click at [694, 414] on input "Demande de paiement" at bounding box center [710, 422] width 385 height 27
type input "Demande de paiement - Nuit du 09/10 au 10/10"
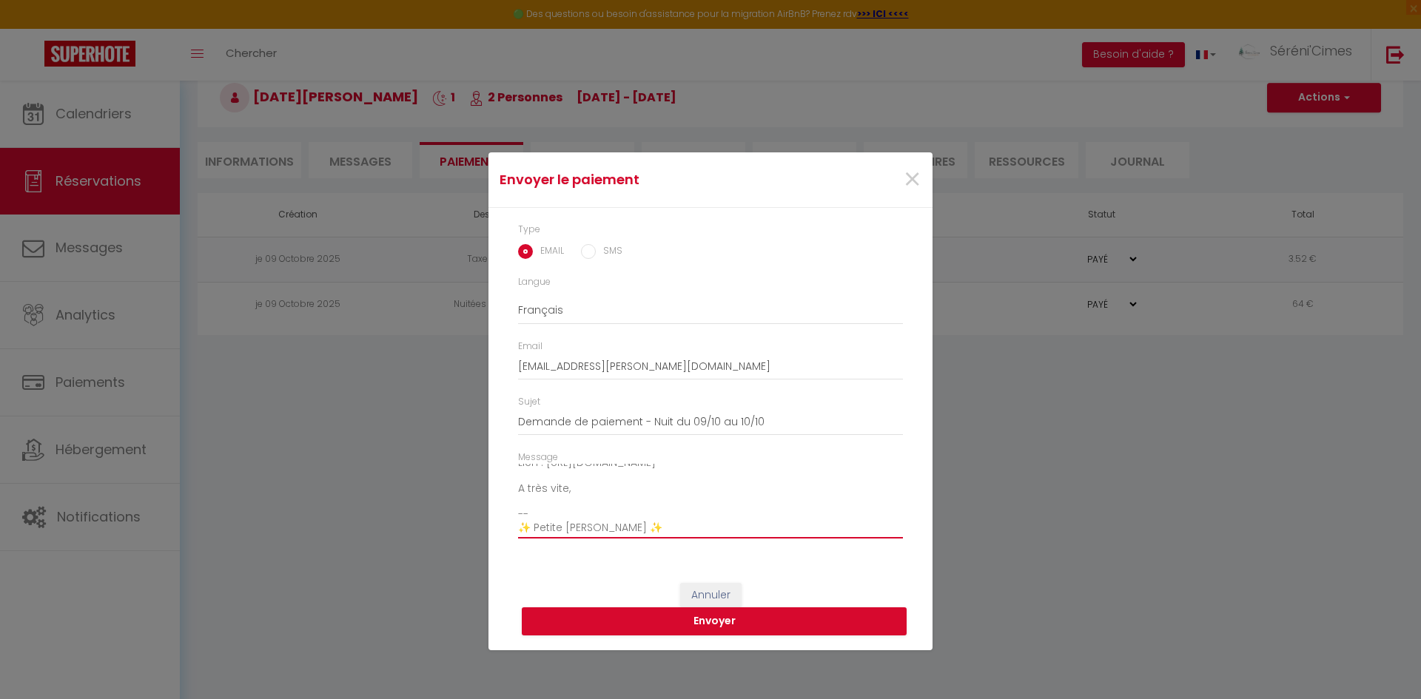
click at [585, 494] on textarea "Bonjour Mardi, Nous vous invitons à cliquer sur le lien ci-dessous pour effectu…" at bounding box center [710, 501] width 385 height 75
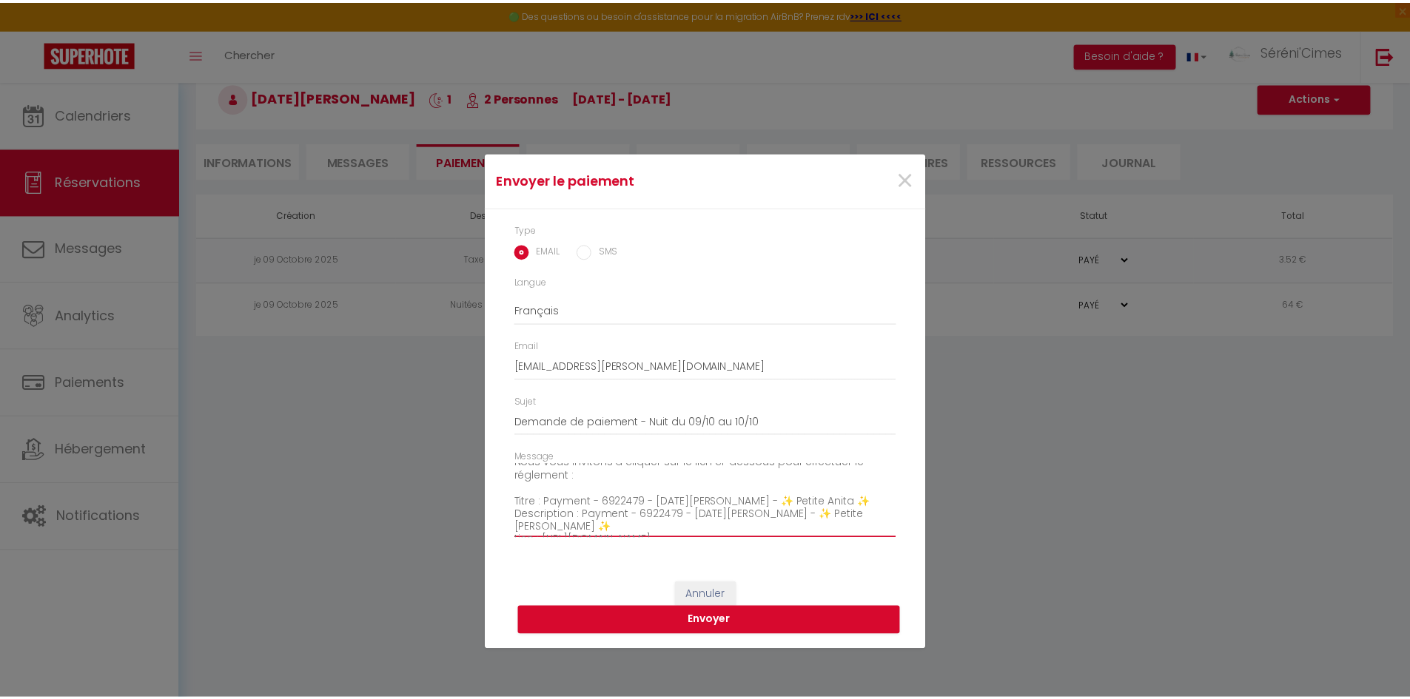
scroll to position [0, 0]
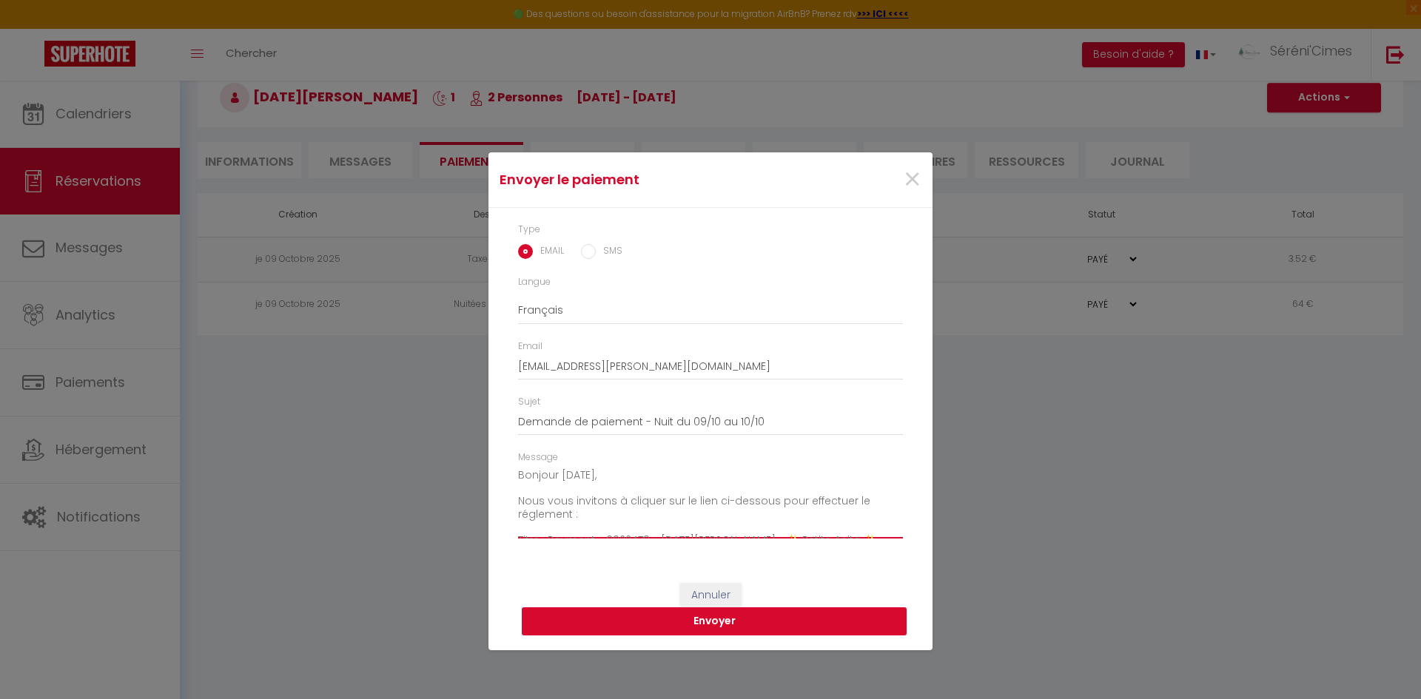
type textarea "Bonjour Mardi, Nous vous invitons à cliquer sur le lien ci-dessous pour effectu…"
click at [691, 617] on button "Envoyer" at bounding box center [714, 622] width 385 height 28
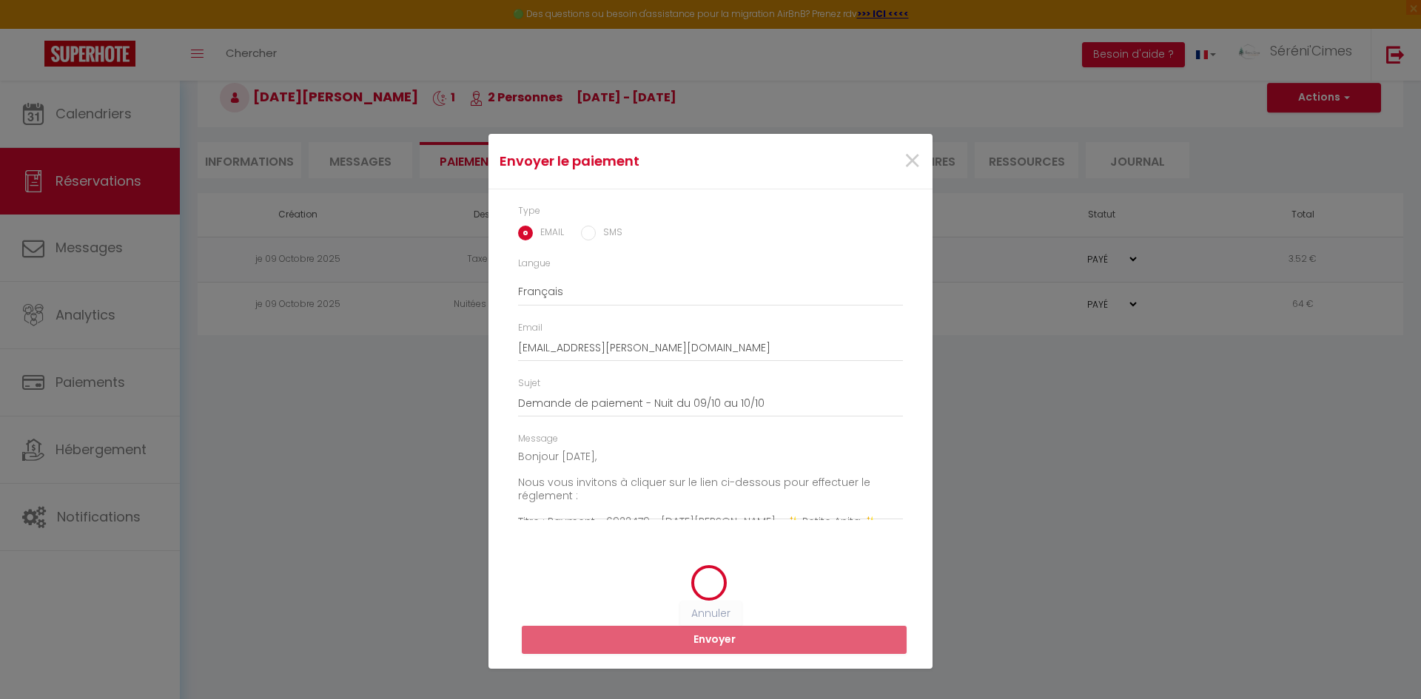
select select
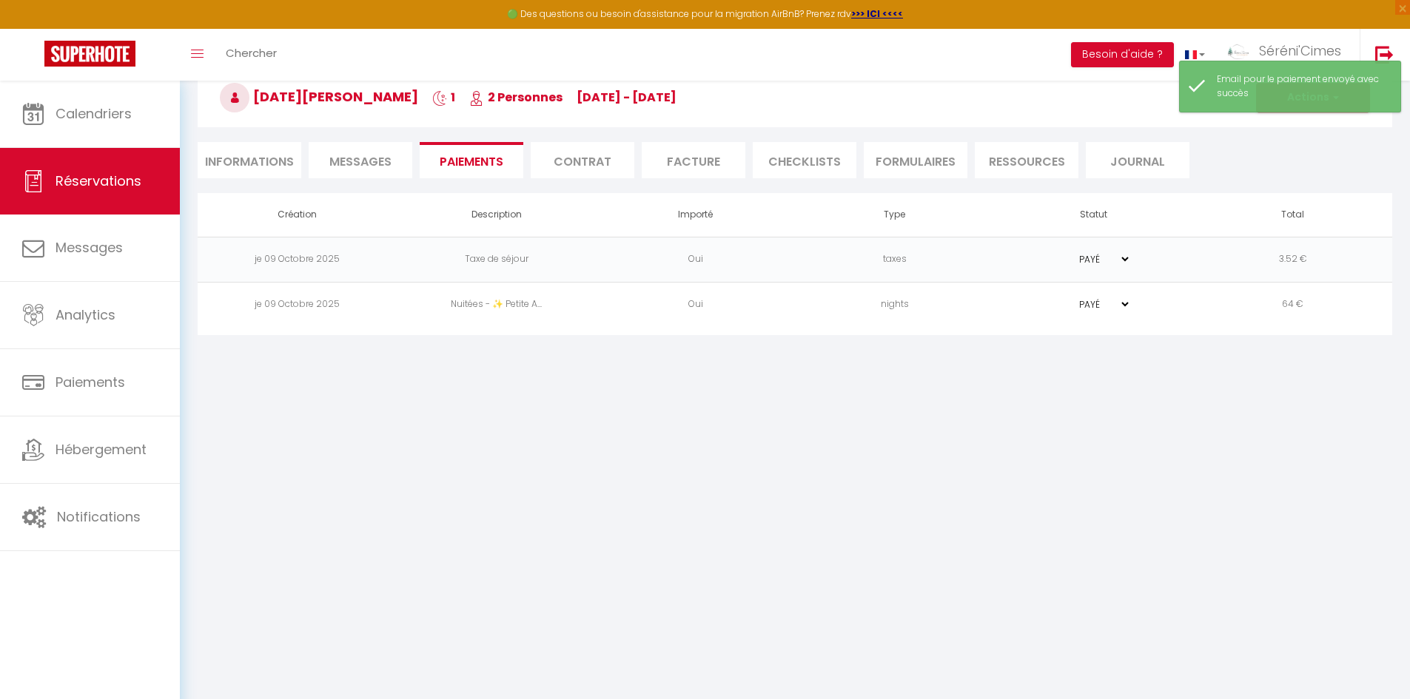
click at [290, 158] on li "Informations" at bounding box center [250, 160] width 104 height 36
select select
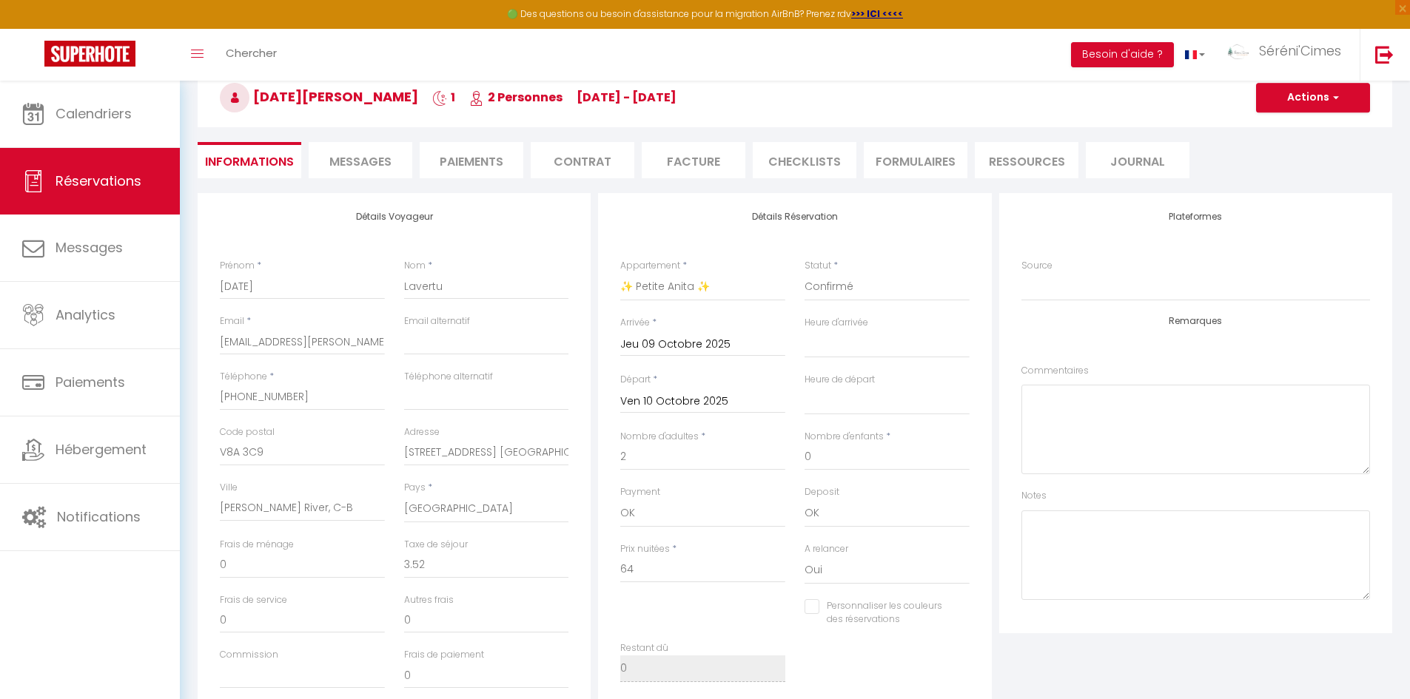
select select
checkbox input "false"
select select
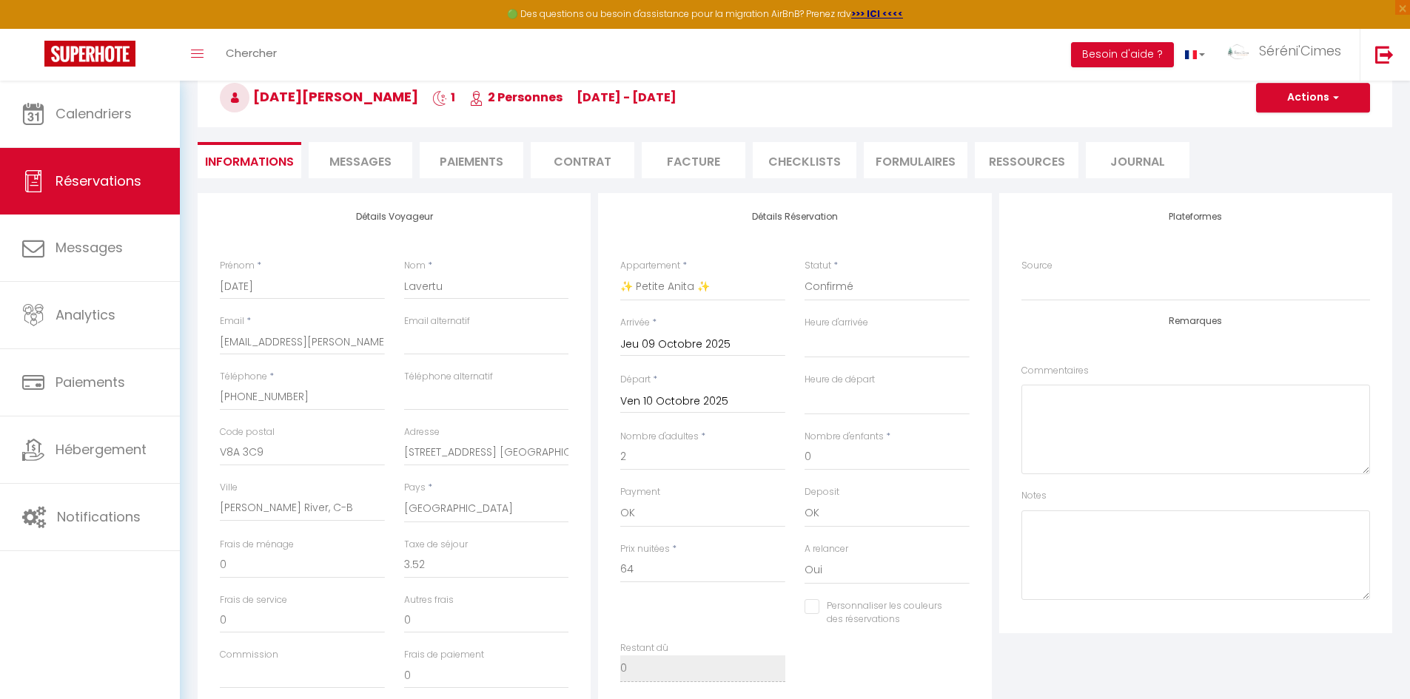
checkbox input "false"
select select
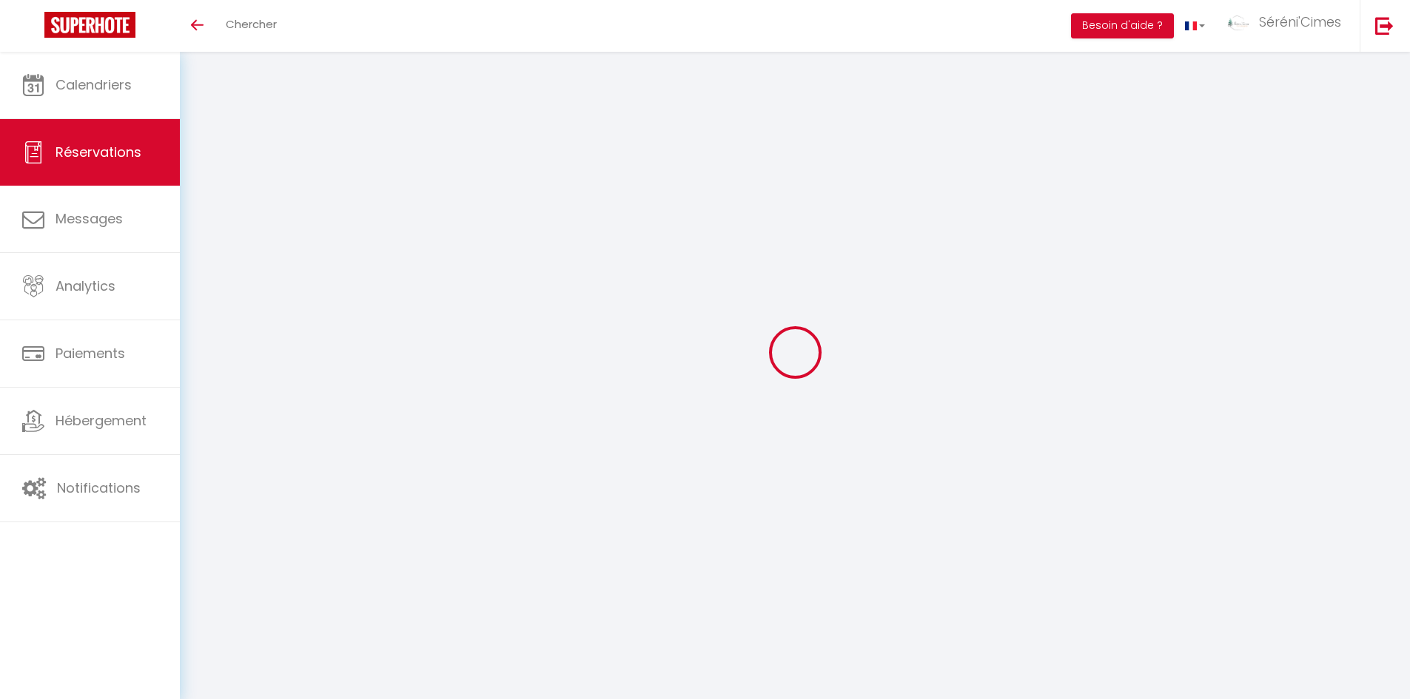
select select
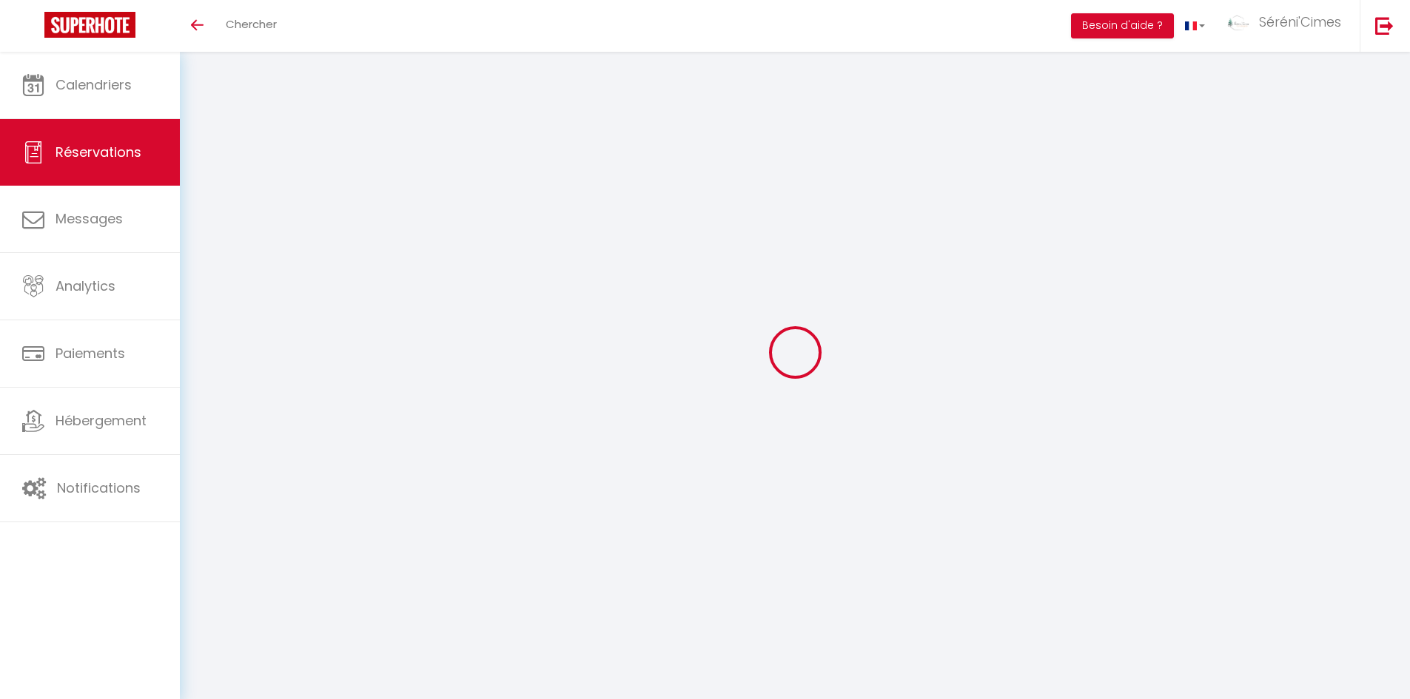
type input "Mardi"
type input "[PERSON_NAME]"
type input "[EMAIL_ADDRESS][PERSON_NAME][DOMAIN_NAME]"
type input "[PHONE_NUMBER]"
type input "V8A 3C9"
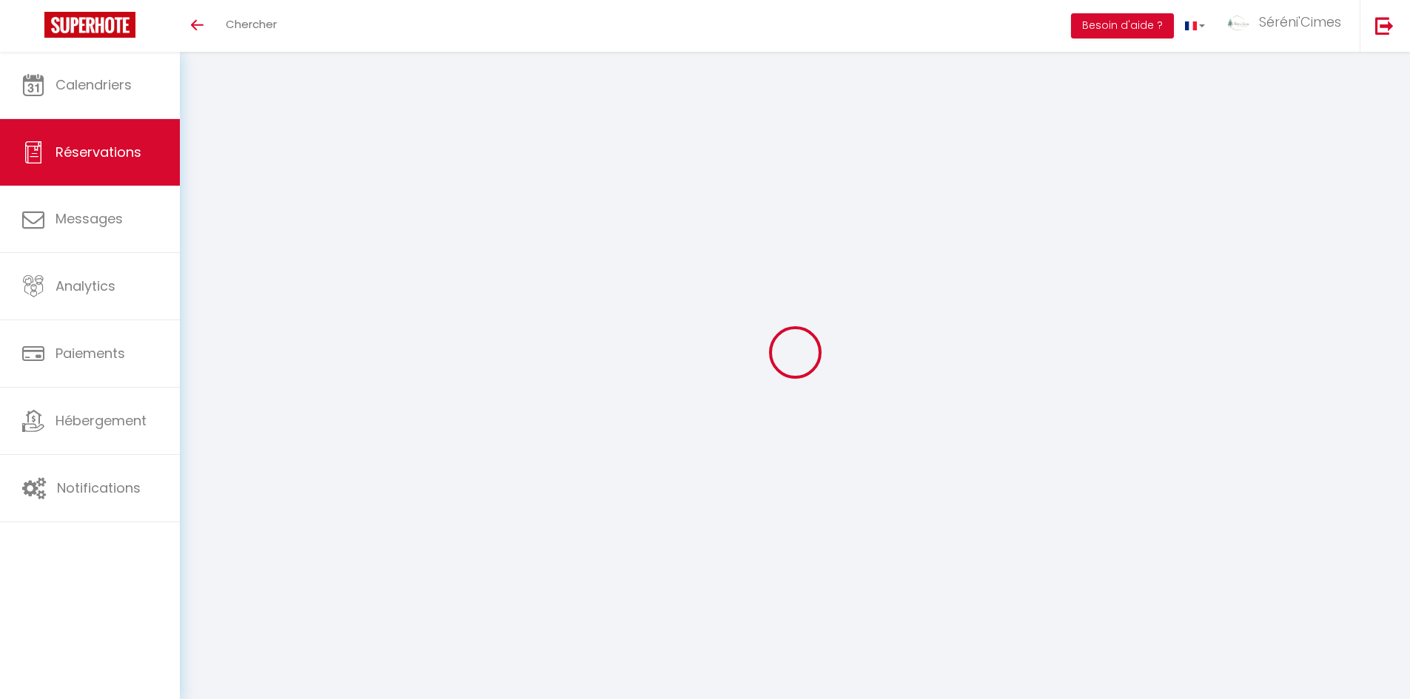
type input "[STREET_ADDRESS] [GEOGRAPHIC_DATA]"
type input "[PERSON_NAME] River, C-B"
select select "CA"
select select "37788"
select select "1"
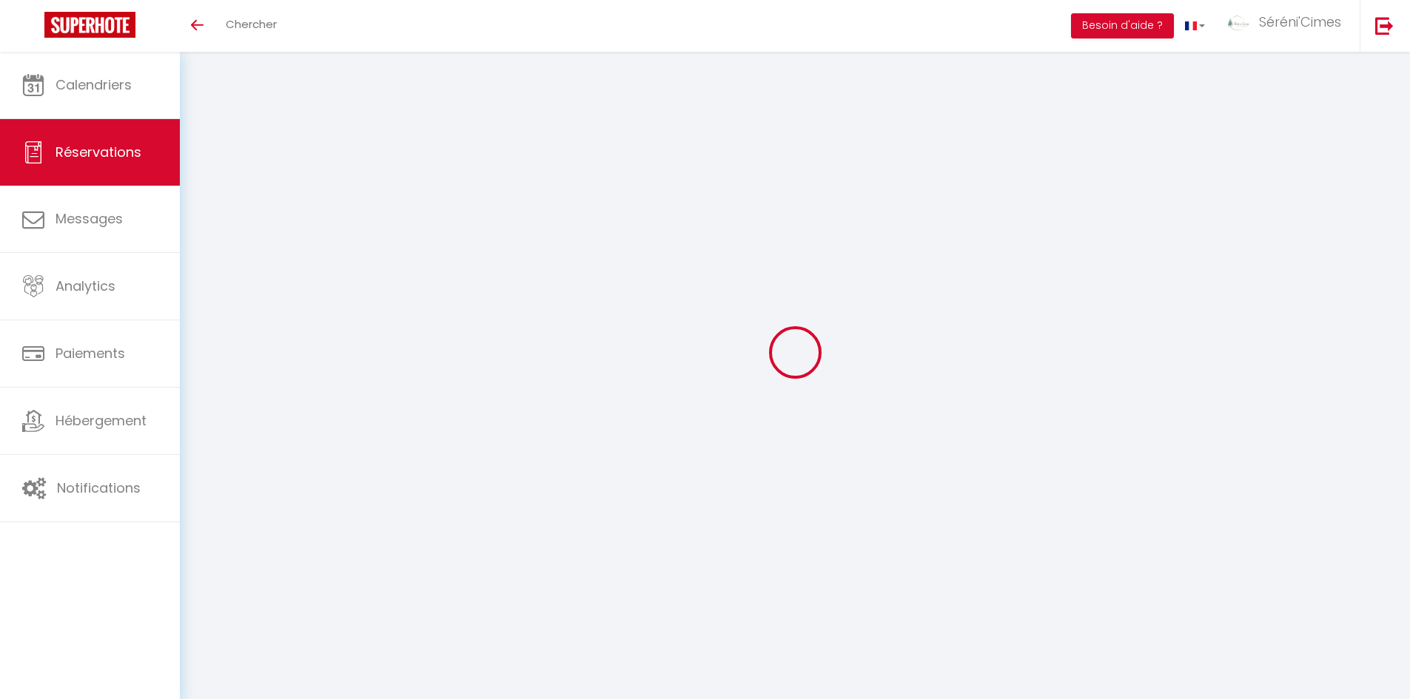
type input "Mer 08 Octobre 2025"
select select
type input "Jeu 09 Octobre 2025"
select select
type input "2"
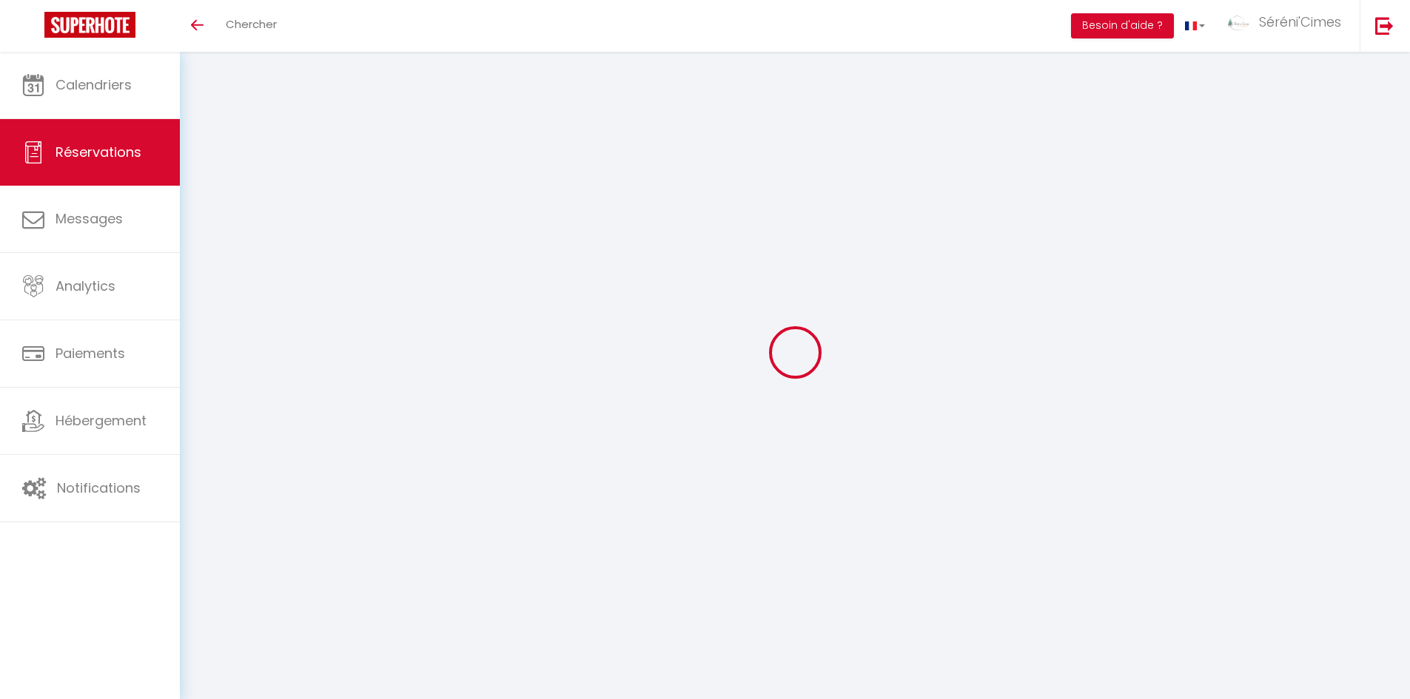
select select "12"
select select
type input "64"
checkbox input "false"
type input "0"
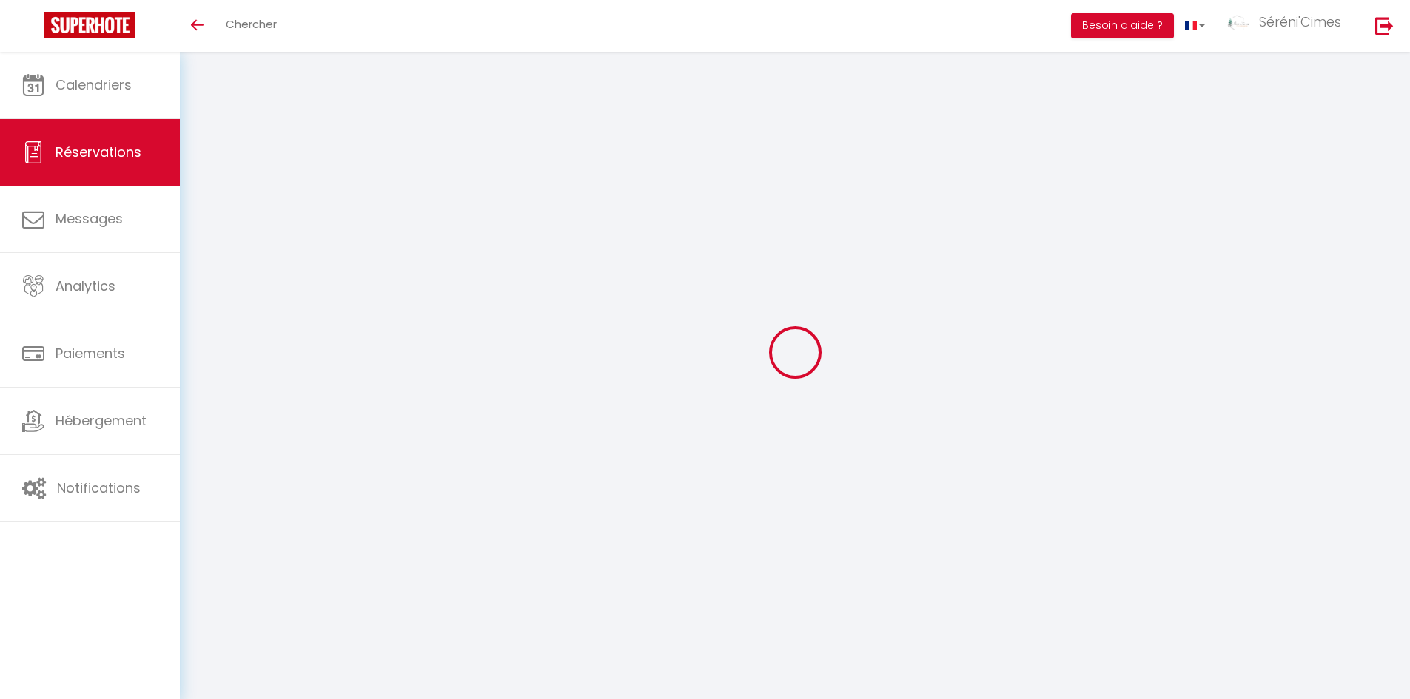
type input "50"
type input "0"
select select
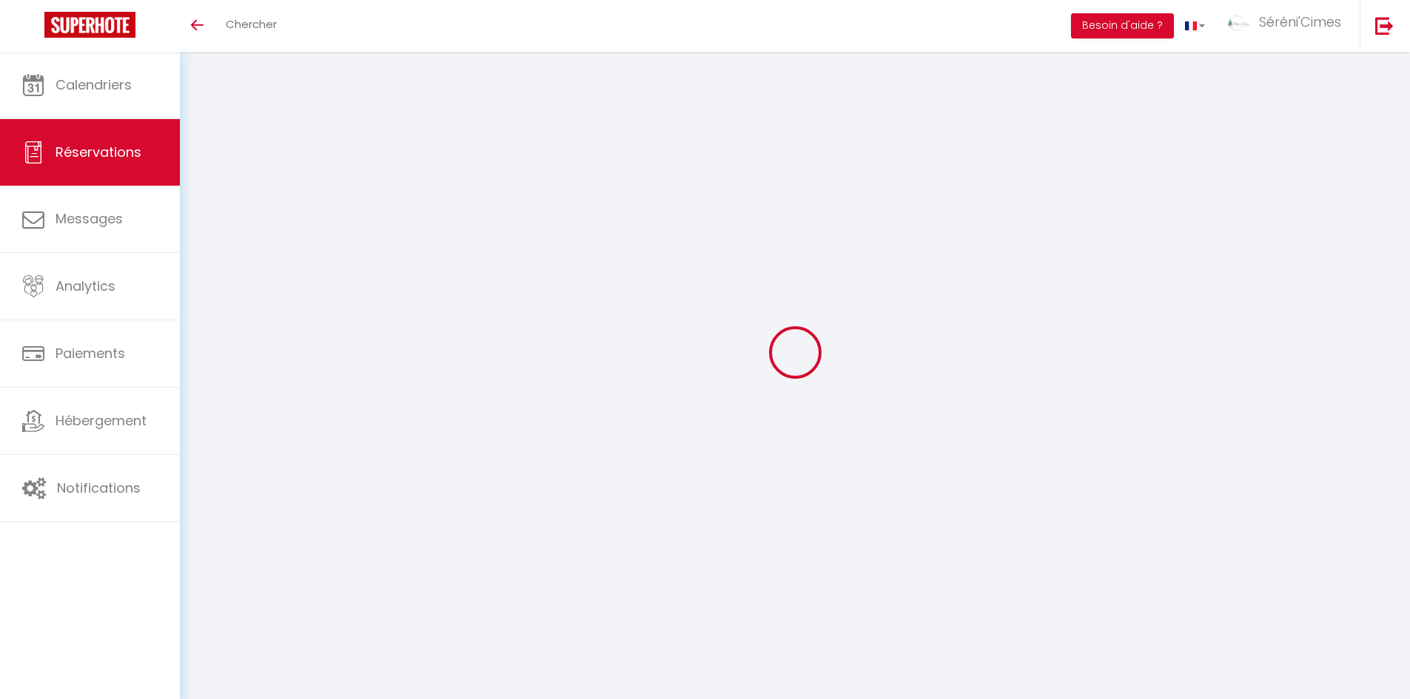
select select "15"
checkbox input "false"
select select
checkbox input "false"
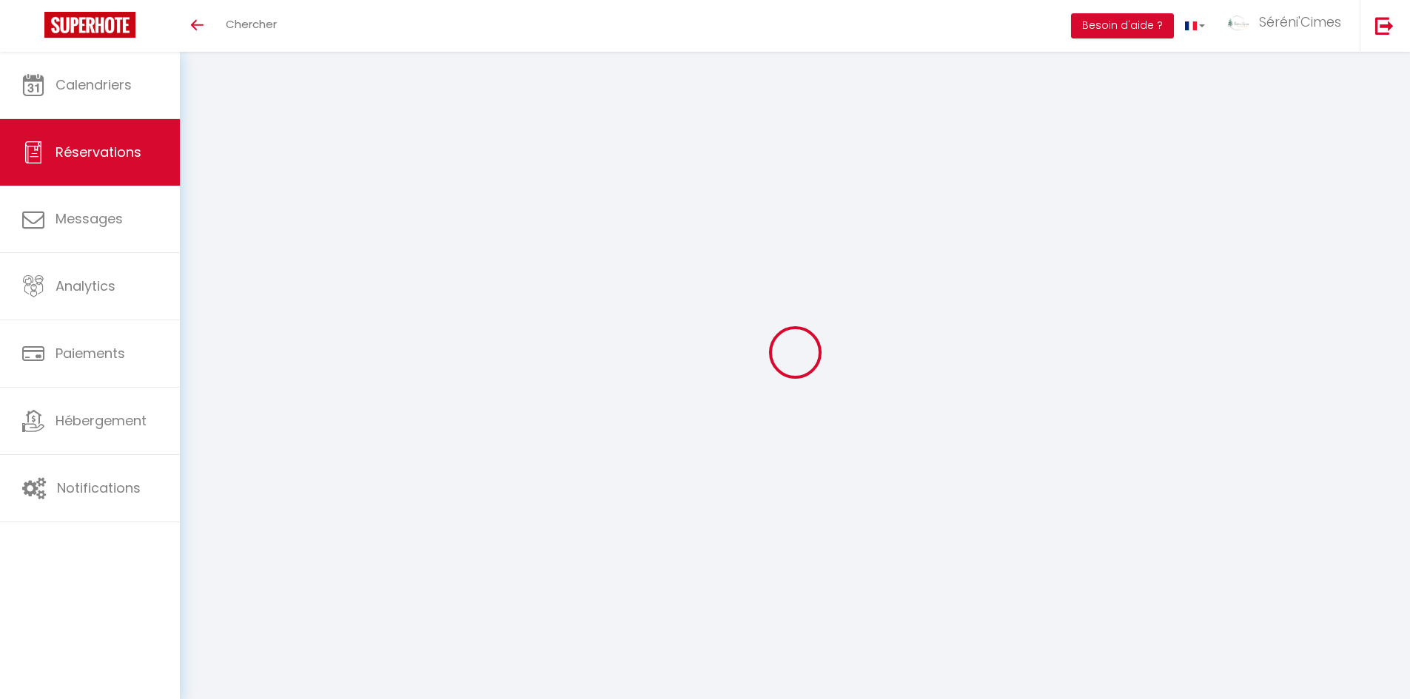
select select
checkbox input "false"
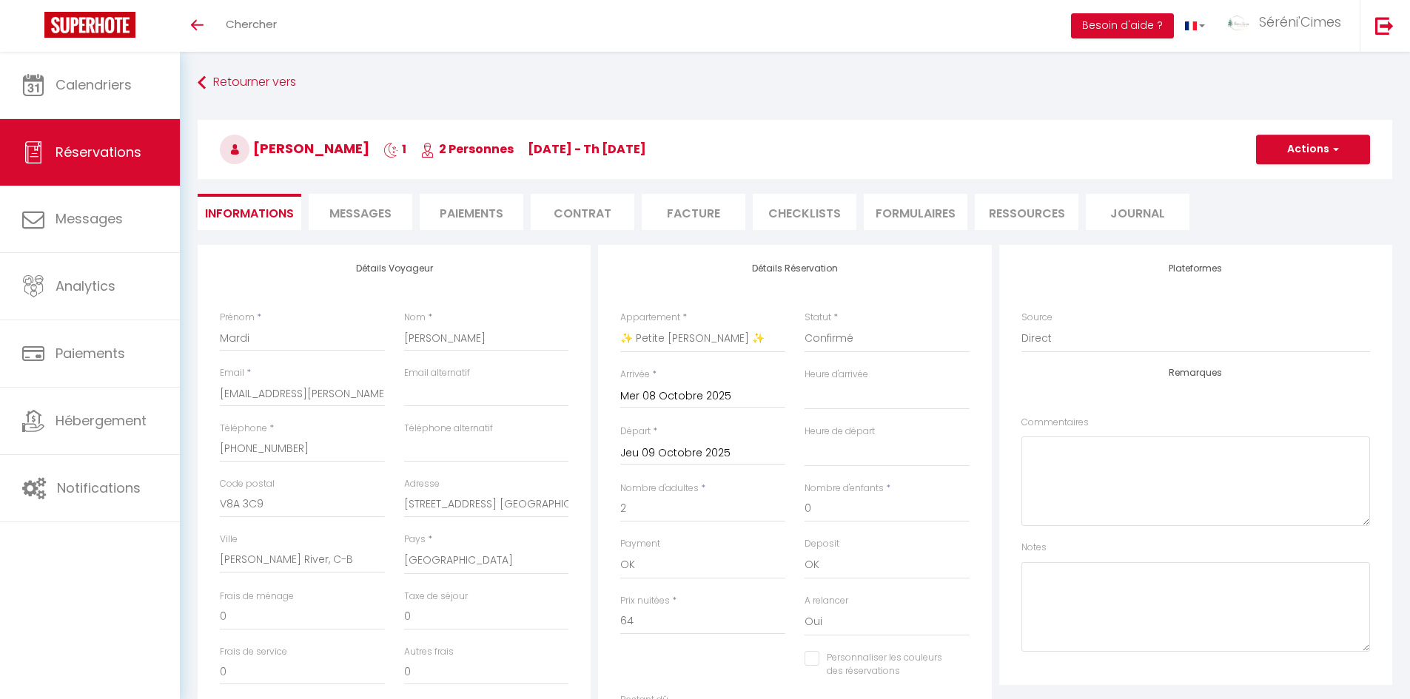
type input "3.52"
select select
checkbox input "false"
select select
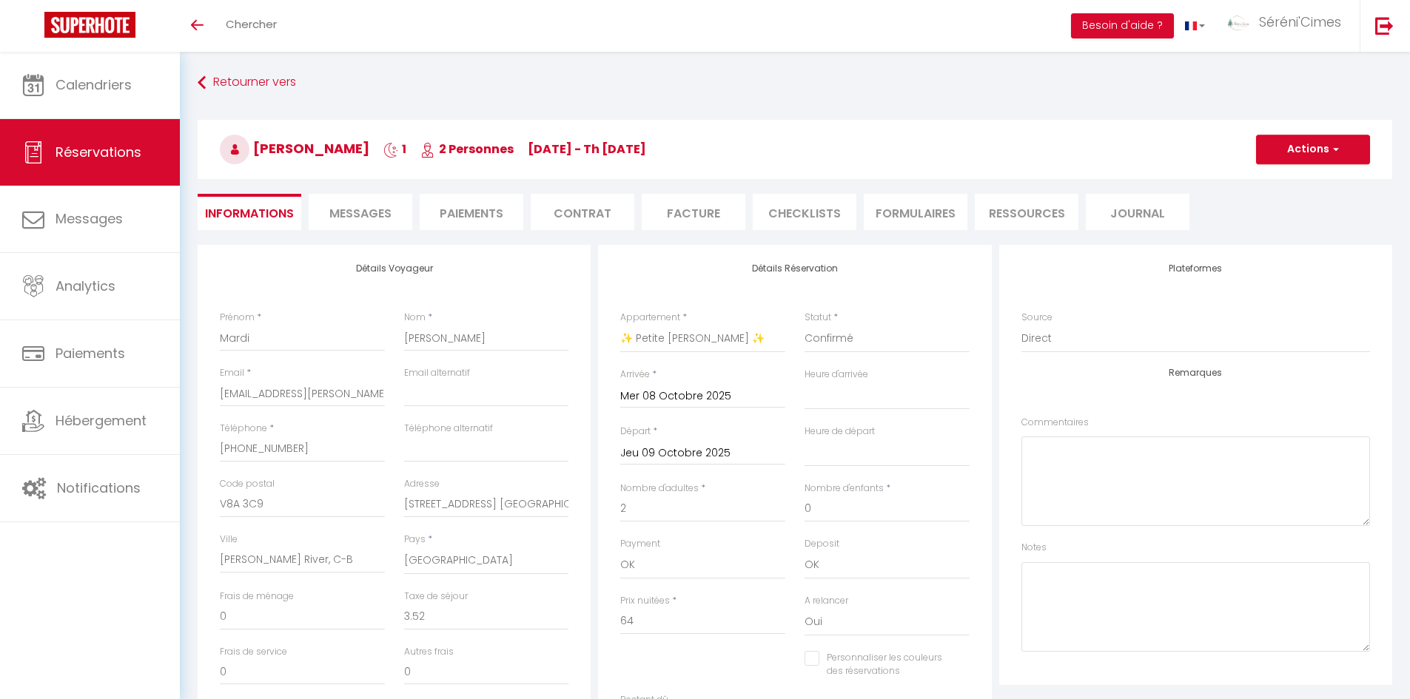
select select
click at [271, 331] on input "Mardi" at bounding box center [302, 338] width 165 height 27
click at [487, 338] on input "[PERSON_NAME]" at bounding box center [486, 338] width 165 height 27
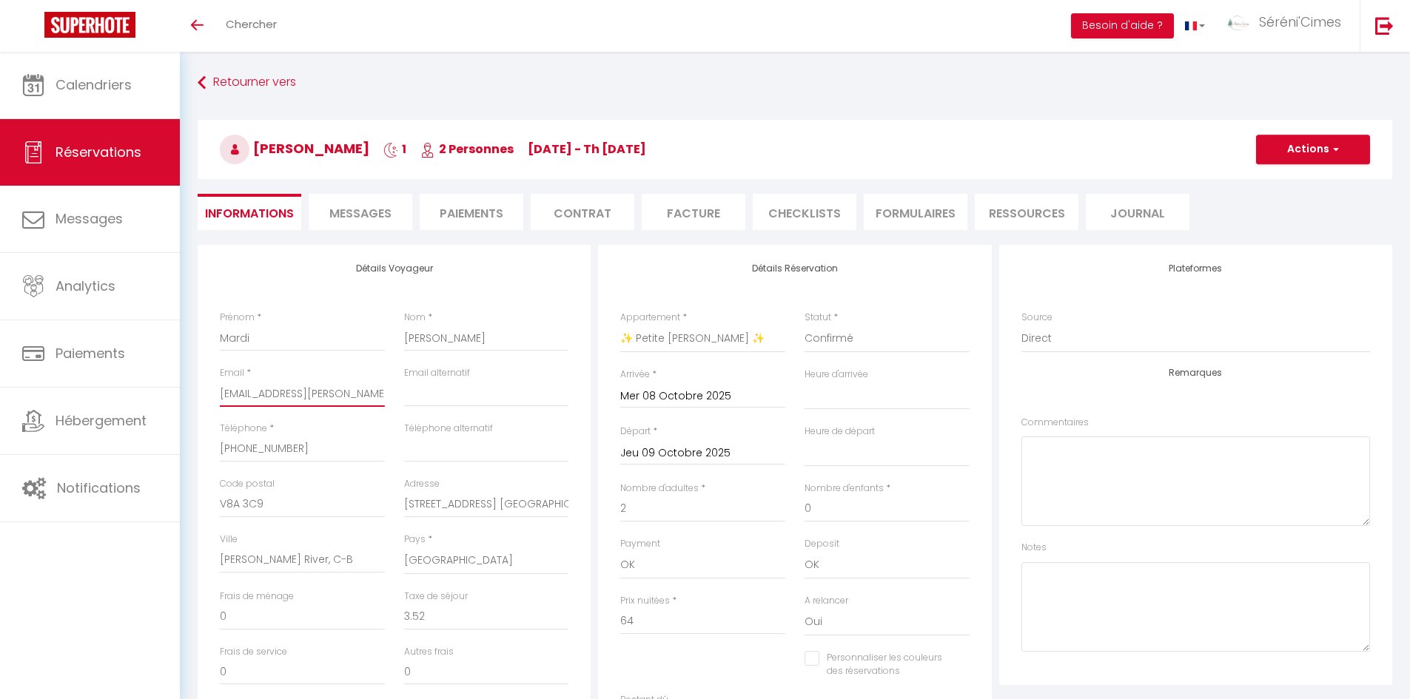
click at [275, 401] on input "[EMAIL_ADDRESS][PERSON_NAME][DOMAIN_NAME]" at bounding box center [302, 393] width 165 height 27
click at [302, 456] on input "[PHONE_NUMBER]" at bounding box center [302, 449] width 165 height 27
click at [315, 499] on input "V8A 3C9" at bounding box center [302, 504] width 165 height 27
click at [447, 506] on input "[STREET_ADDRESS] [GEOGRAPHIC_DATA]" at bounding box center [486, 504] width 165 height 27
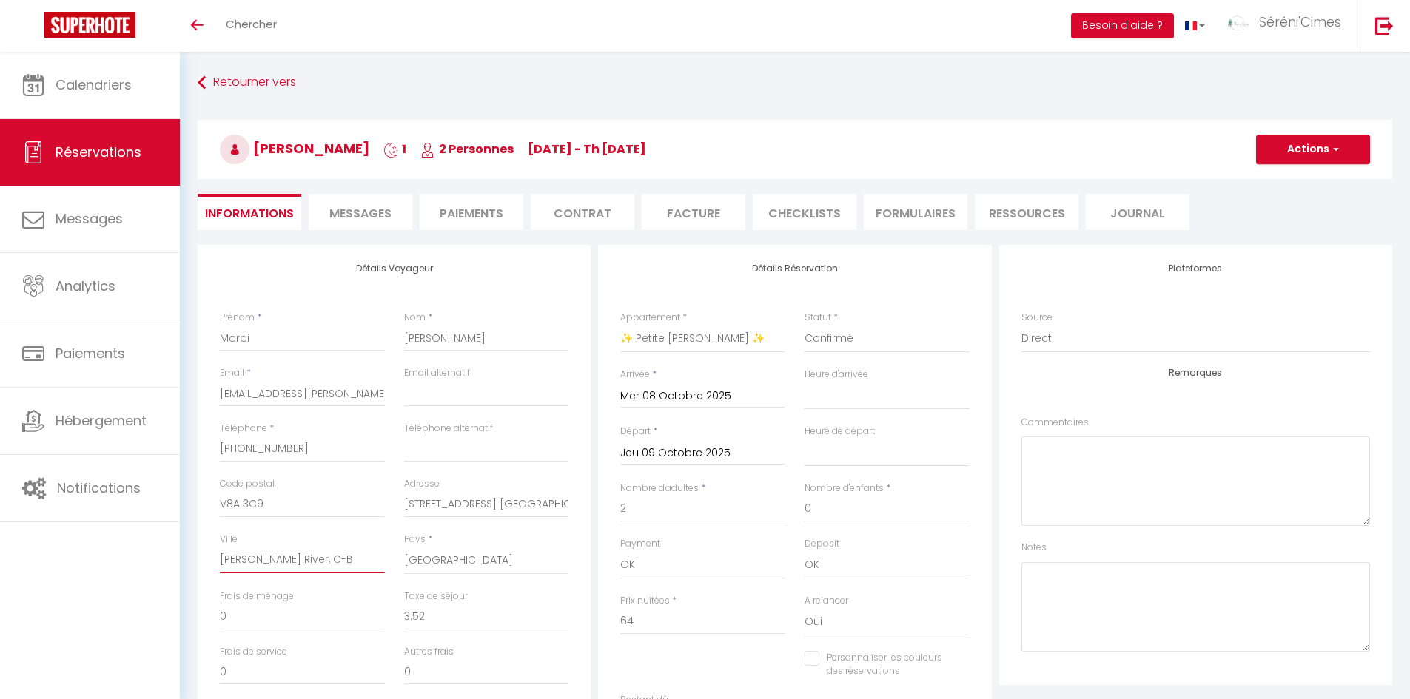
click at [320, 549] on input "[PERSON_NAME] River, C-B" at bounding box center [302, 560] width 165 height 27
click at [666, 628] on input "64" at bounding box center [702, 621] width 165 height 27
click at [470, 624] on input "3.52" at bounding box center [486, 617] width 165 height 27
